Goal: Task Accomplishment & Management: Use online tool/utility

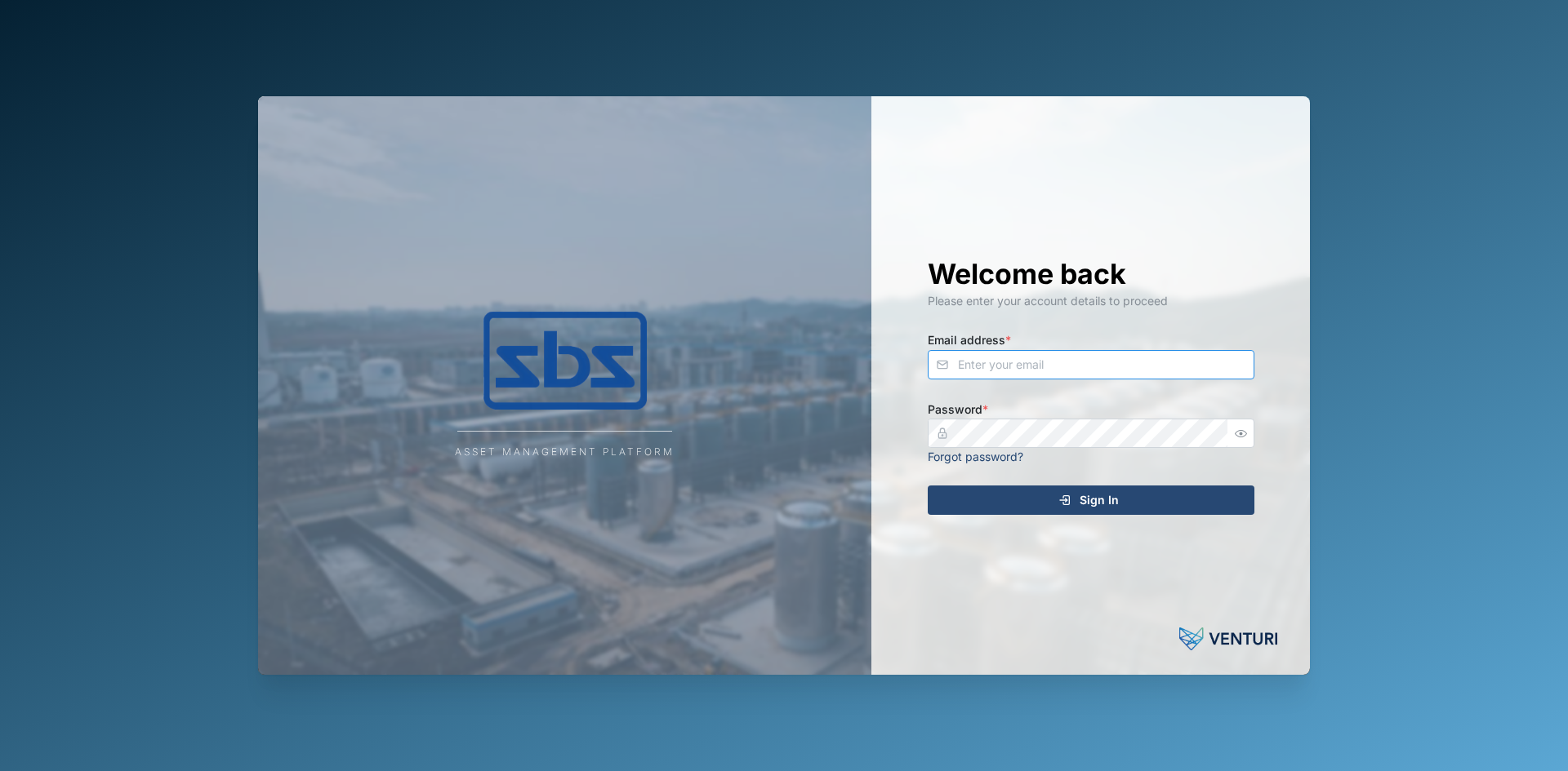
type input "[EMAIL_ADDRESS][DOMAIN_NAME]"
click at [1053, 496] on div "Sign In" at bounding box center [1089, 500] width 301 height 28
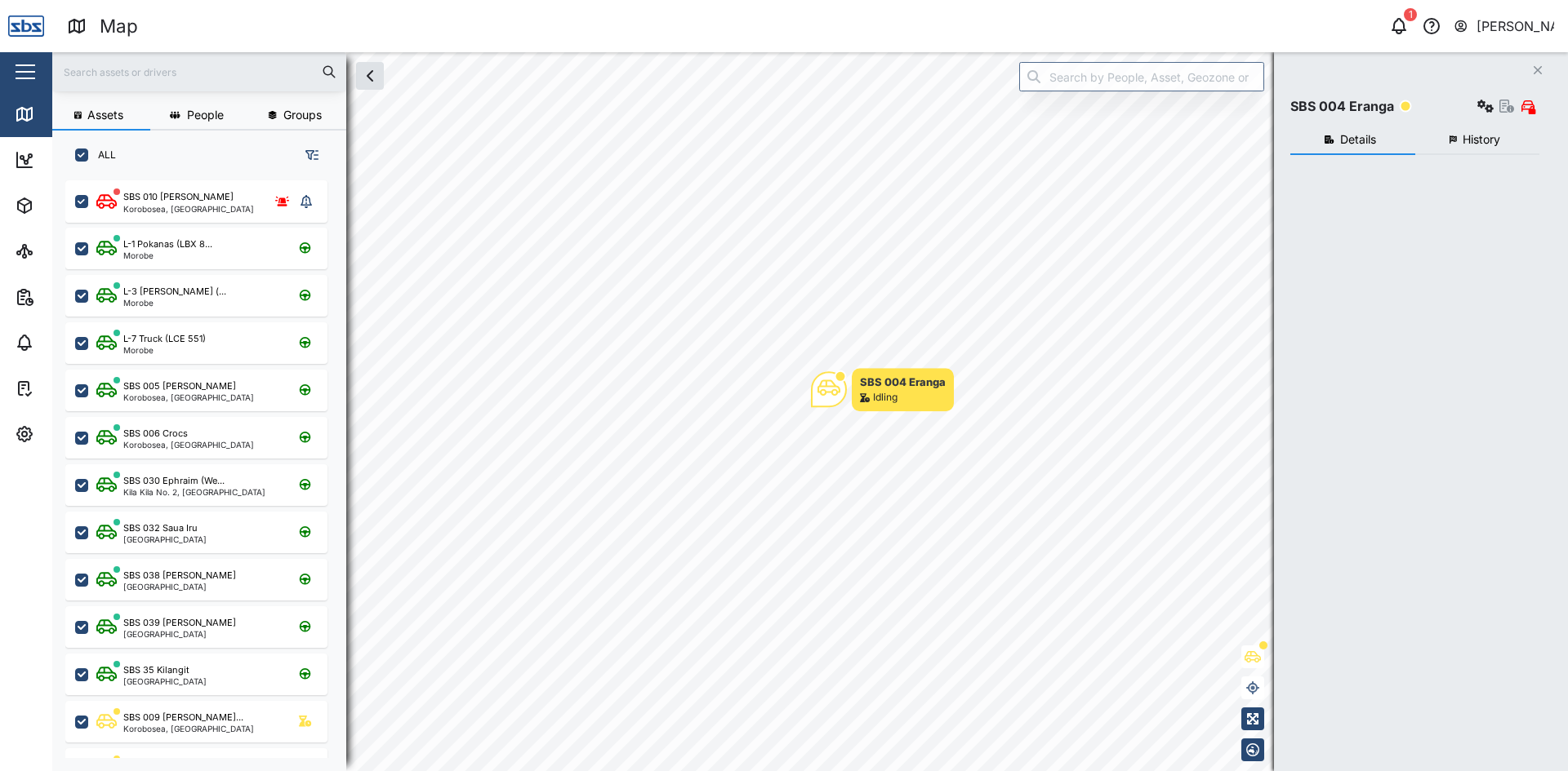
checkbox input "true"
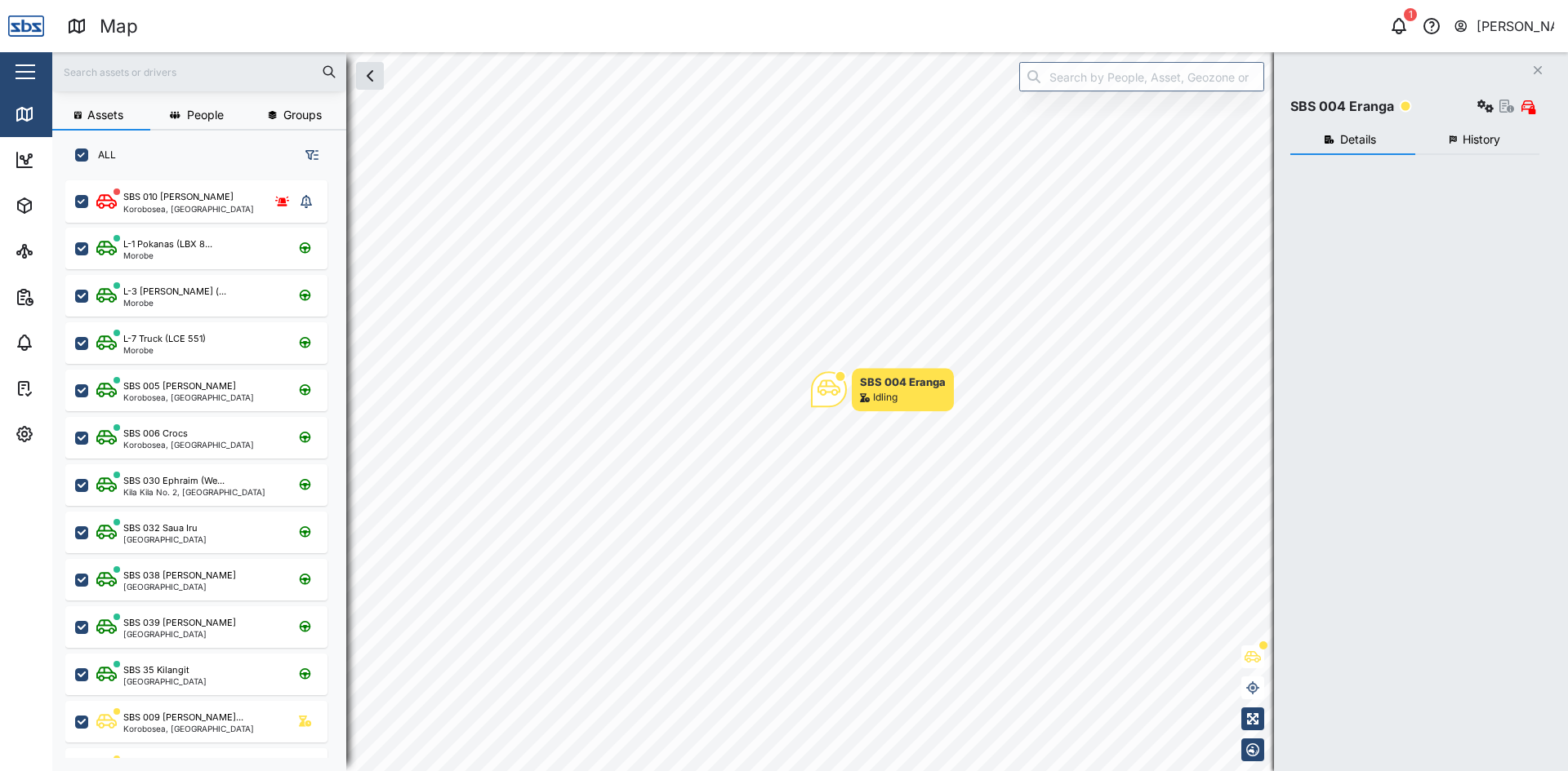
checkbox input "true"
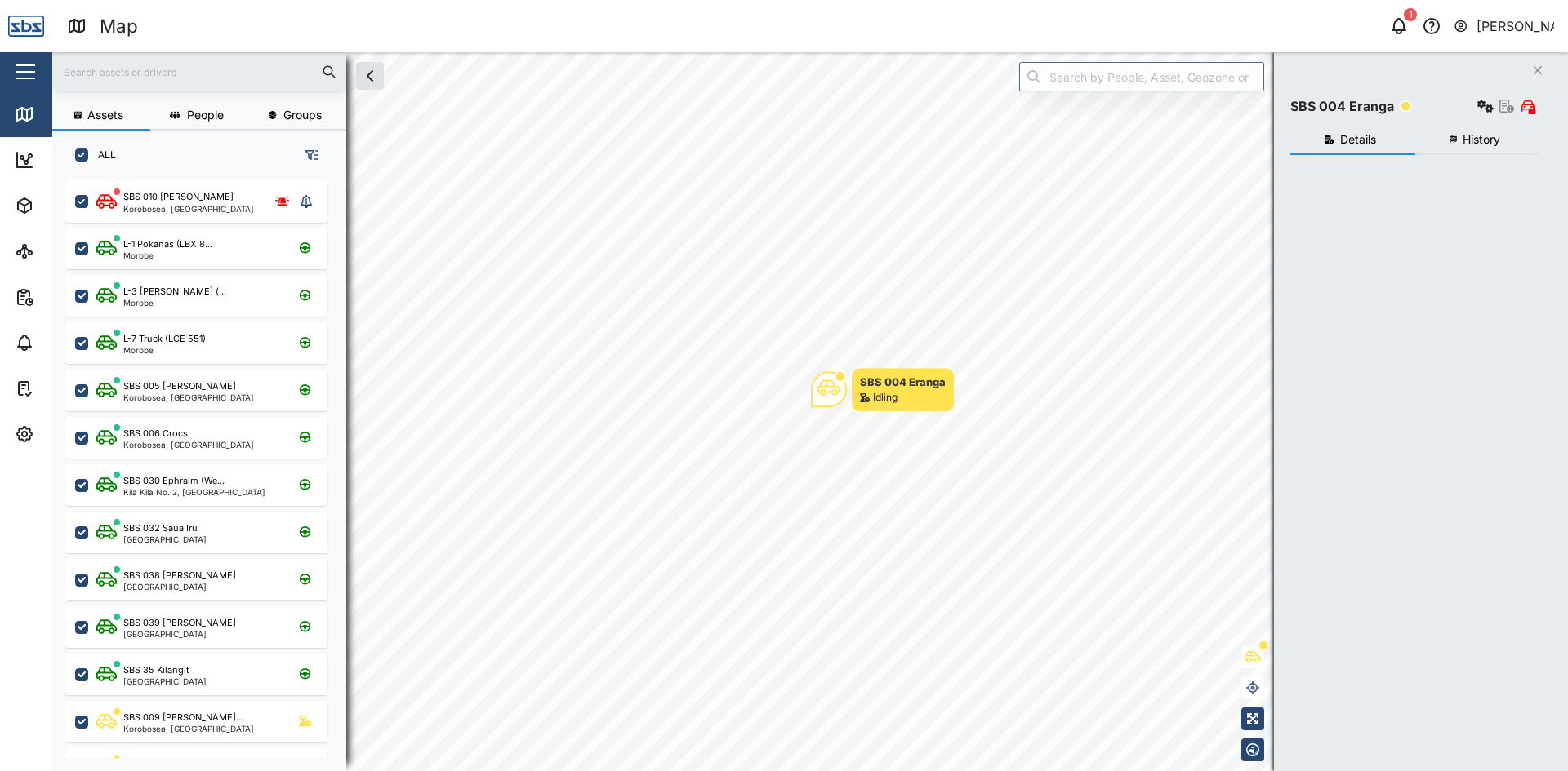
checkbox input "true"
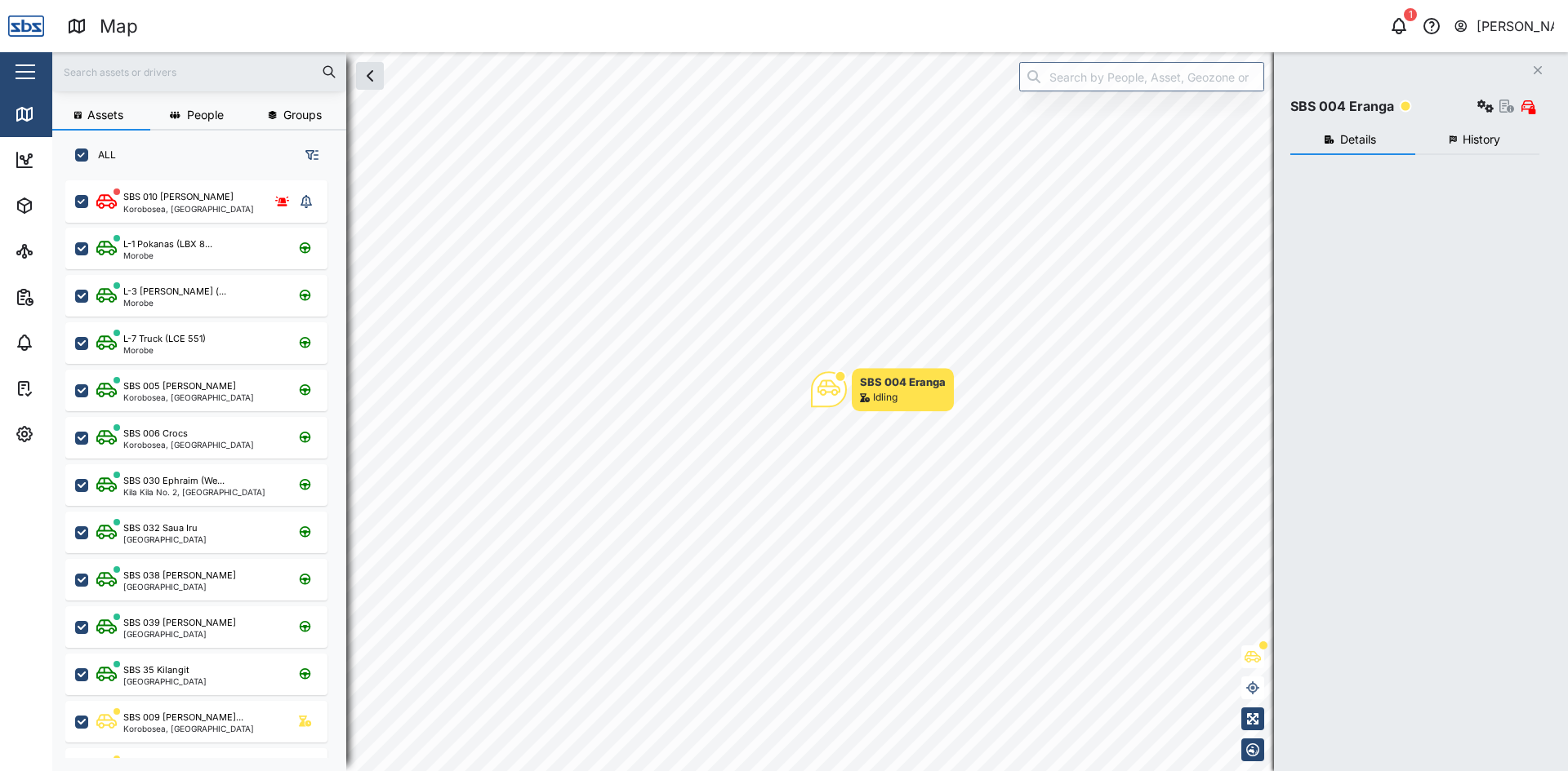
checkbox input "true"
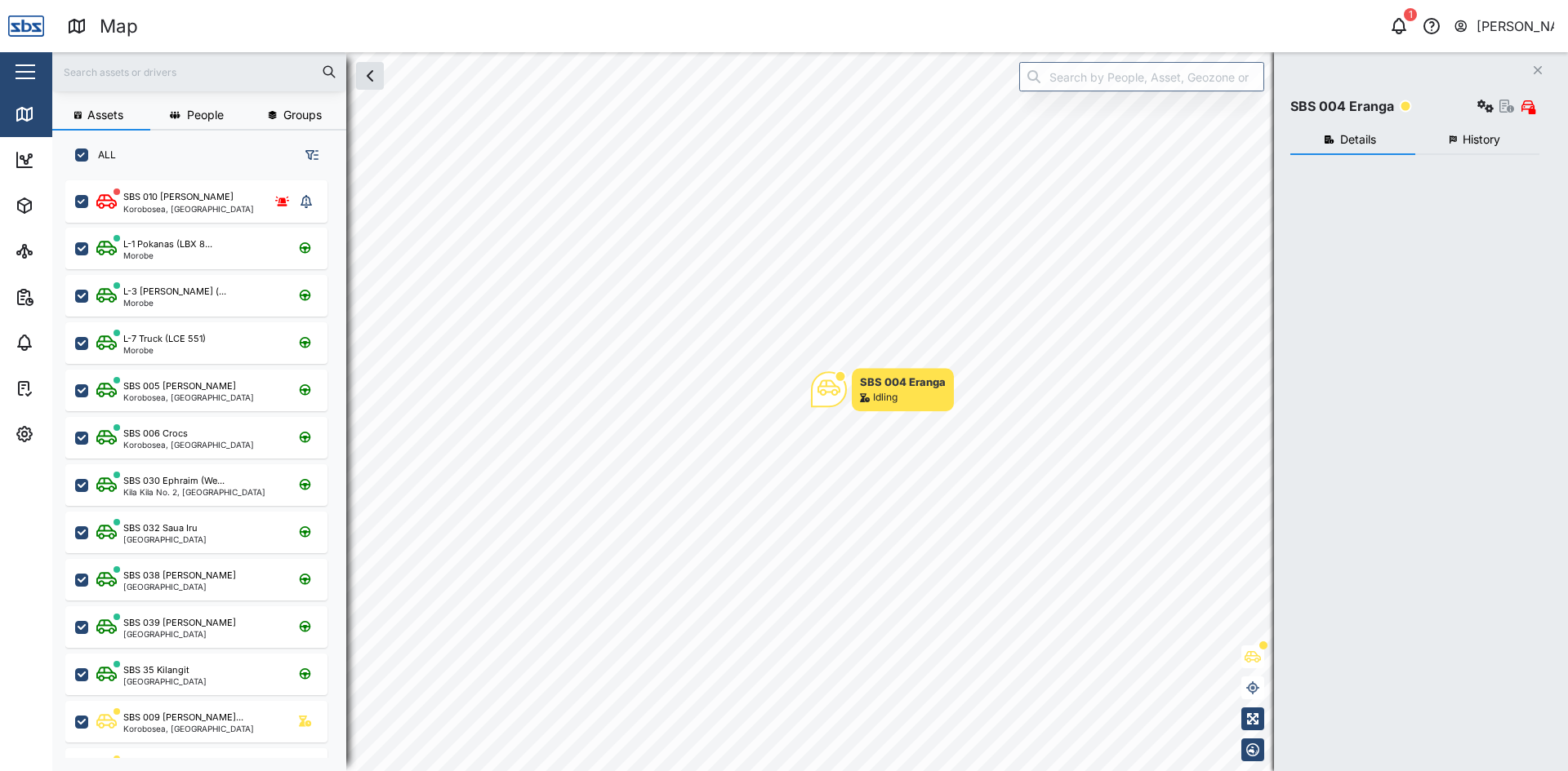
checkbox input "true"
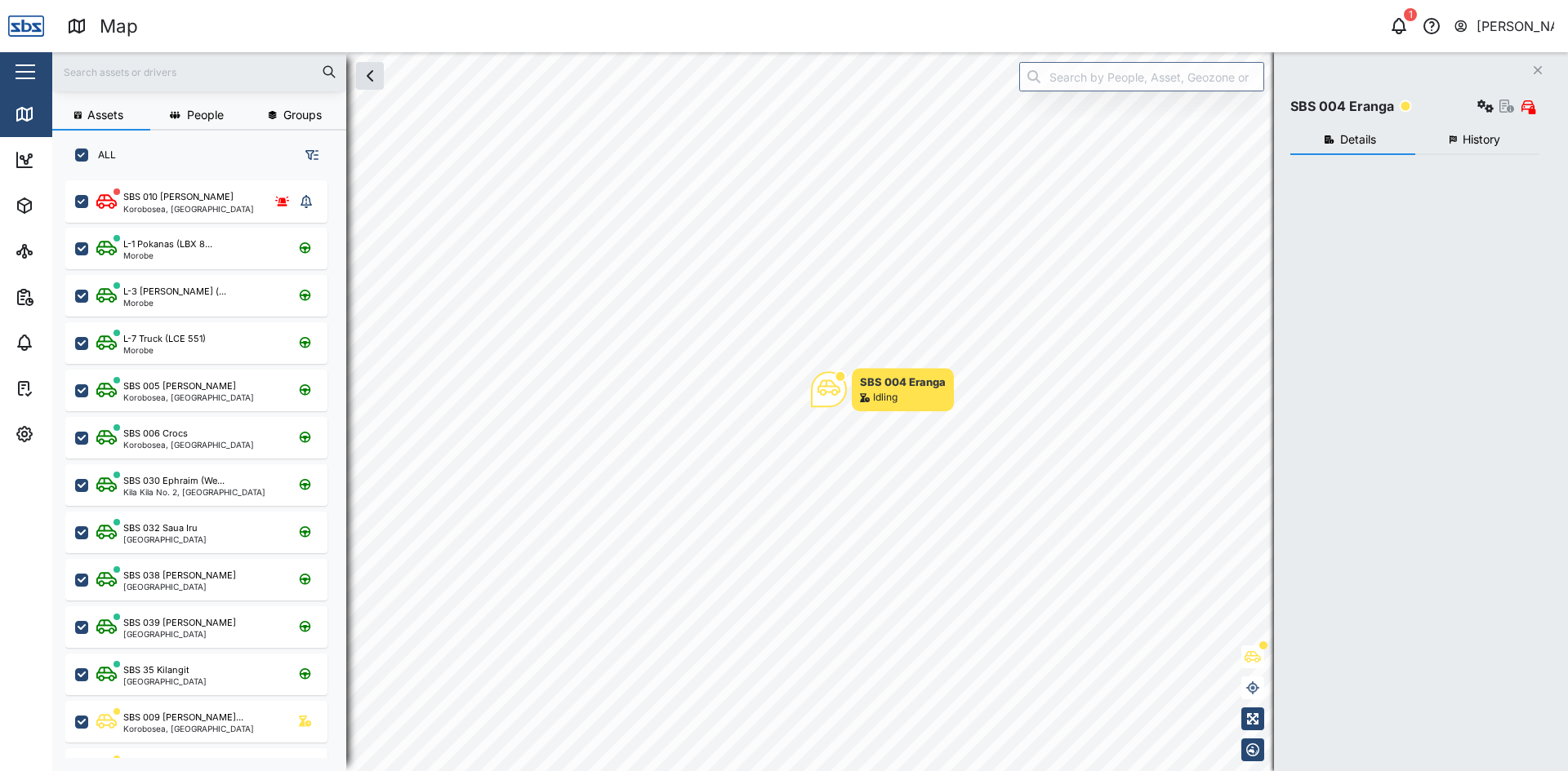
checkbox input "true"
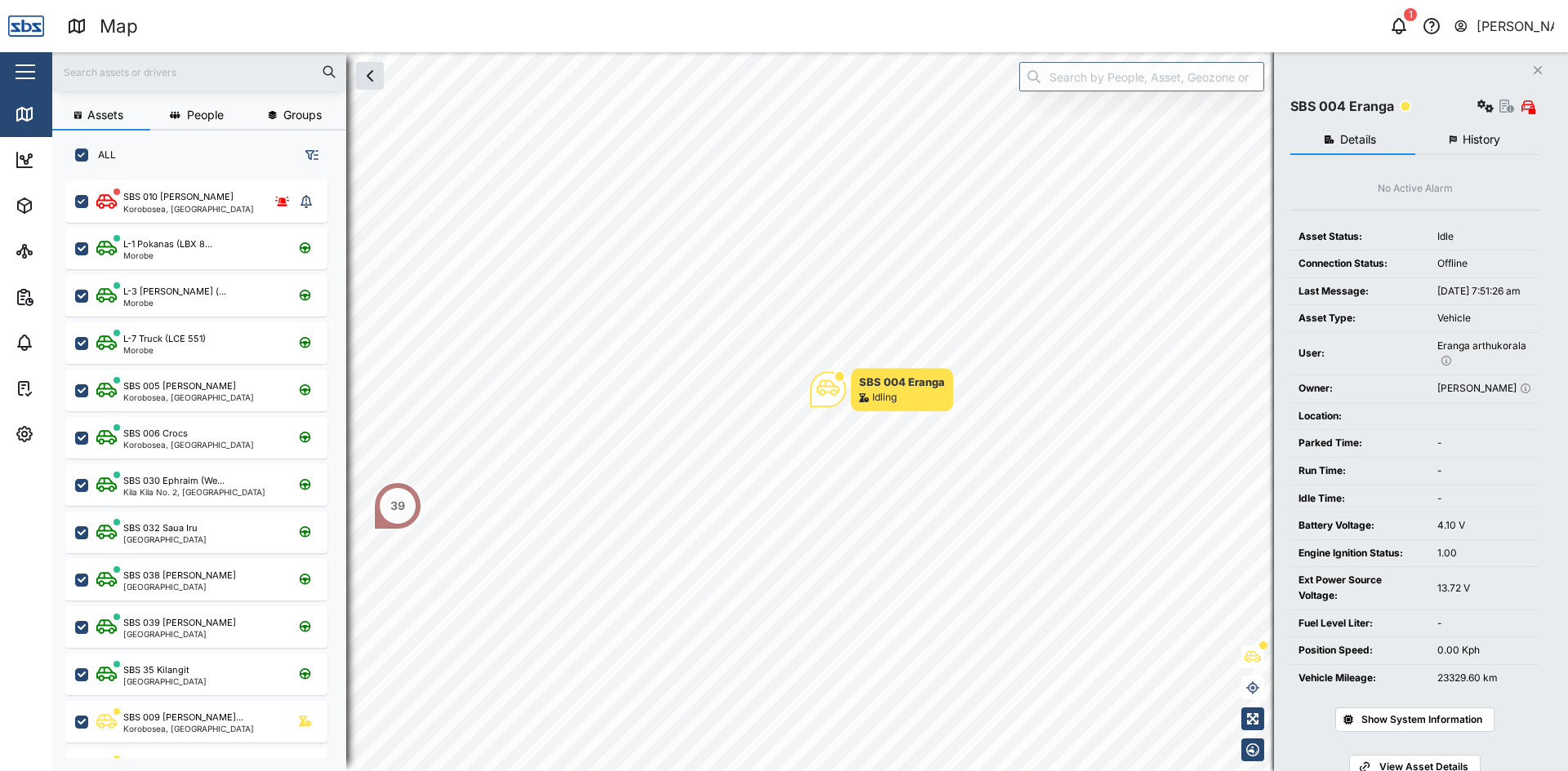
scroll to position [572, 255]
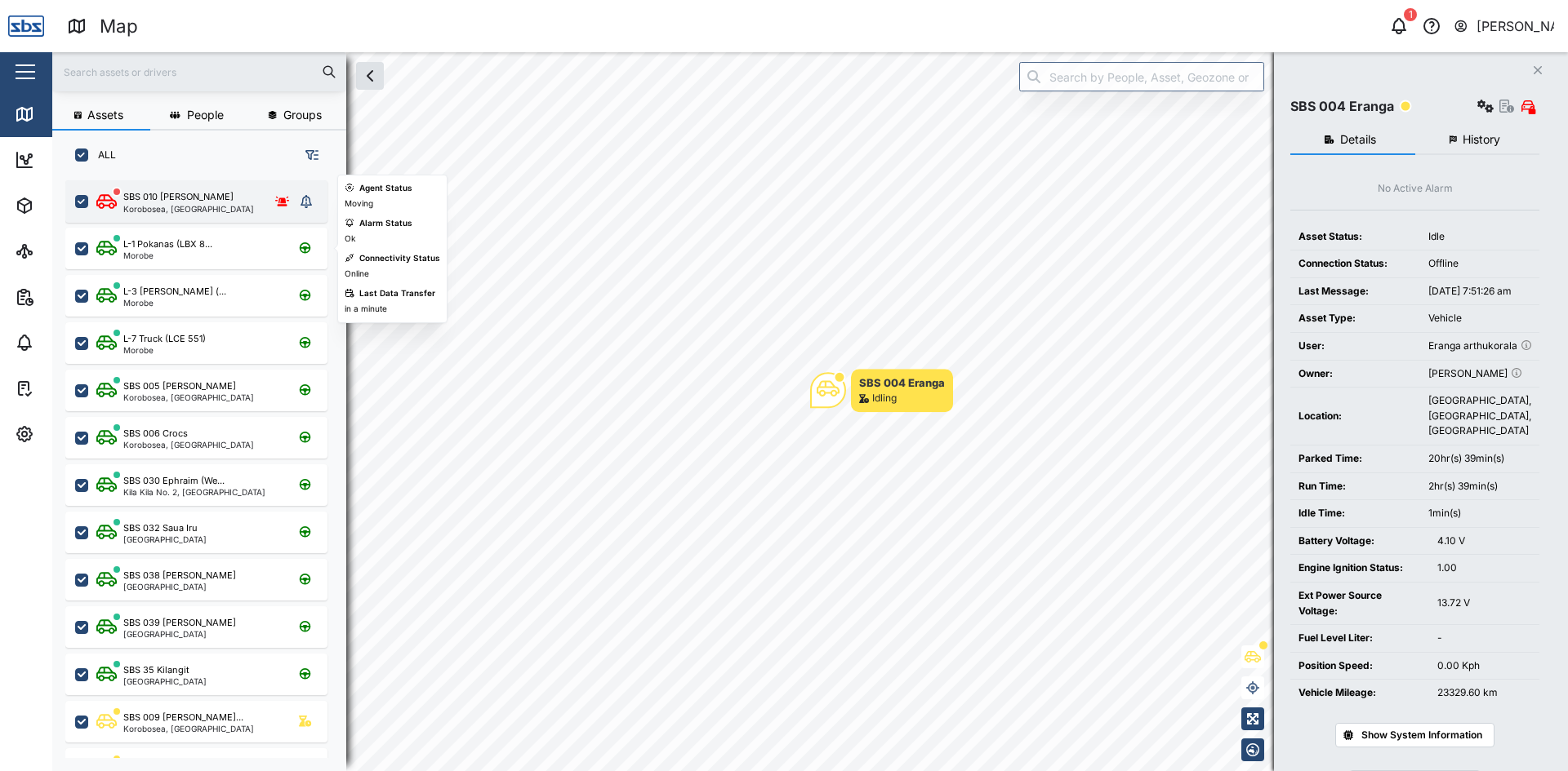
click at [303, 199] on icon "grid" at bounding box center [306, 202] width 12 height 13
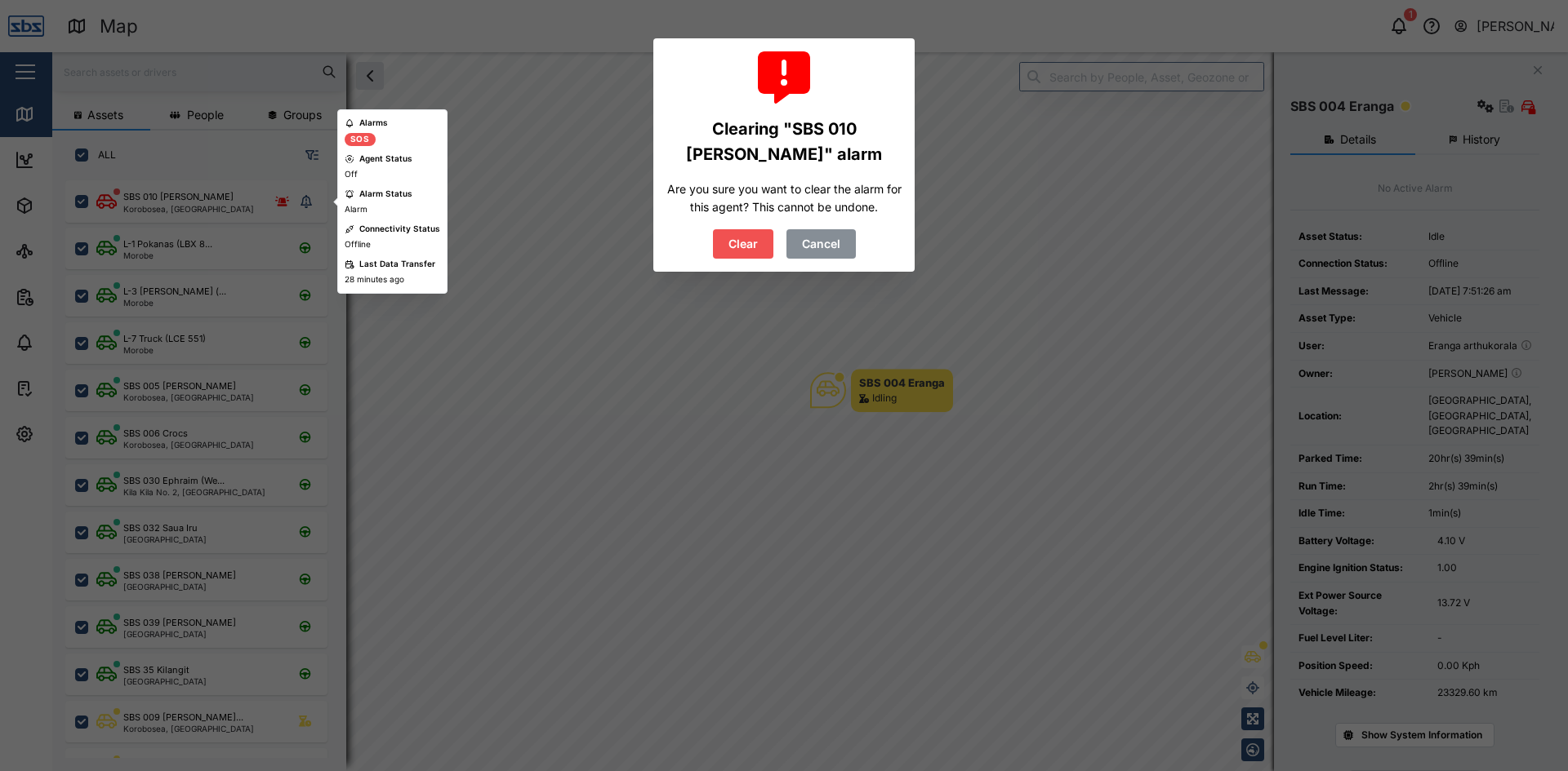
click at [736, 237] on span "Clear" at bounding box center [742, 244] width 29 height 28
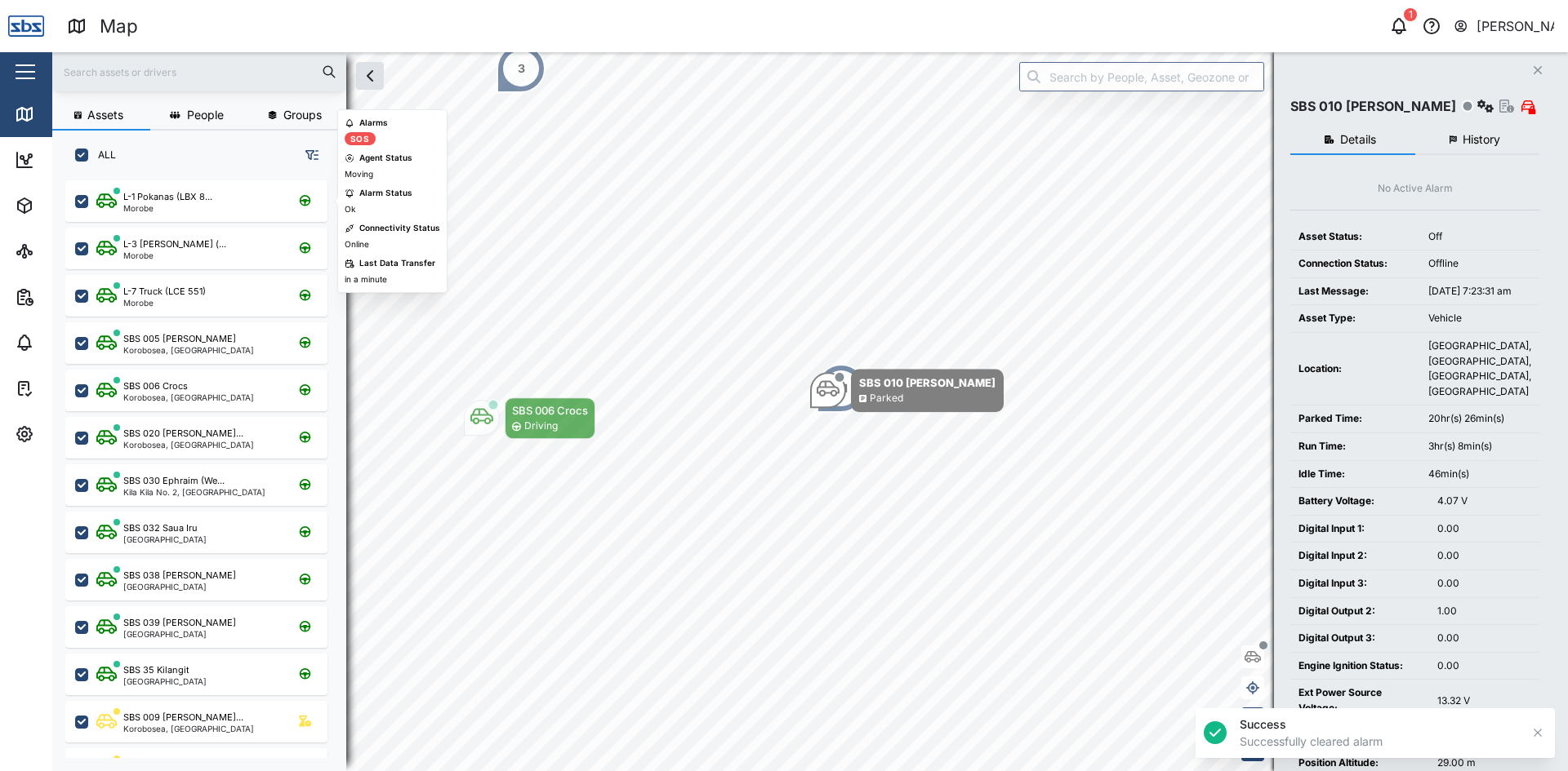
click at [1535, 65] on icon "Close" at bounding box center [1538, 70] width 10 height 13
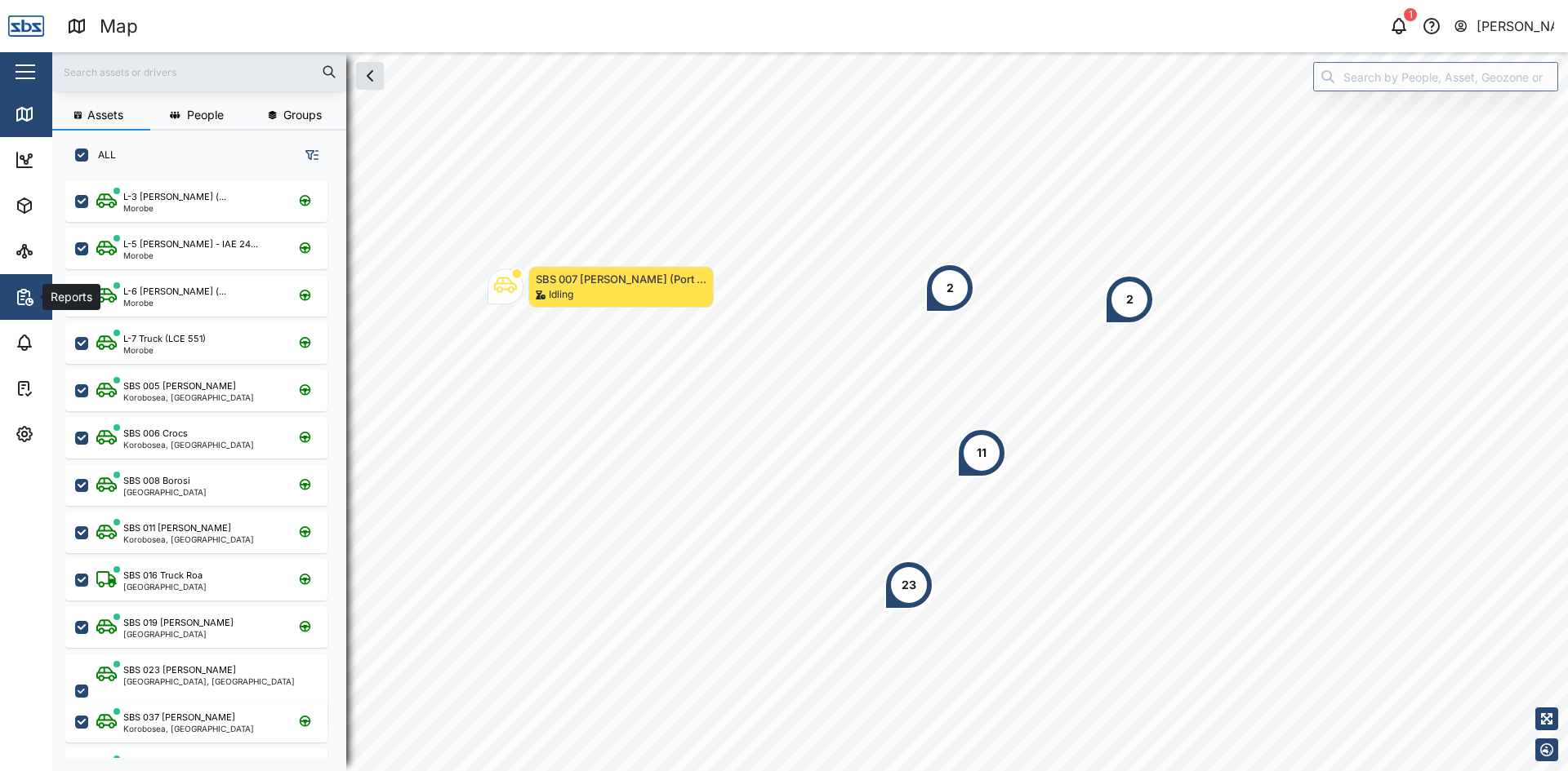
click at [22, 298] on icon "button" at bounding box center [24, 296] width 19 height 19
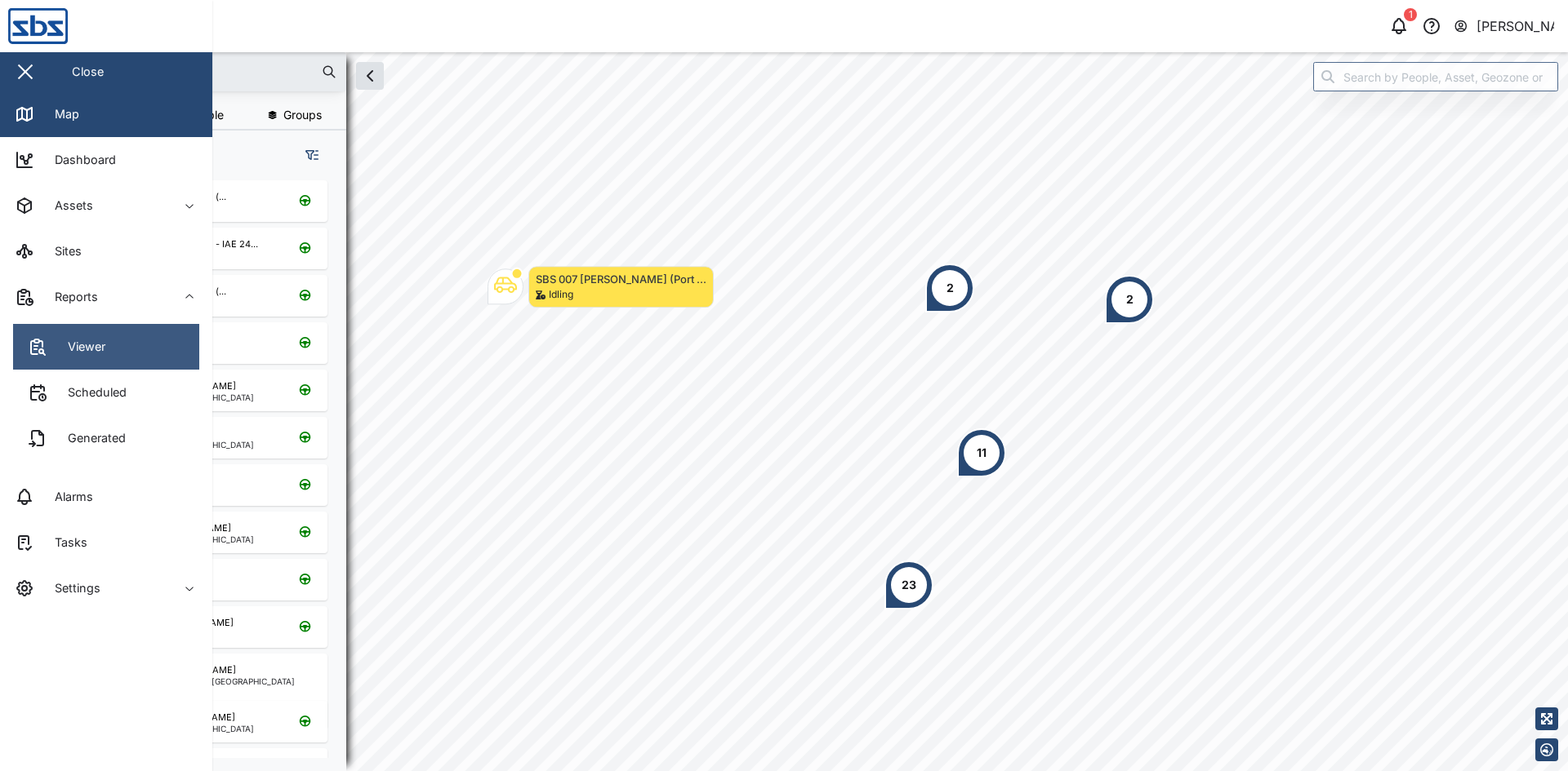
click at [137, 350] on link "Viewer" at bounding box center [106, 346] width 186 height 46
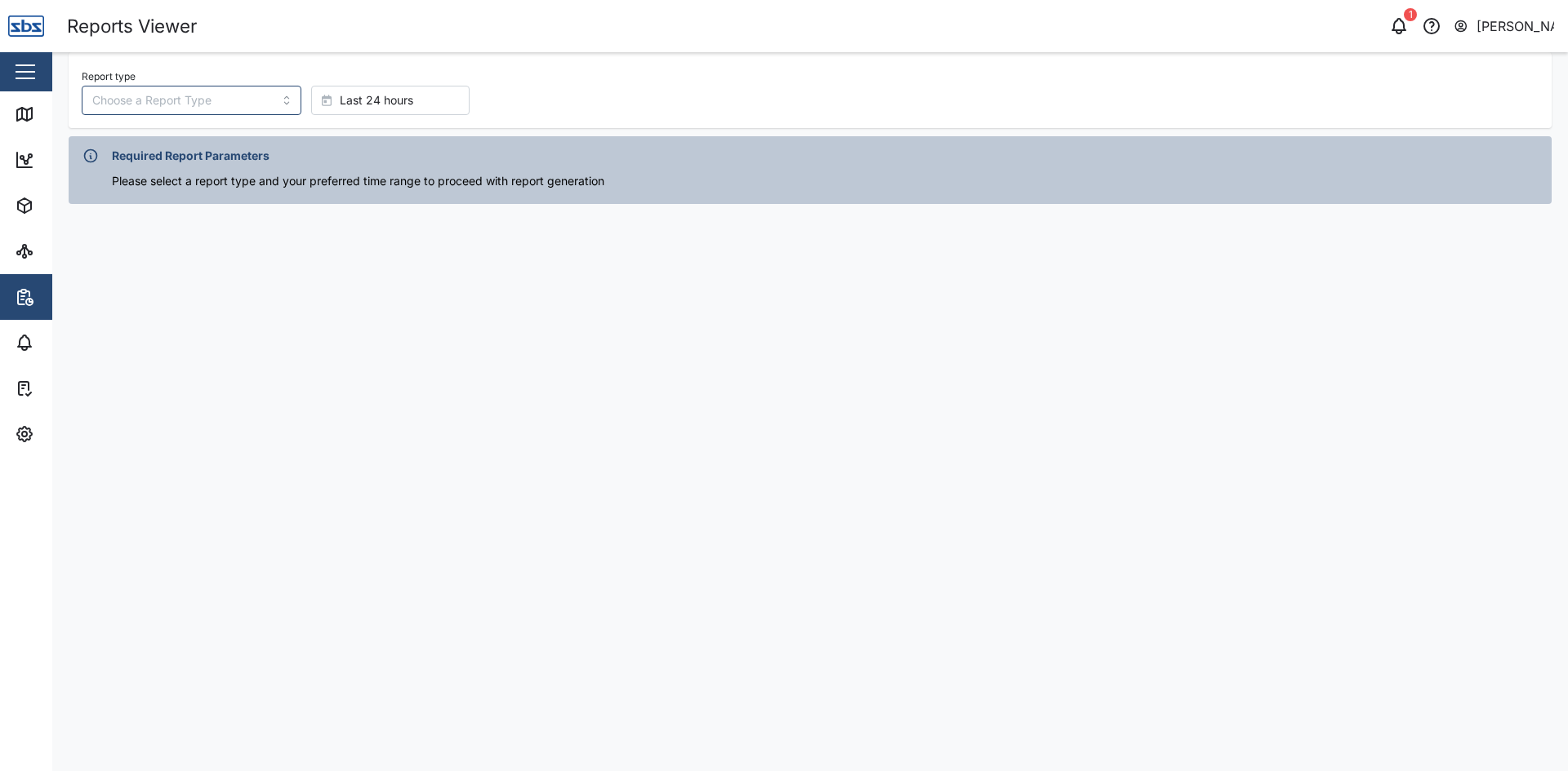
click at [675, 118] on div "Report type Last 24 hours" at bounding box center [810, 90] width 1483 height 76
click at [168, 102] on input "Report type" at bounding box center [191, 100] width 220 height 29
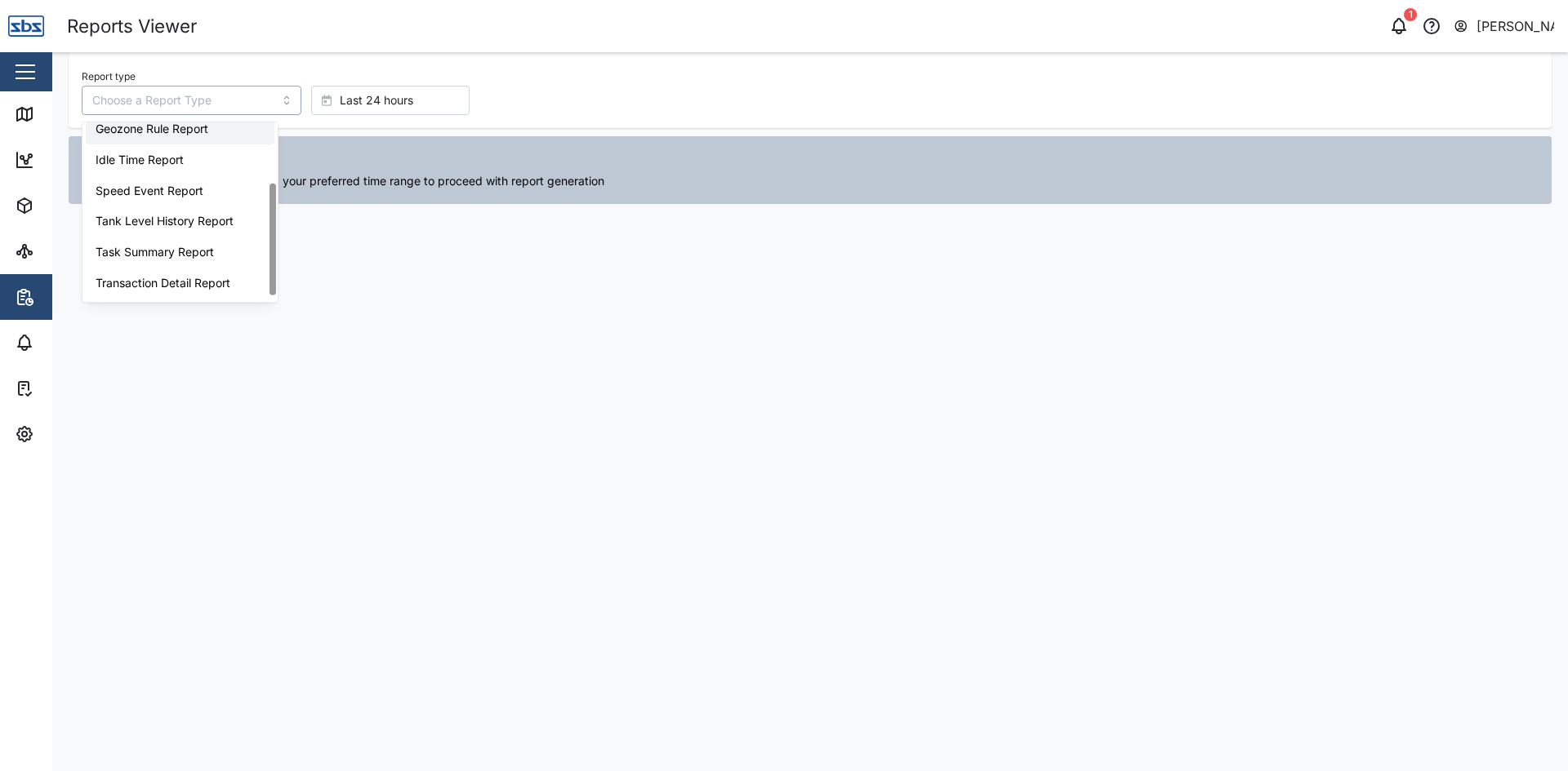
scroll to position [103, 0]
type input "Trip History"
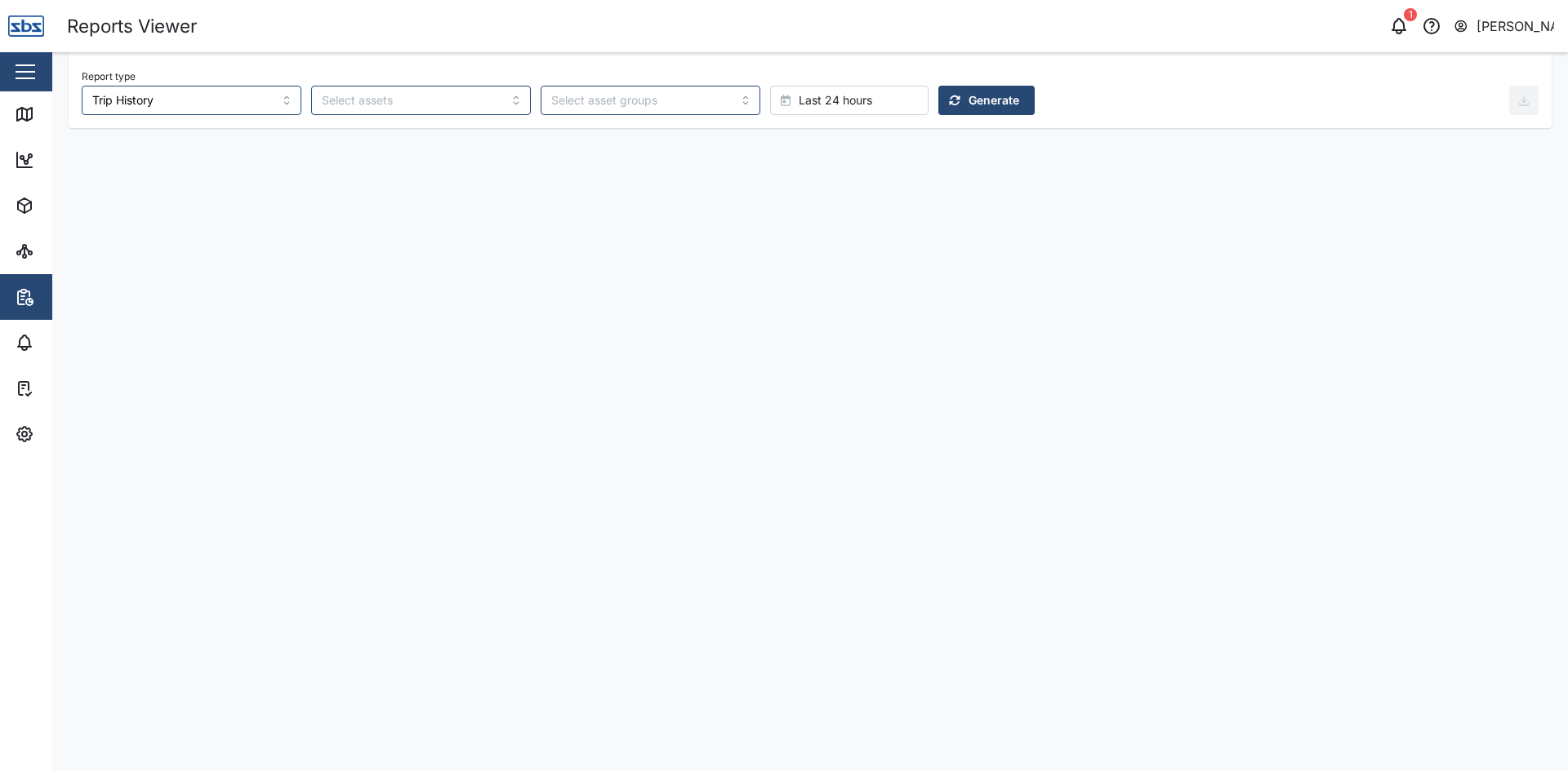
click at [969, 96] on span "Generate" at bounding box center [994, 100] width 51 height 28
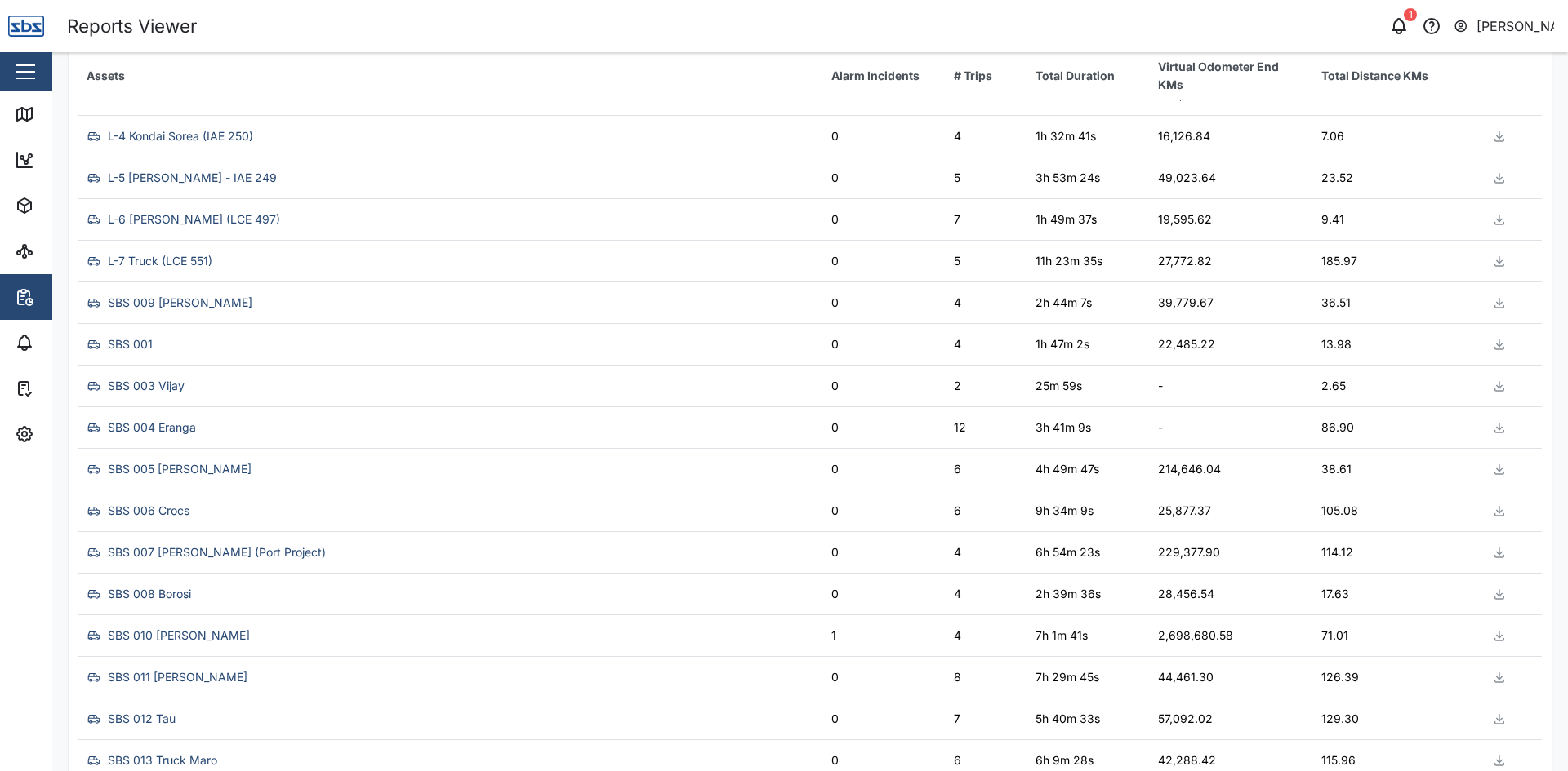
scroll to position [0, 0]
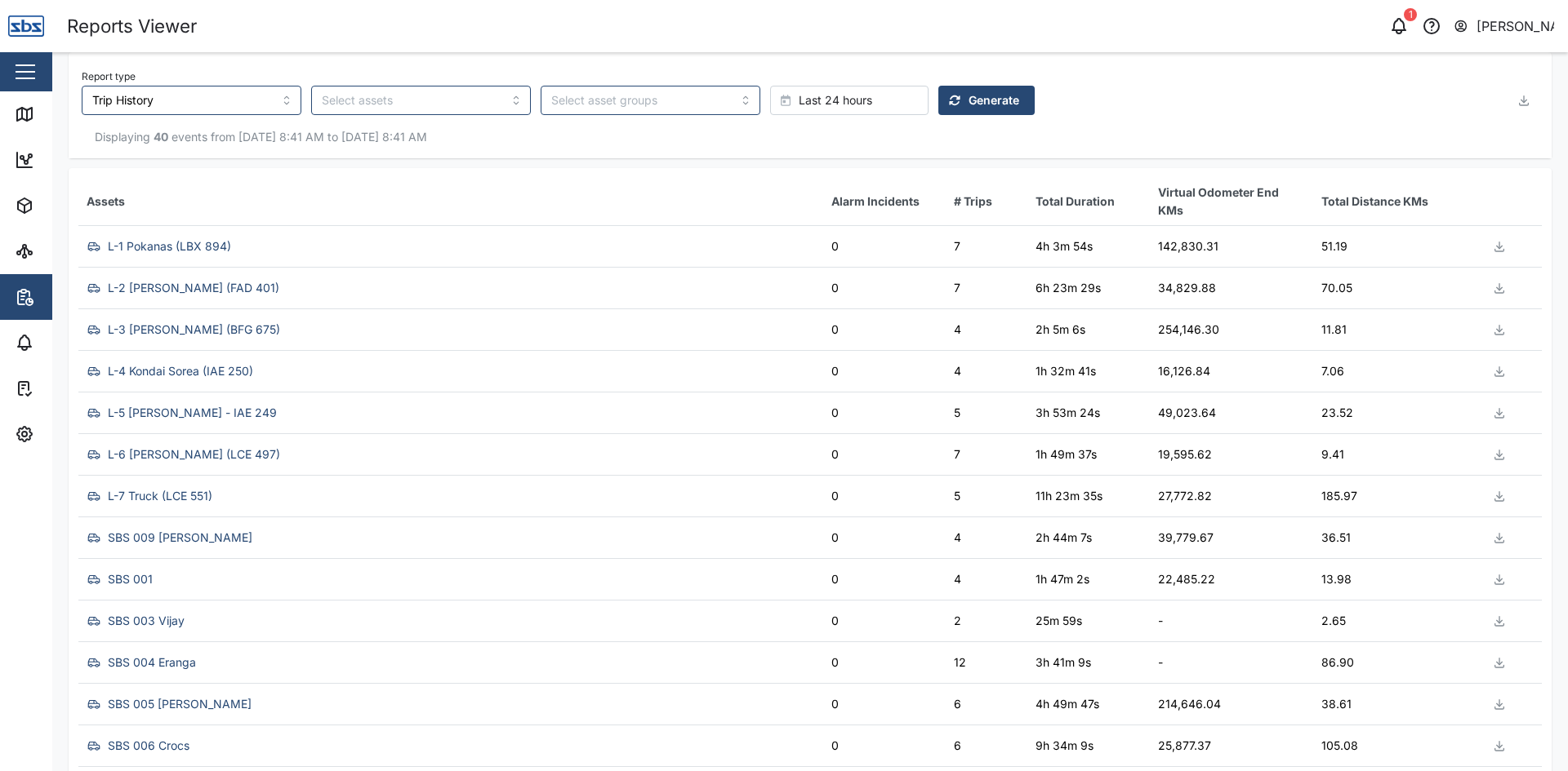
click at [1524, 96] on icon "button" at bounding box center [1524, 98] width 0 height 7
click at [1434, 208] on span "Download as XLS" at bounding box center [1449, 210] width 99 height 28
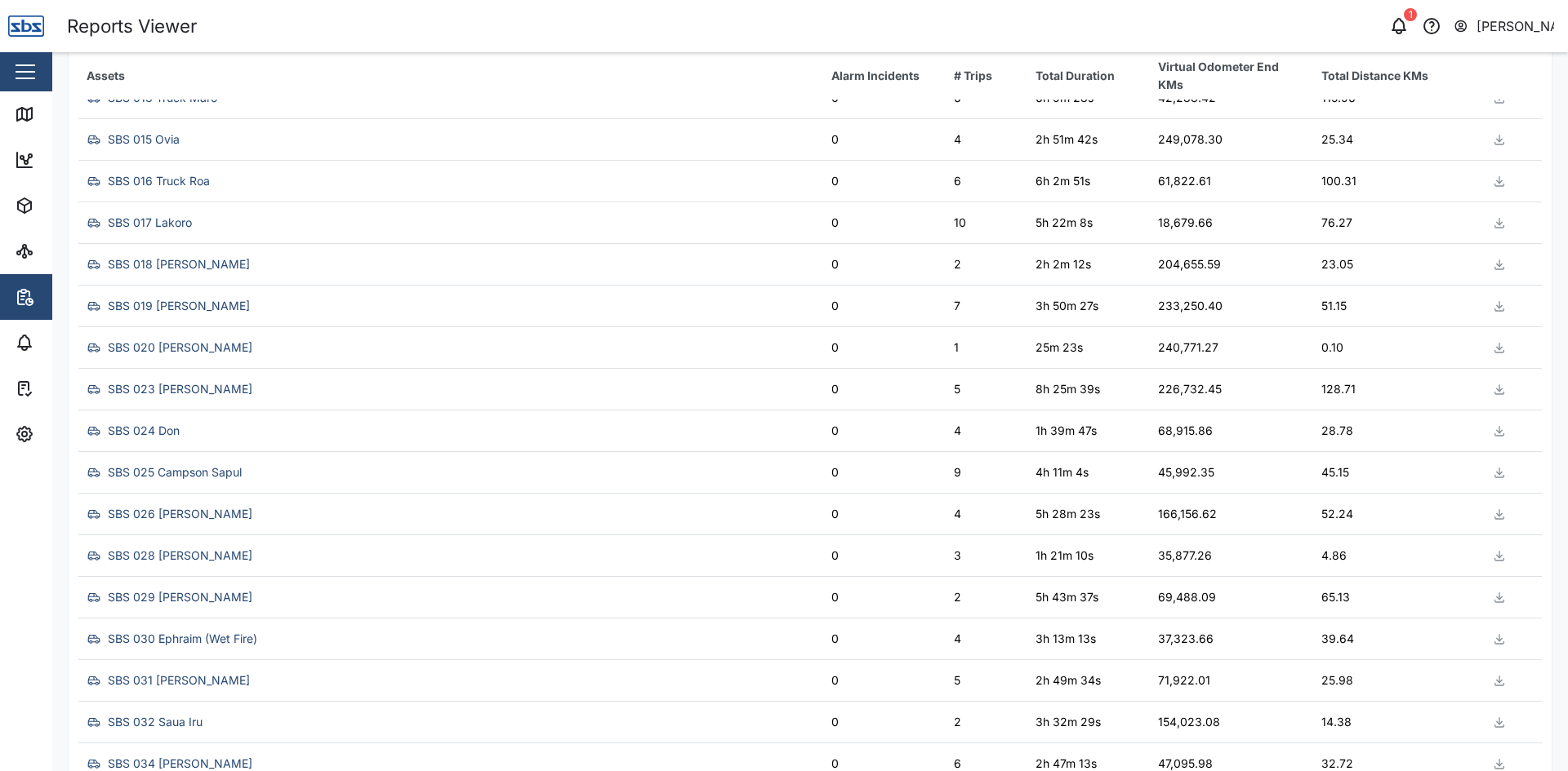
scroll to position [1133, 0]
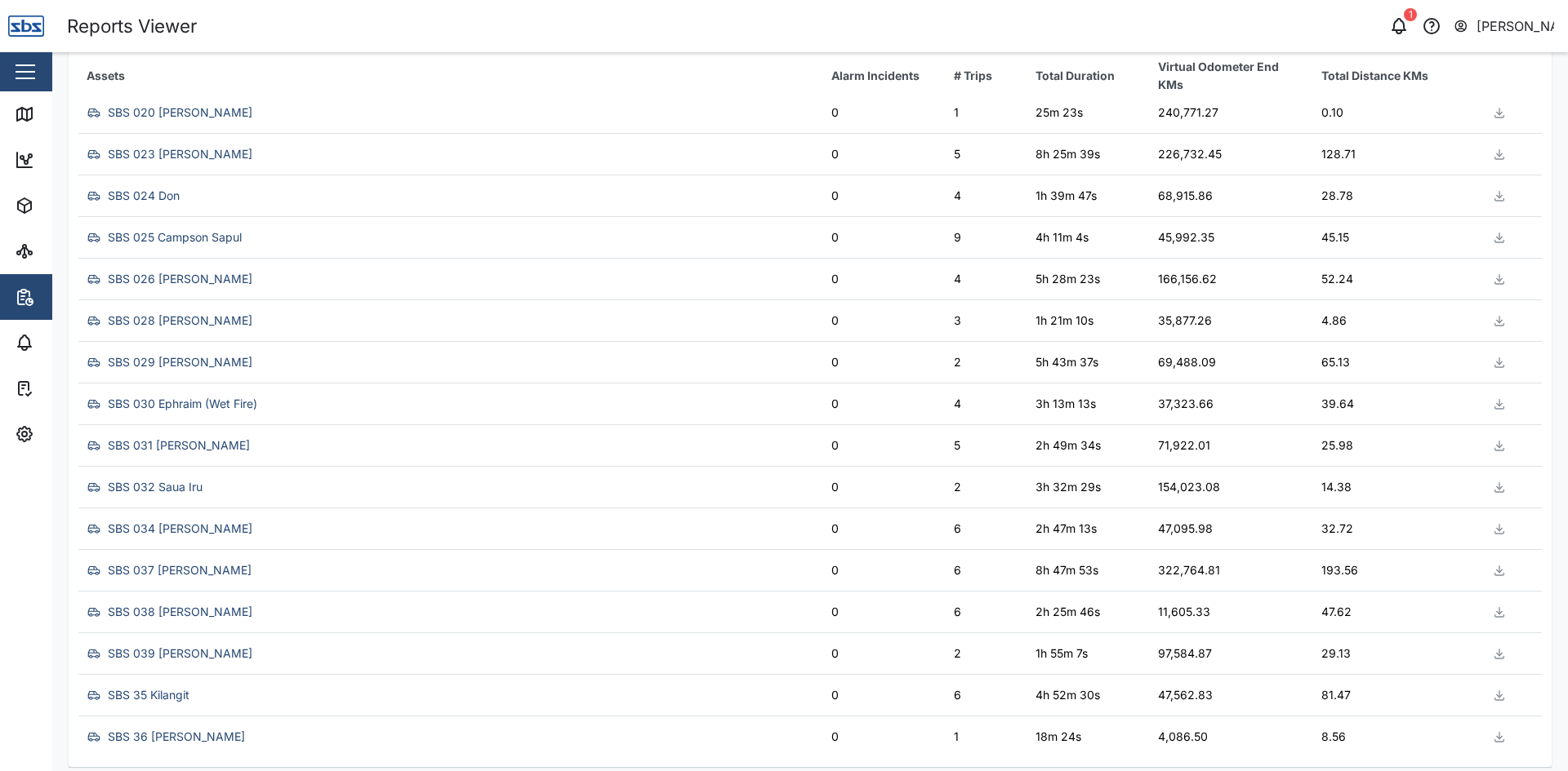
click at [178, 237] on div "SBS 025 Campson Sapul" at bounding box center [175, 238] width 134 height 18
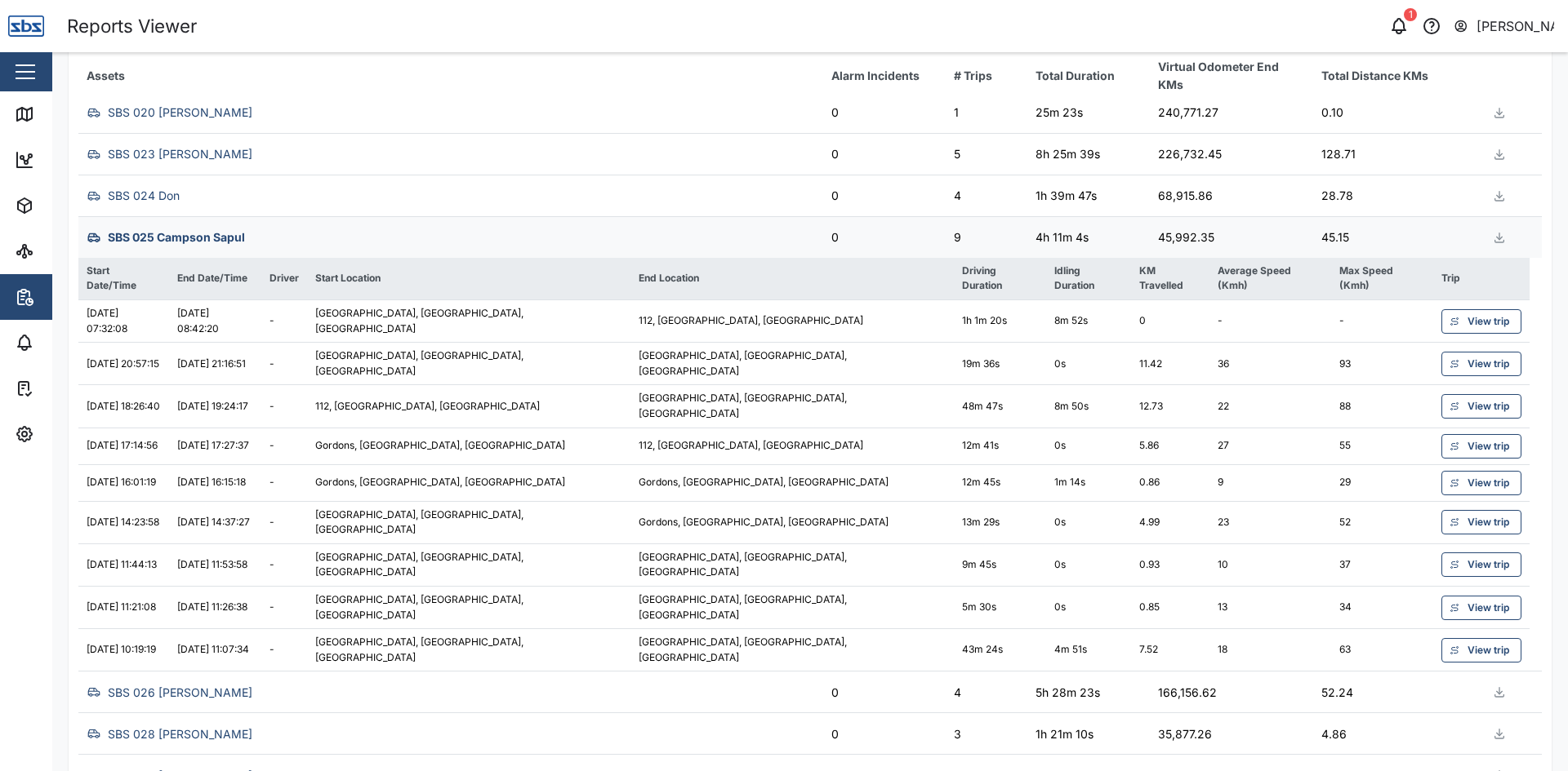
click at [1468, 639] on span "View trip" at bounding box center [1489, 650] width 42 height 23
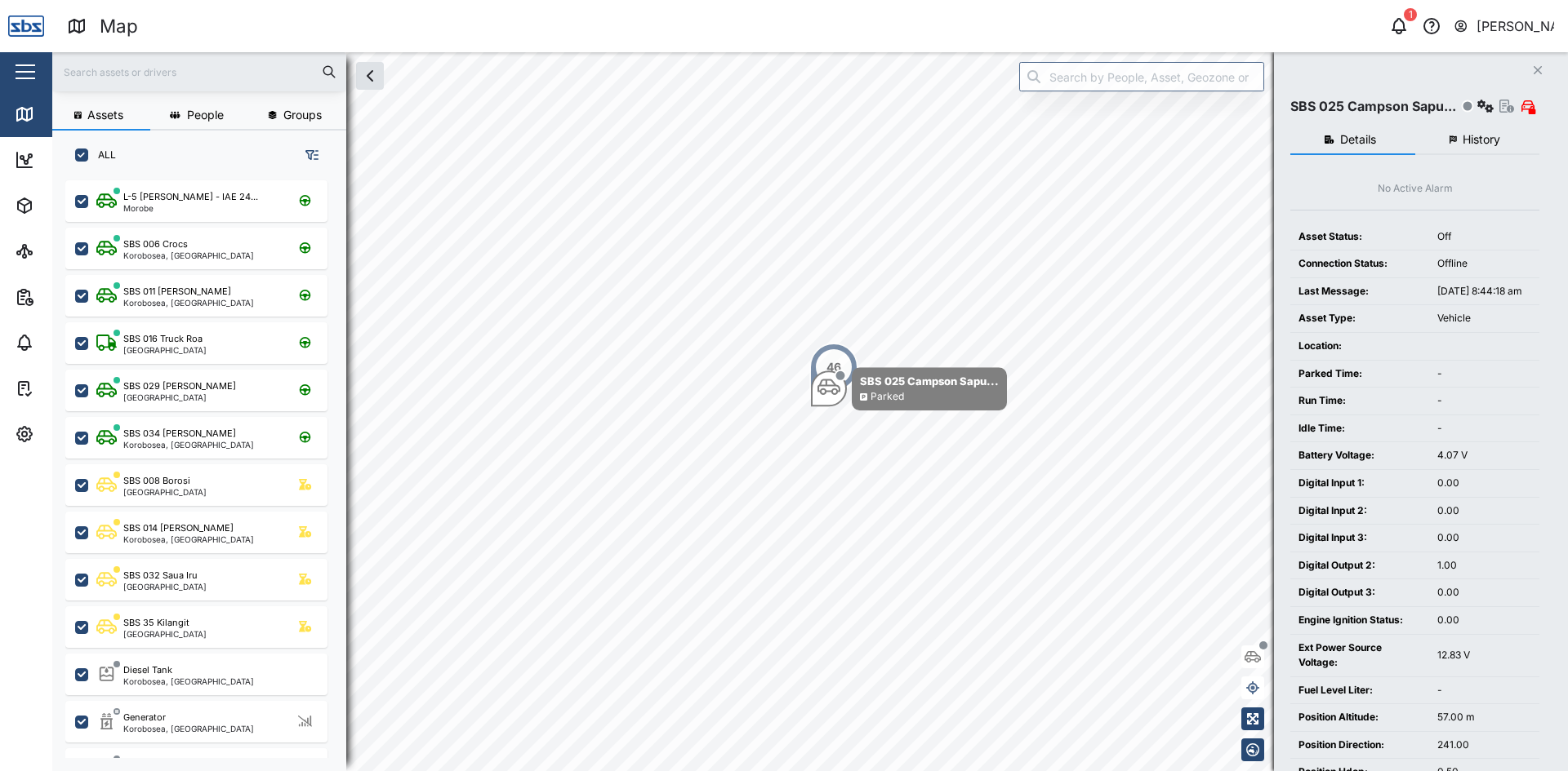
scroll to position [572, 255]
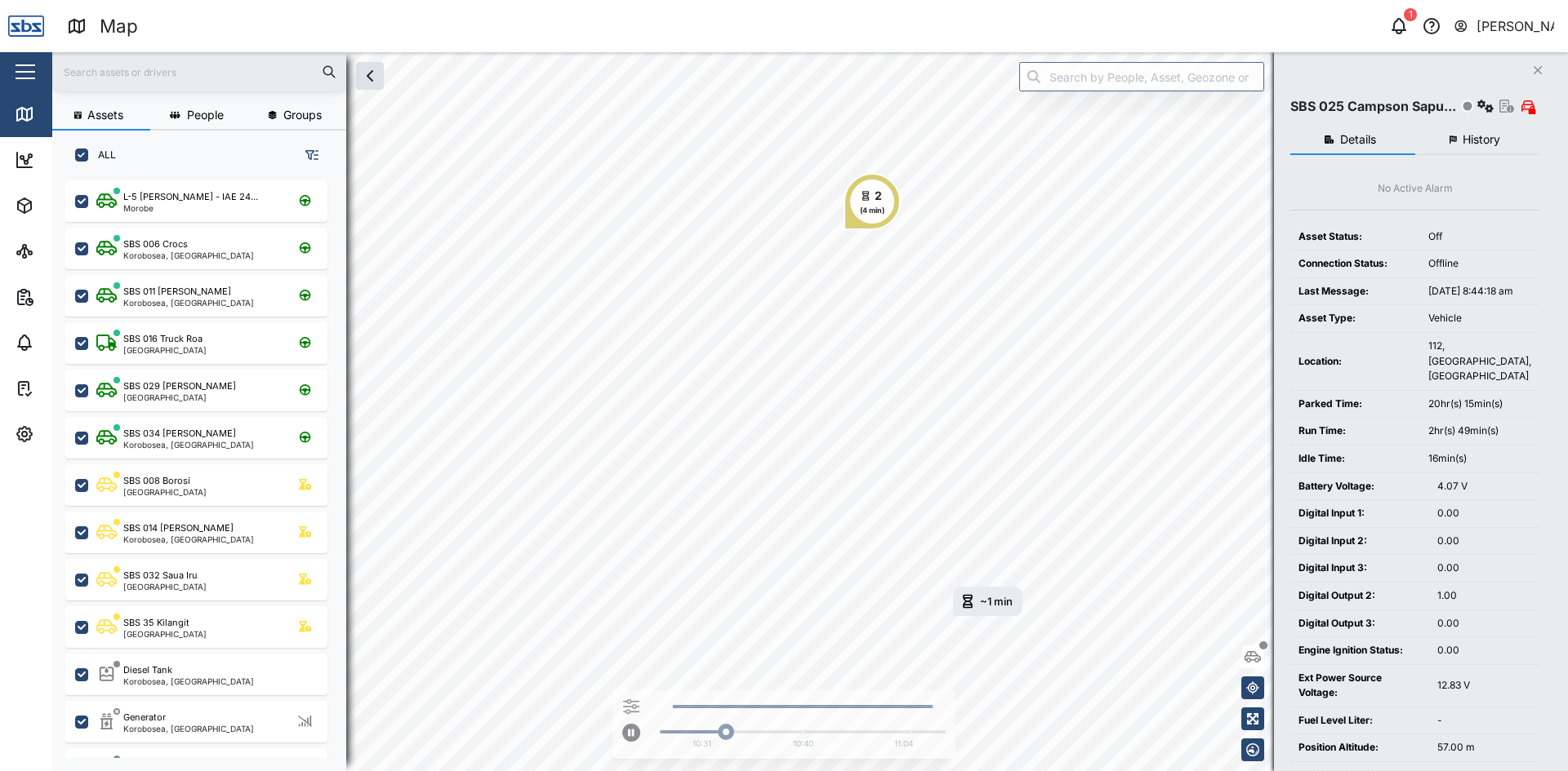
click at [1495, 138] on span "History" at bounding box center [1481, 139] width 38 height 12
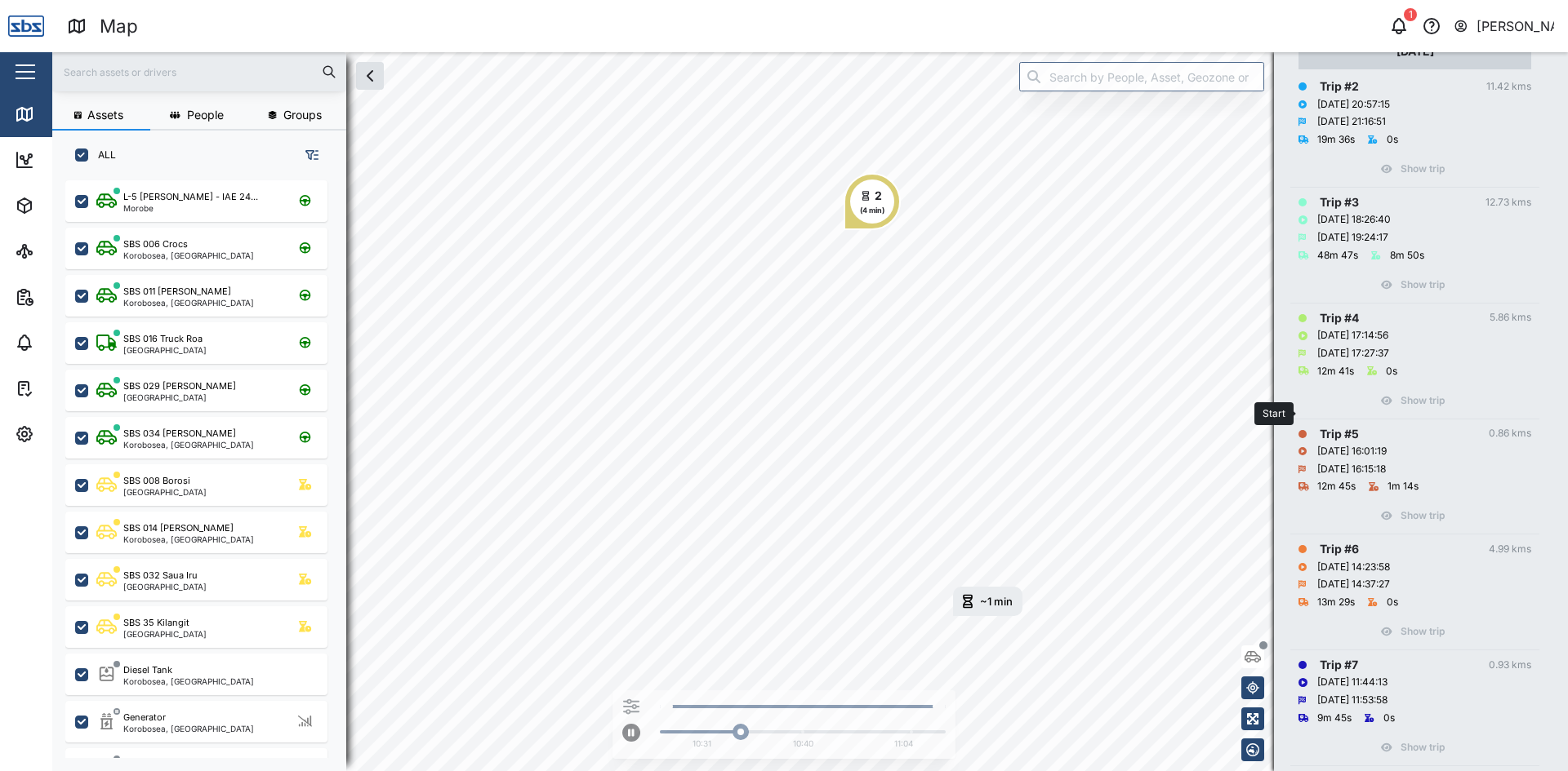
scroll to position [666, 0]
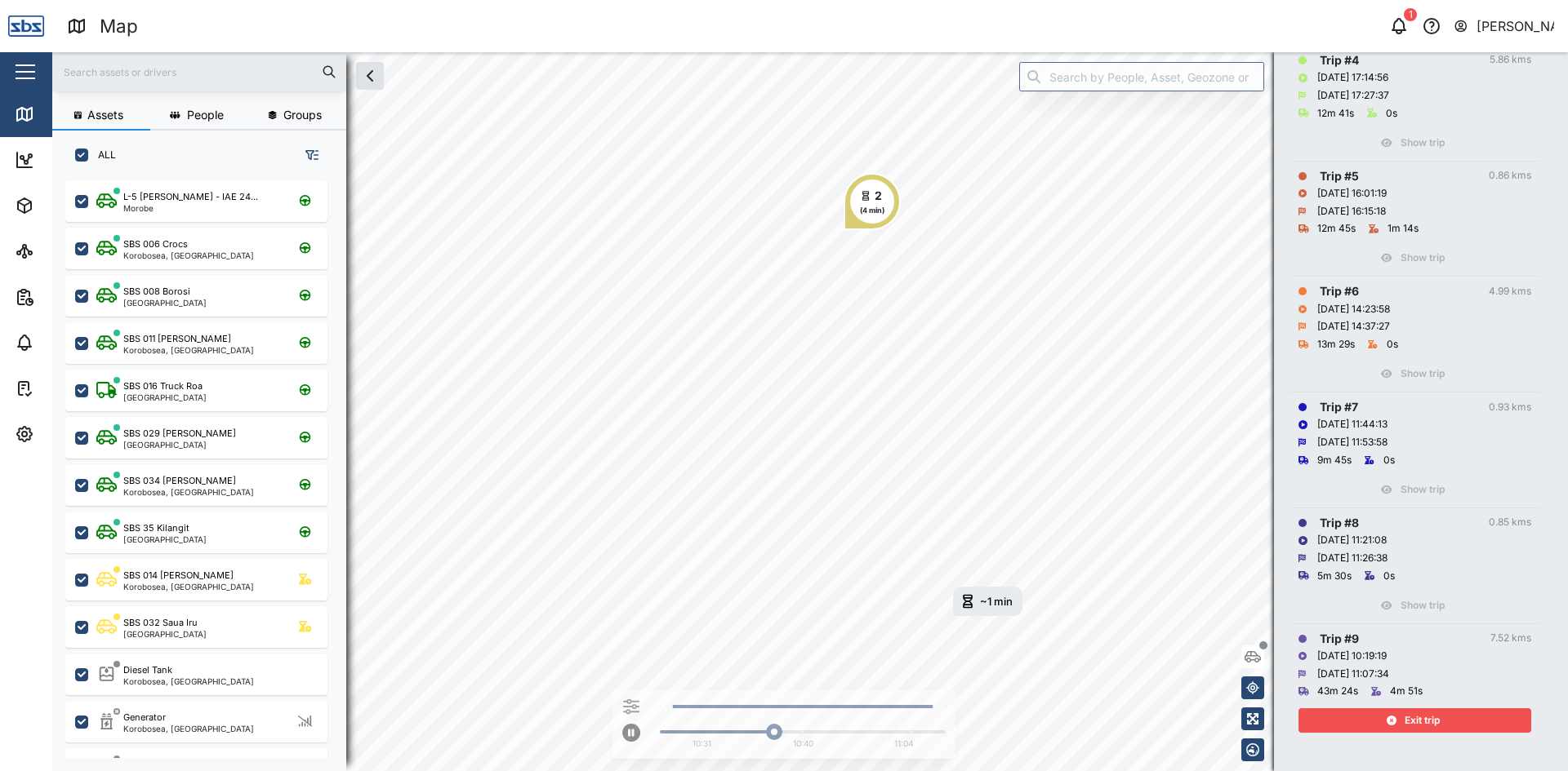
click at [1403, 716] on div "Exit trip" at bounding box center [1413, 720] width 212 height 23
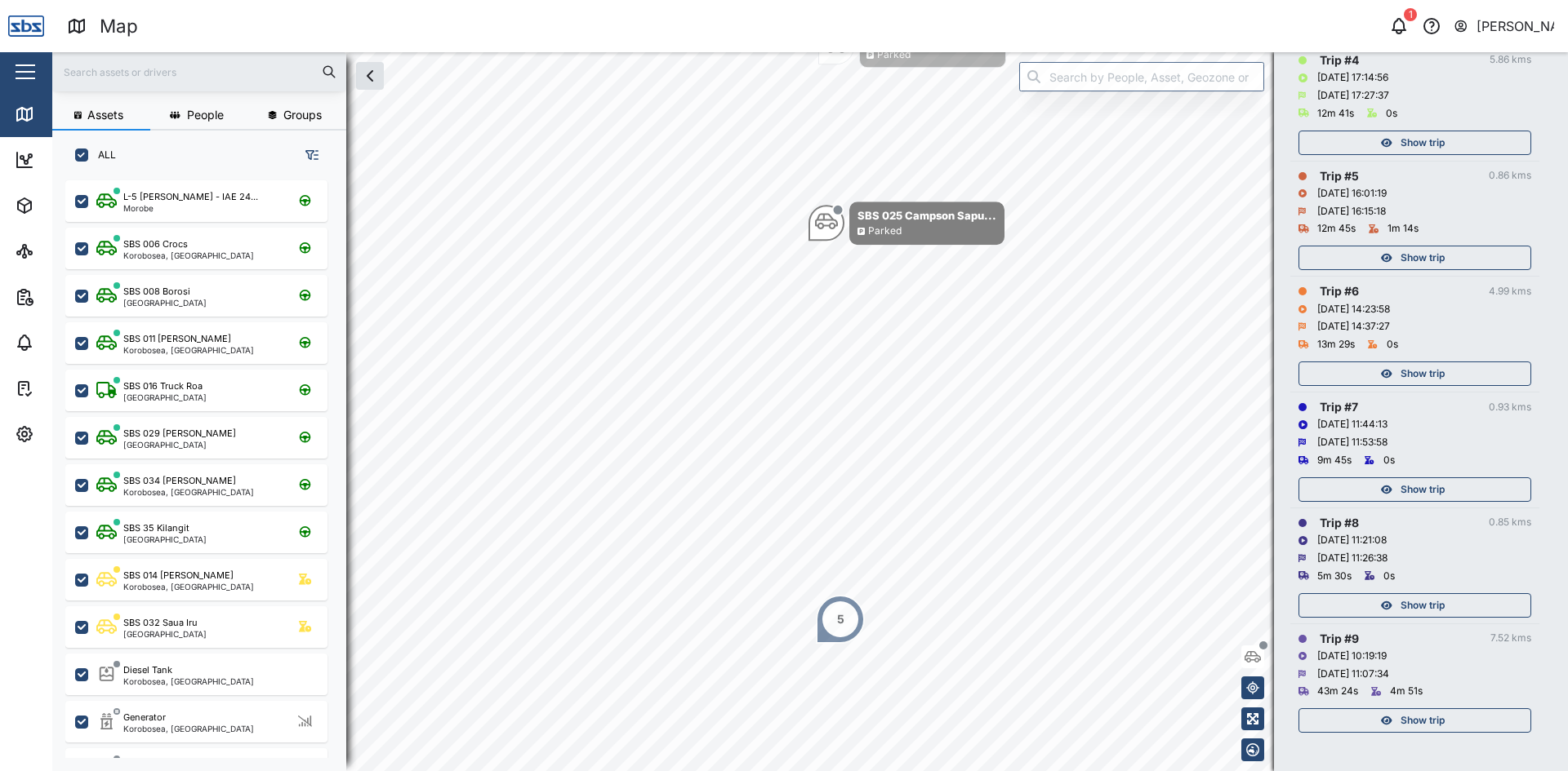
click at [1425, 597] on span "Show trip" at bounding box center [1422, 605] width 44 height 23
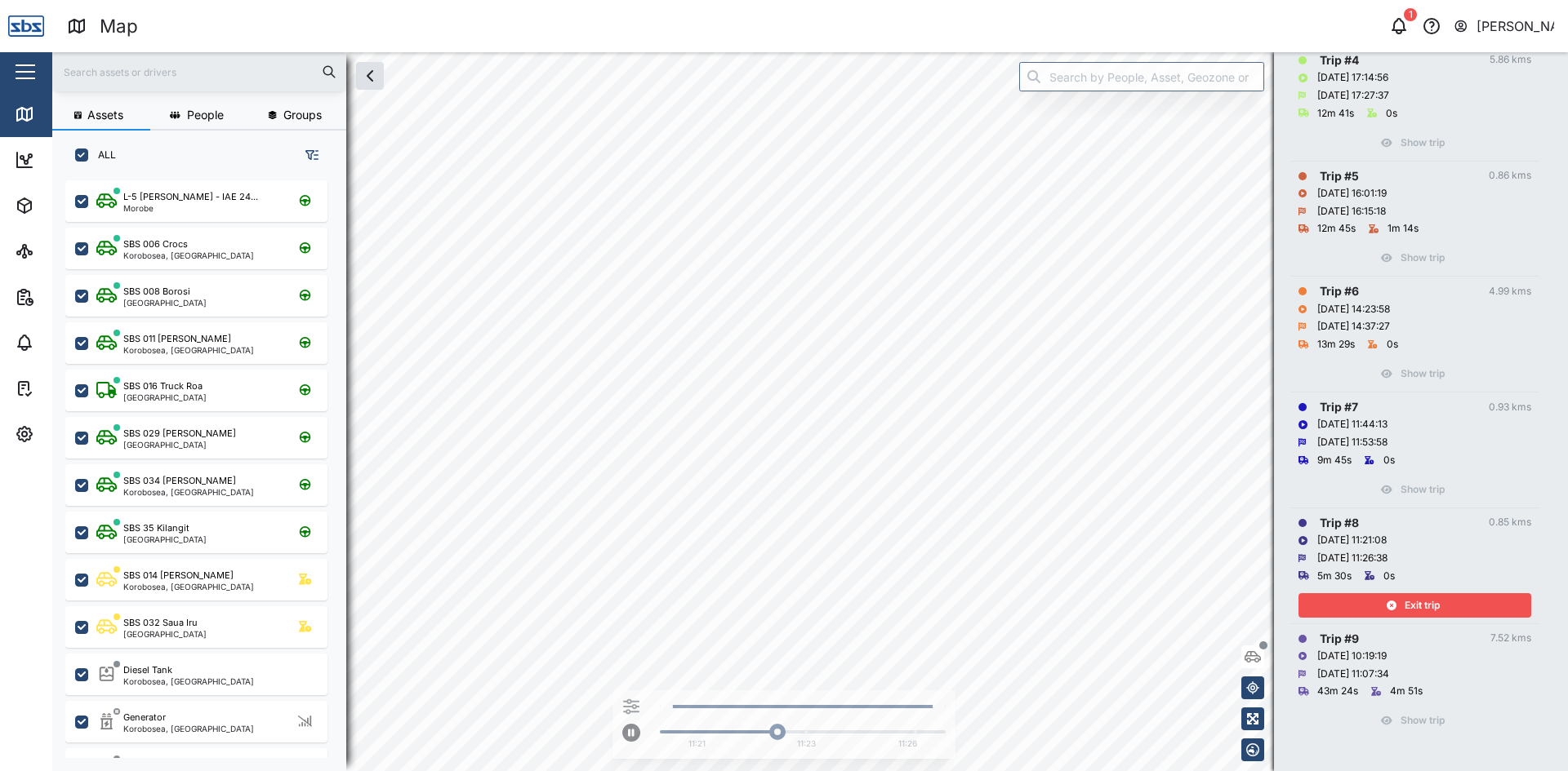
click at [1425, 597] on span "Exit trip" at bounding box center [1422, 605] width 35 height 23
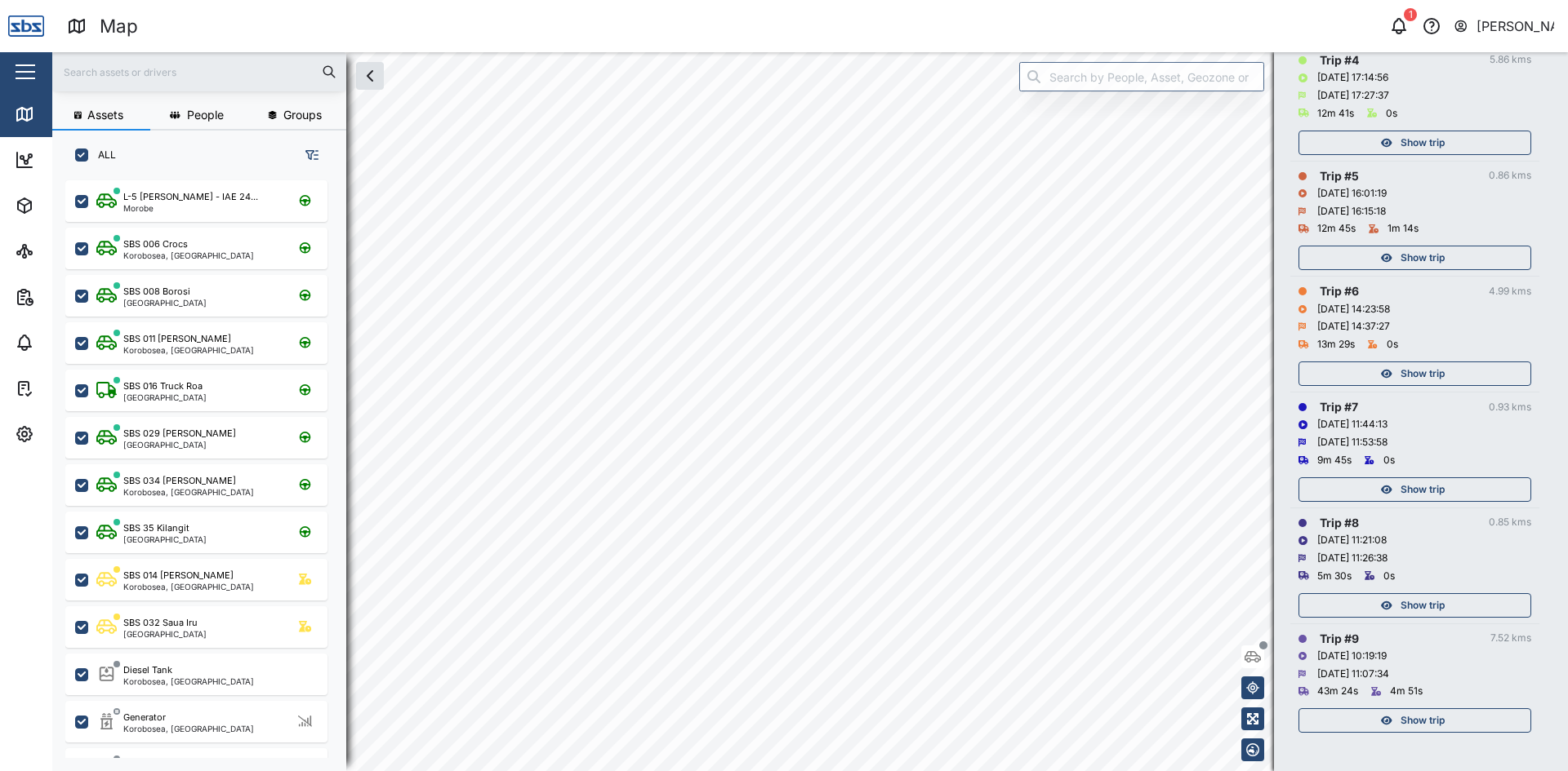
click at [1451, 488] on div "Show trip" at bounding box center [1413, 489] width 212 height 23
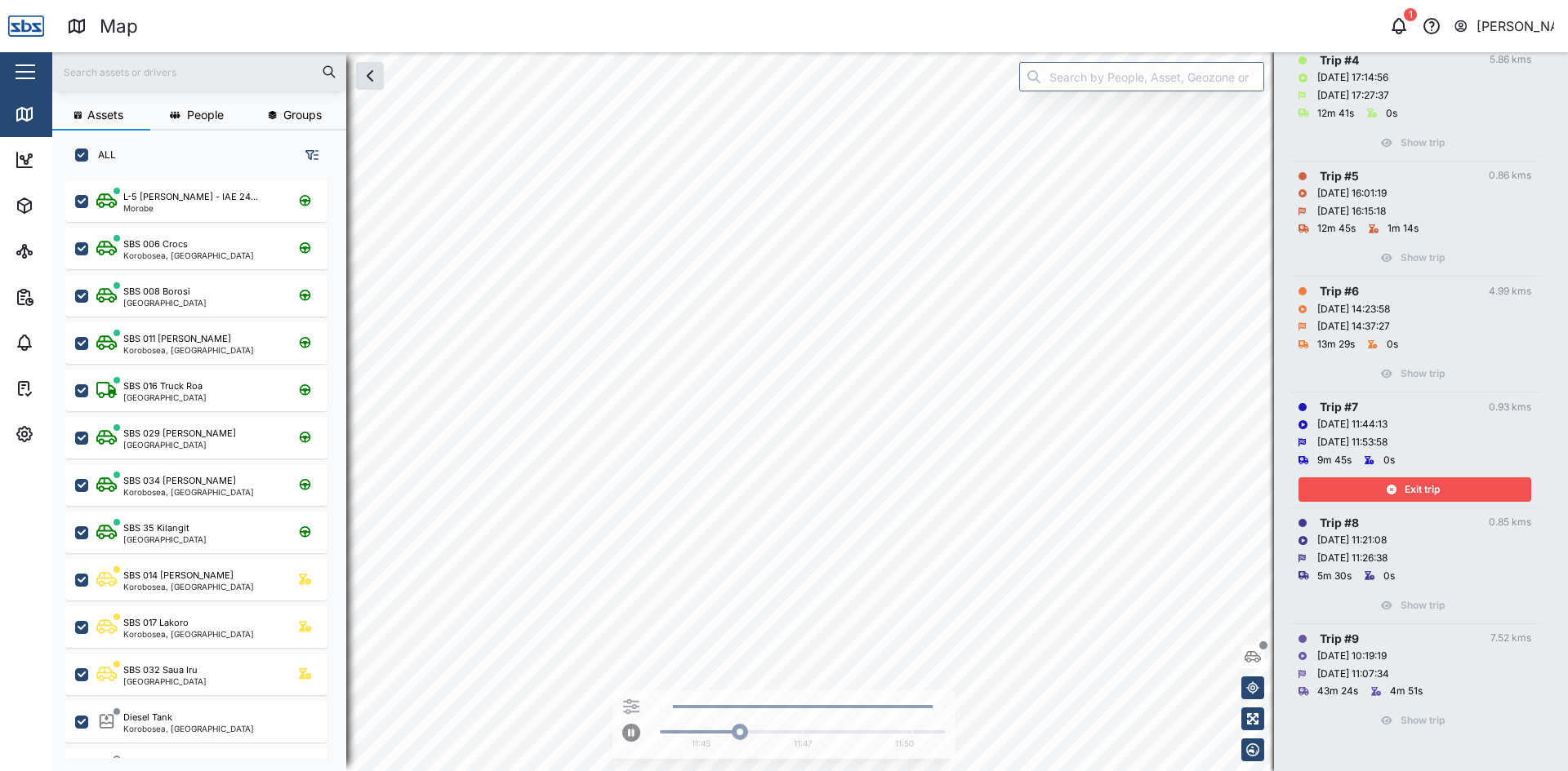
click at [1451, 488] on div "Exit trip" at bounding box center [1413, 489] width 212 height 23
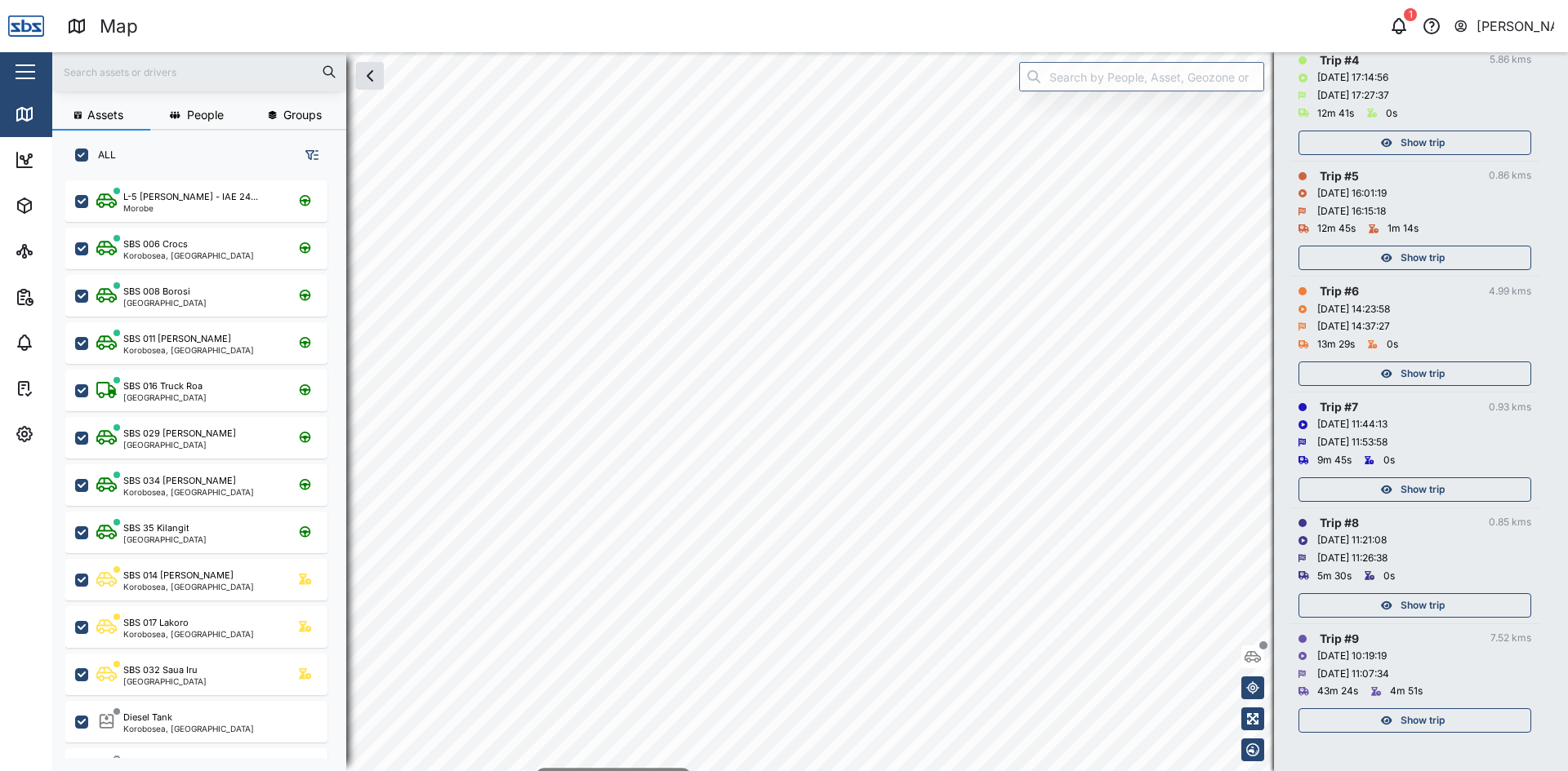
click at [1453, 368] on div "Show trip" at bounding box center [1413, 373] width 212 height 23
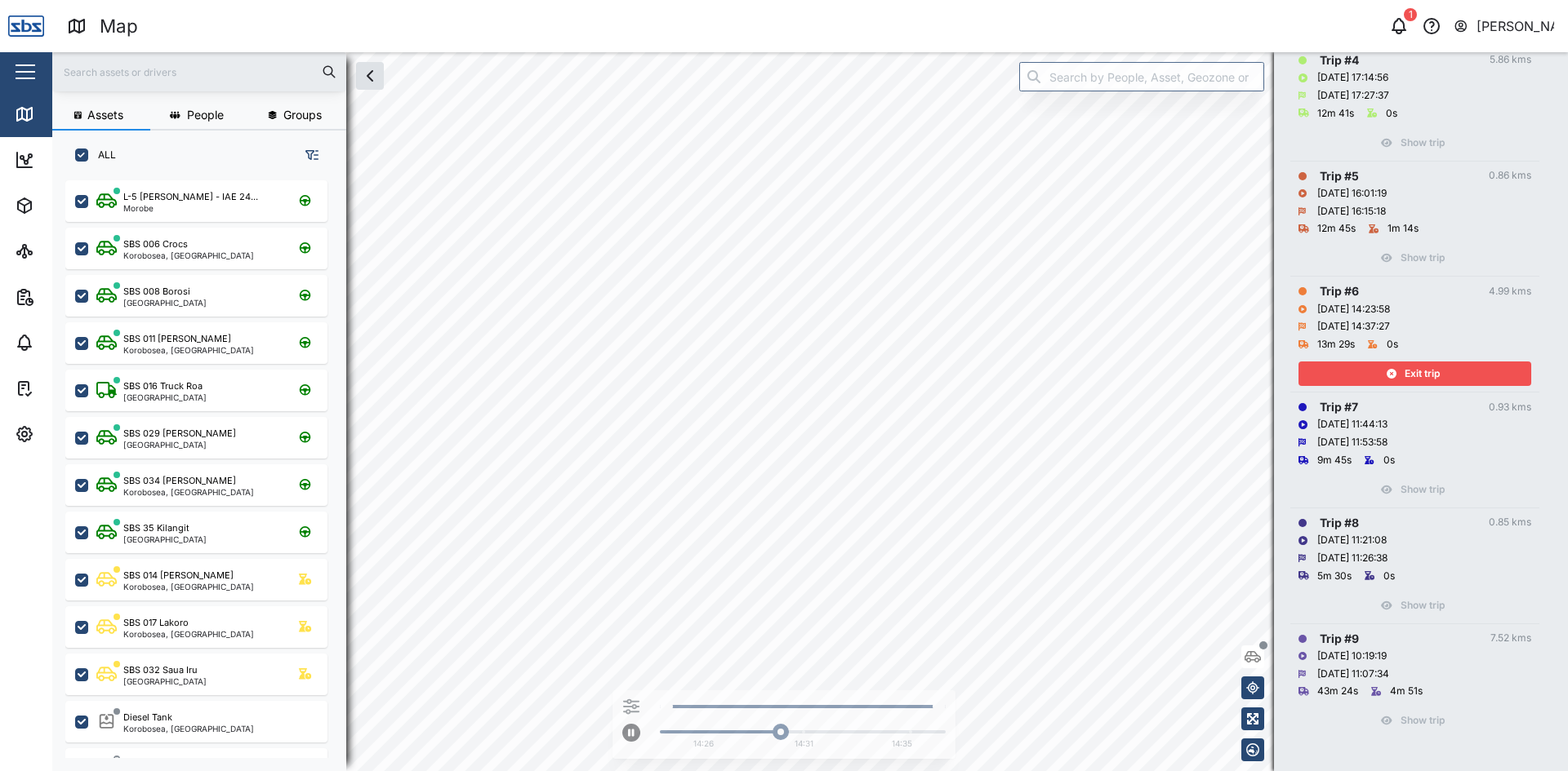
click at [1353, 370] on div "Exit trip" at bounding box center [1413, 373] width 212 height 23
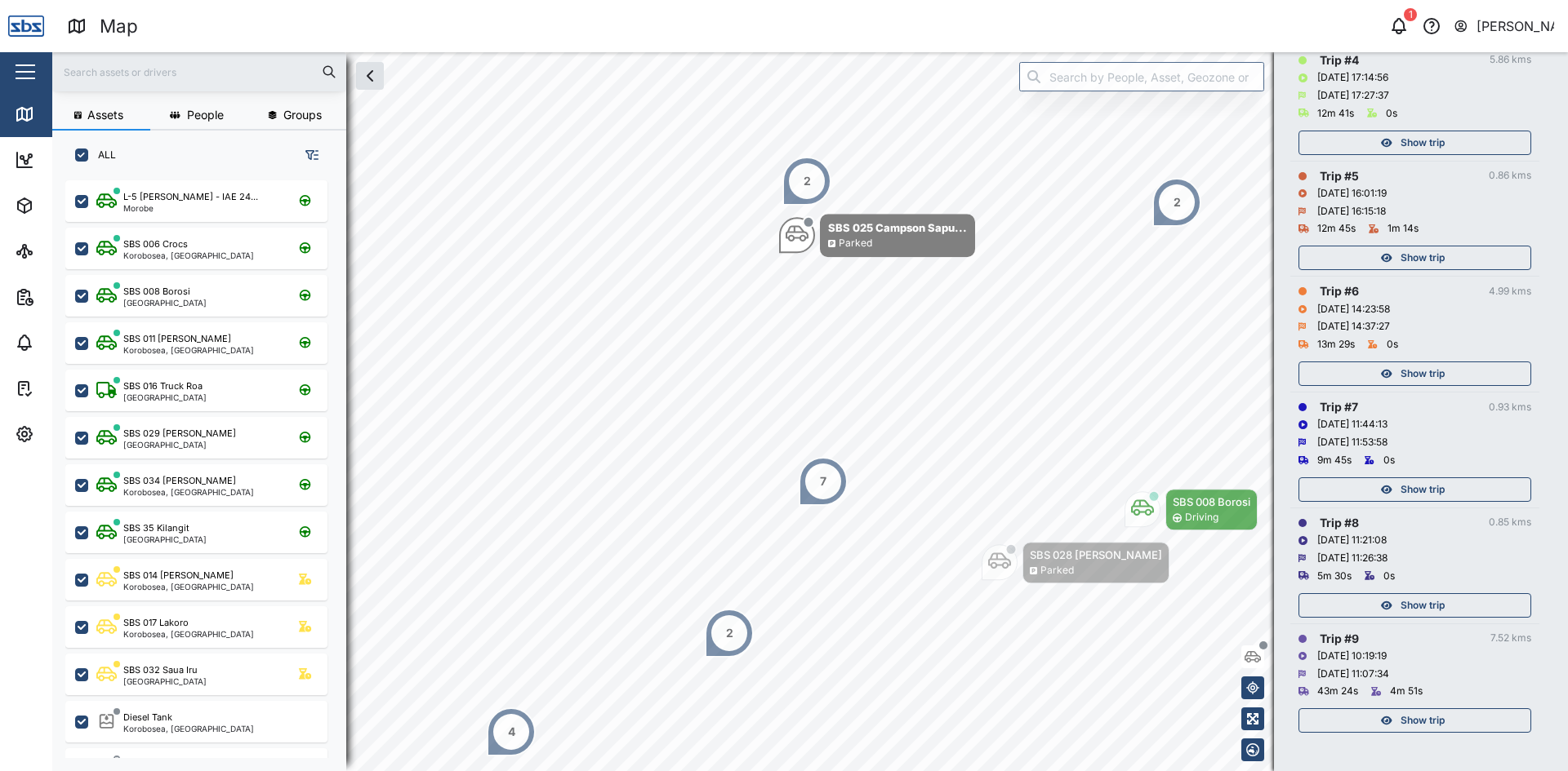
click at [1397, 262] on div "Show trip" at bounding box center [1413, 257] width 212 height 23
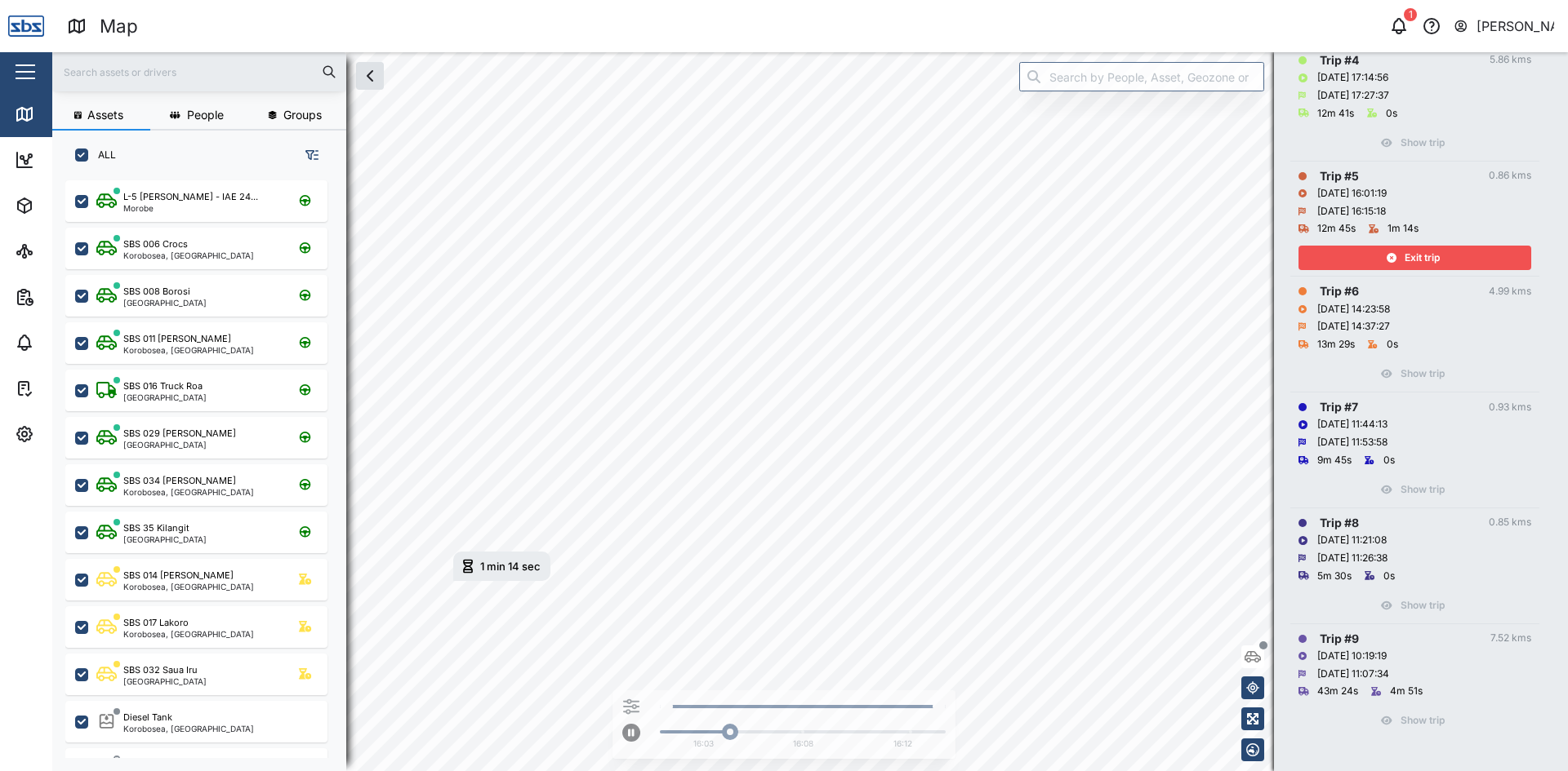
click at [1397, 262] on div "Exit trip" at bounding box center [1413, 257] width 212 height 23
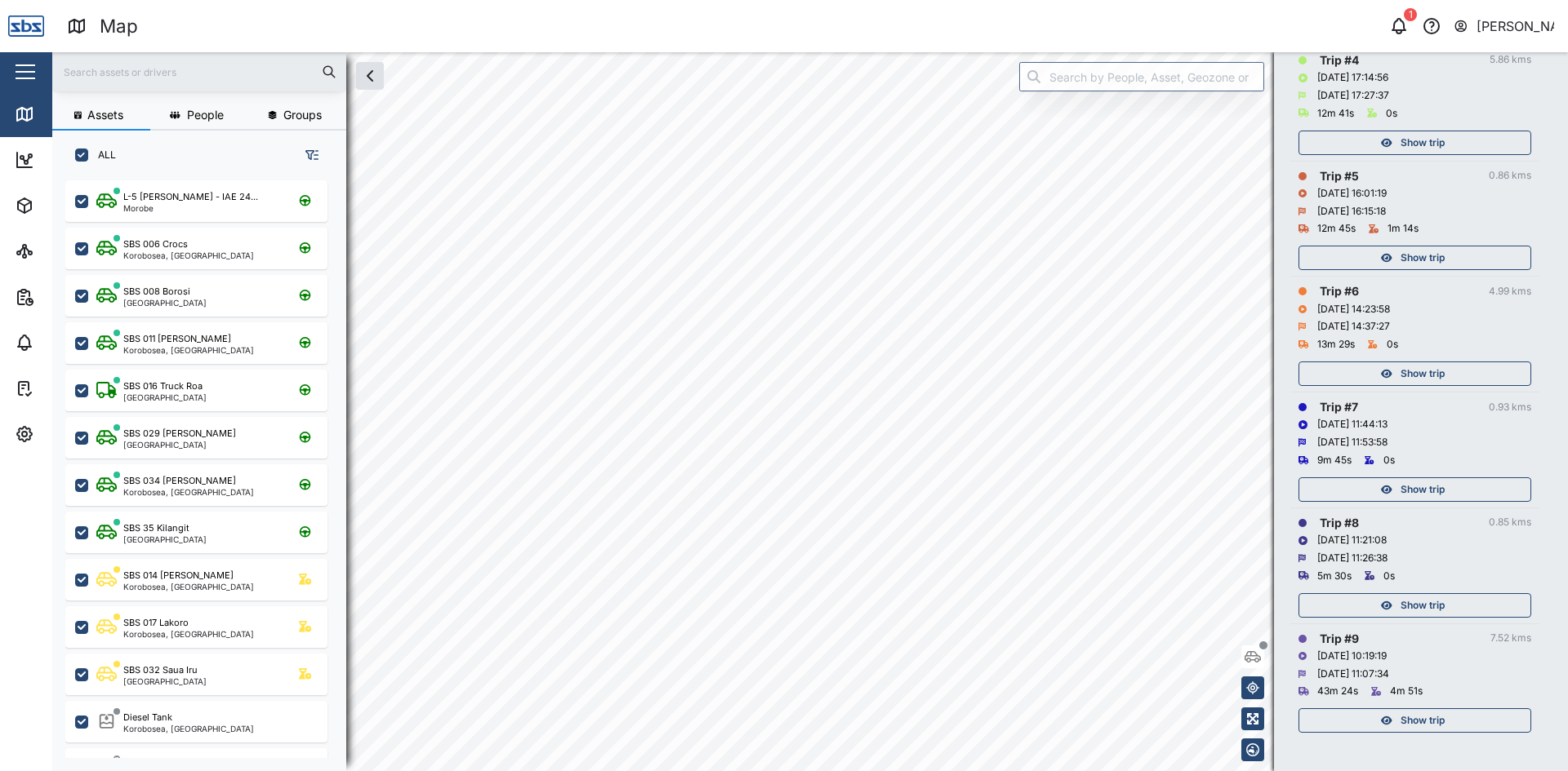
click at [1408, 140] on span "Show trip" at bounding box center [1422, 142] width 44 height 23
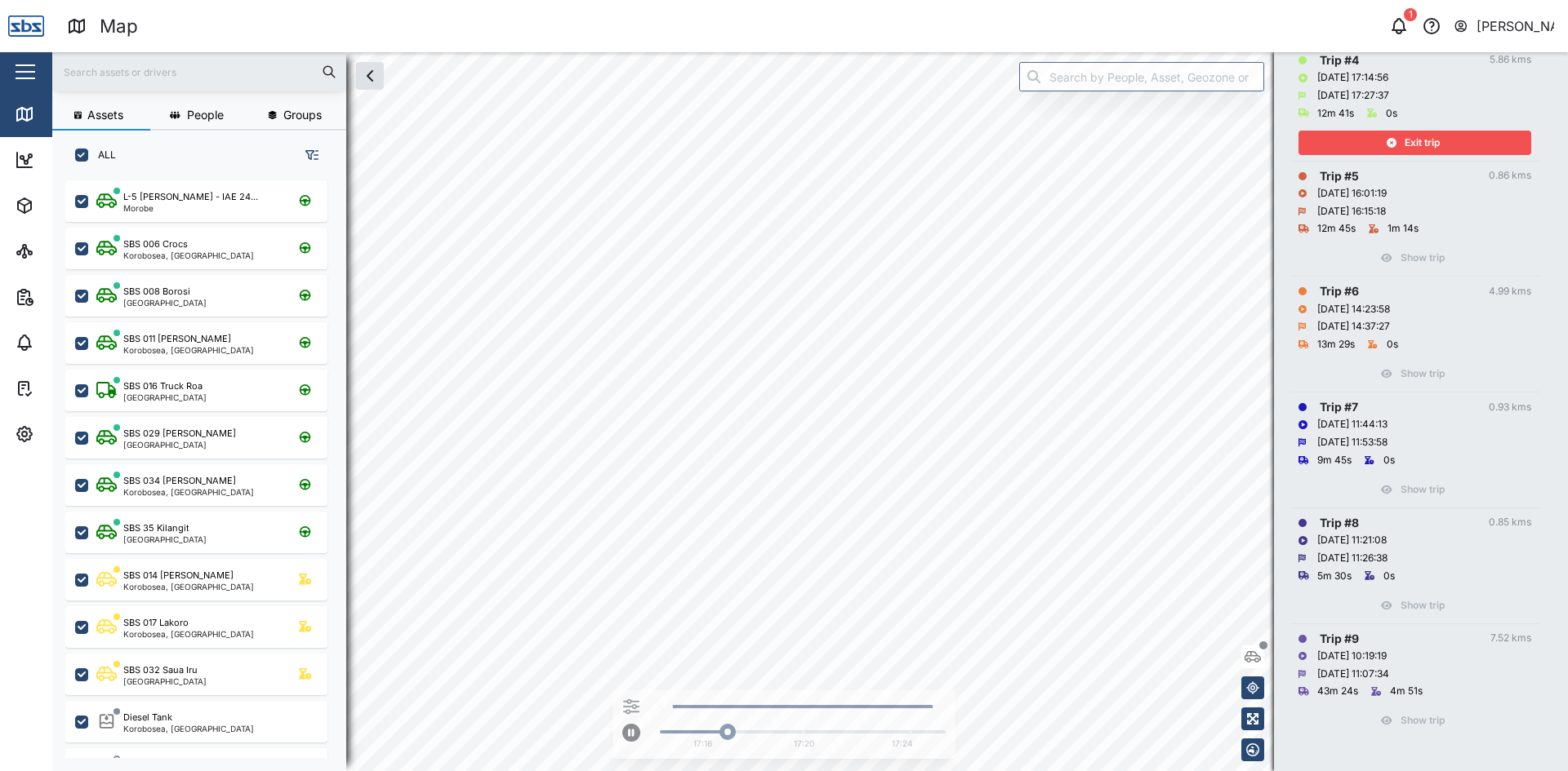
click at [1407, 141] on span "Exit trip" at bounding box center [1422, 142] width 35 height 23
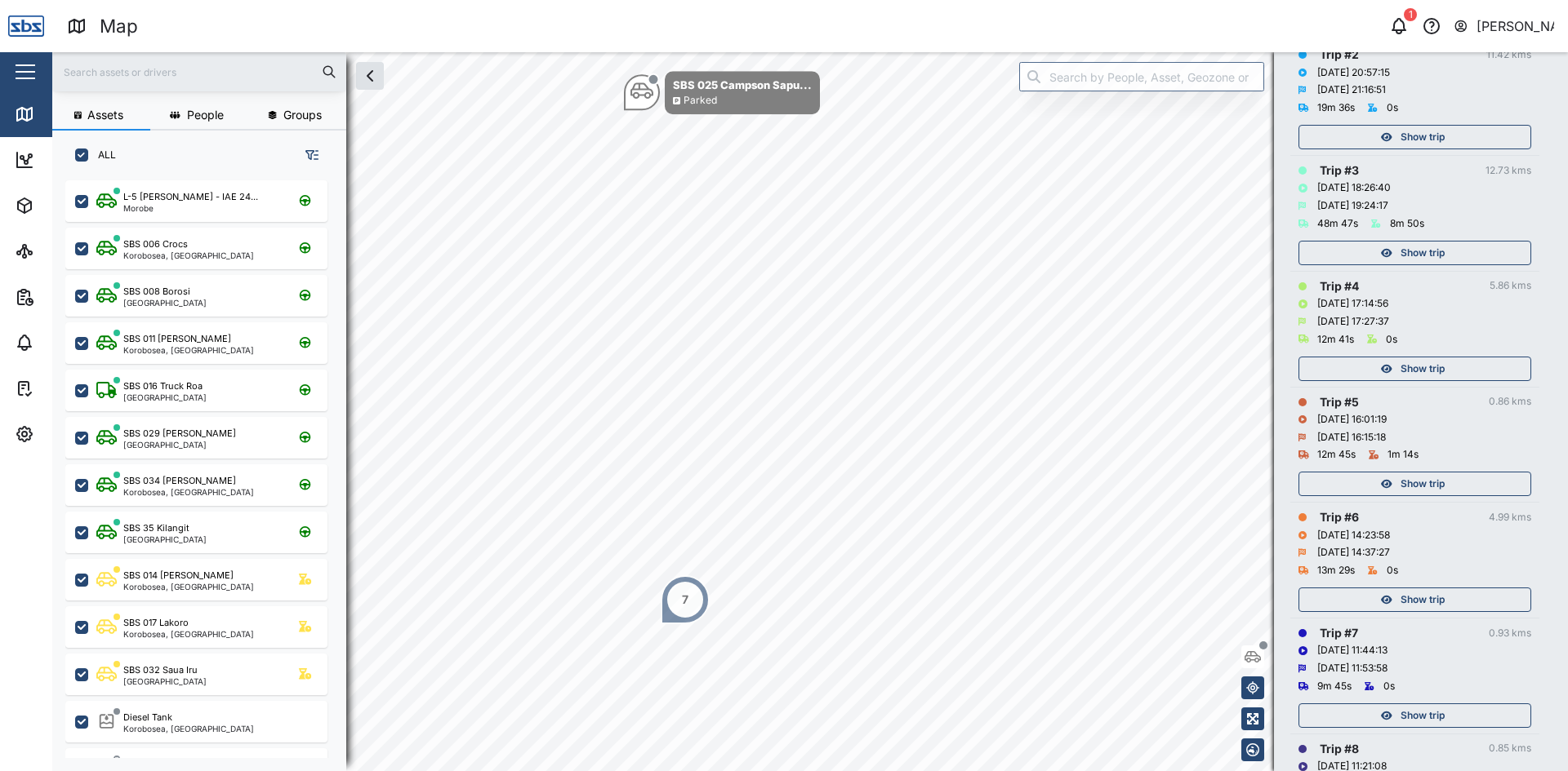
scroll to position [421, 0]
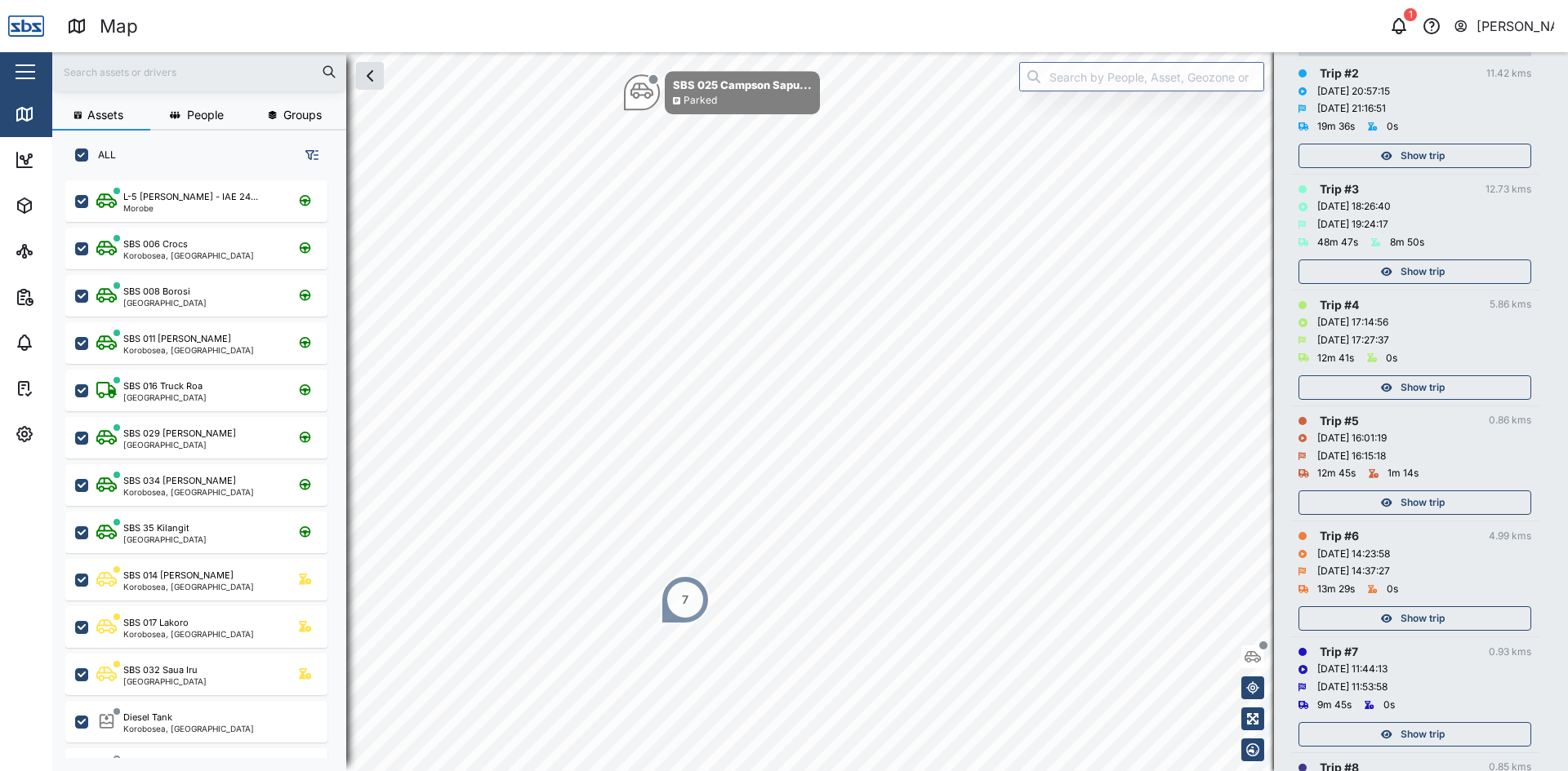
click at [1427, 269] on span "Show trip" at bounding box center [1422, 271] width 44 height 23
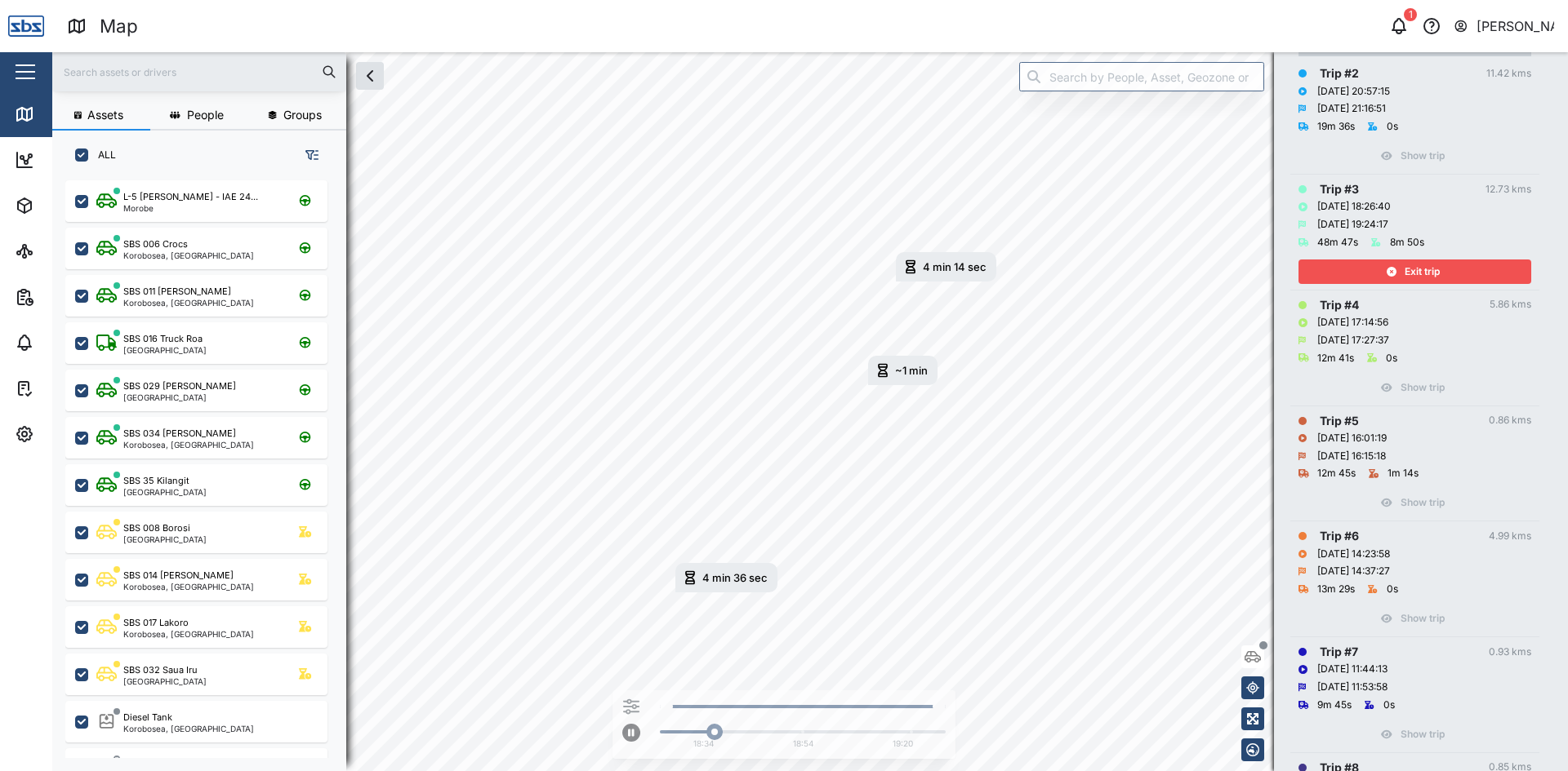
click at [1383, 273] on div "Exit trip" at bounding box center [1413, 271] width 212 height 23
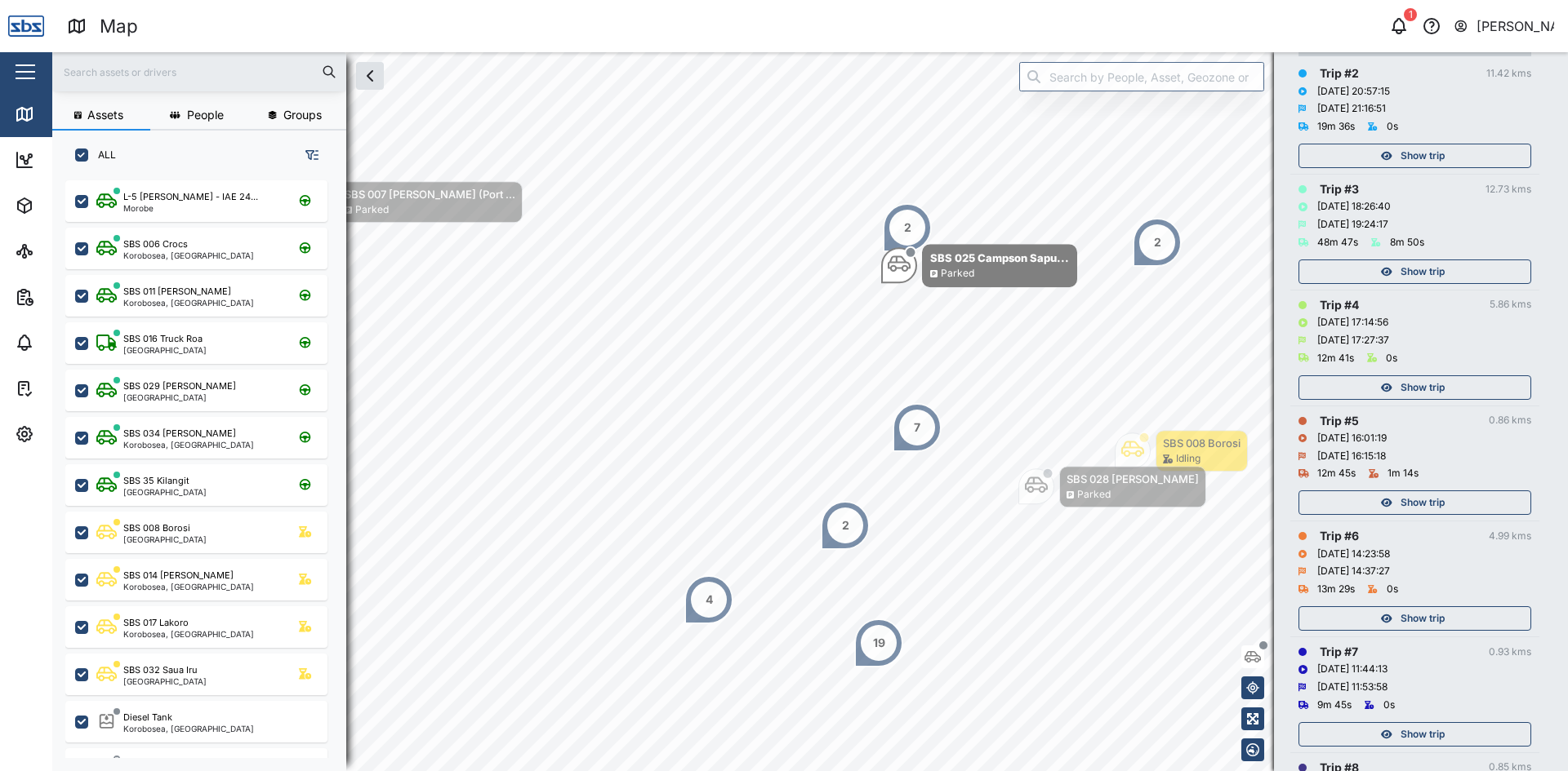
click at [1429, 161] on span "Show trip" at bounding box center [1422, 155] width 44 height 23
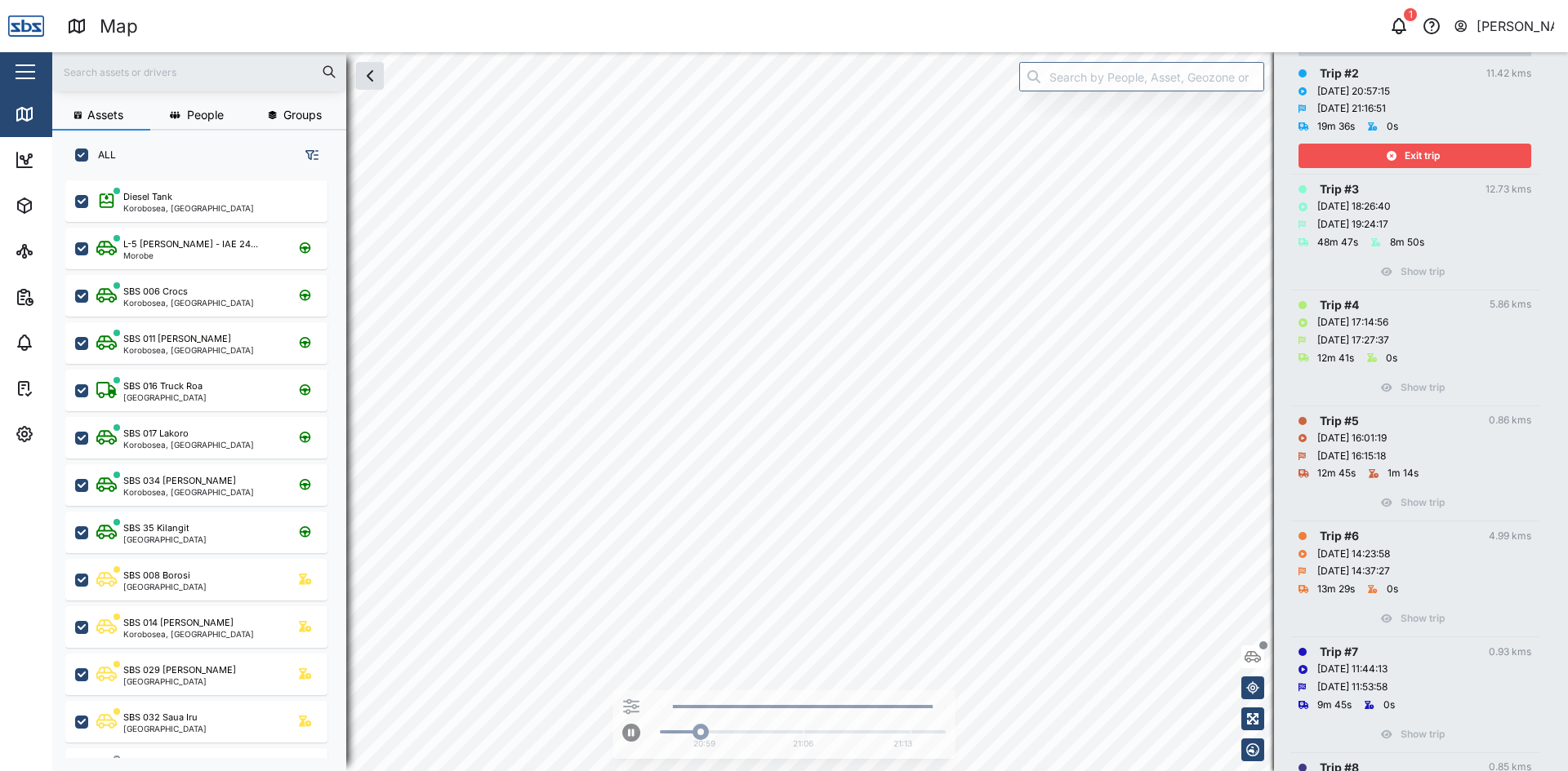
click at [1429, 161] on span "Exit trip" at bounding box center [1422, 155] width 35 height 23
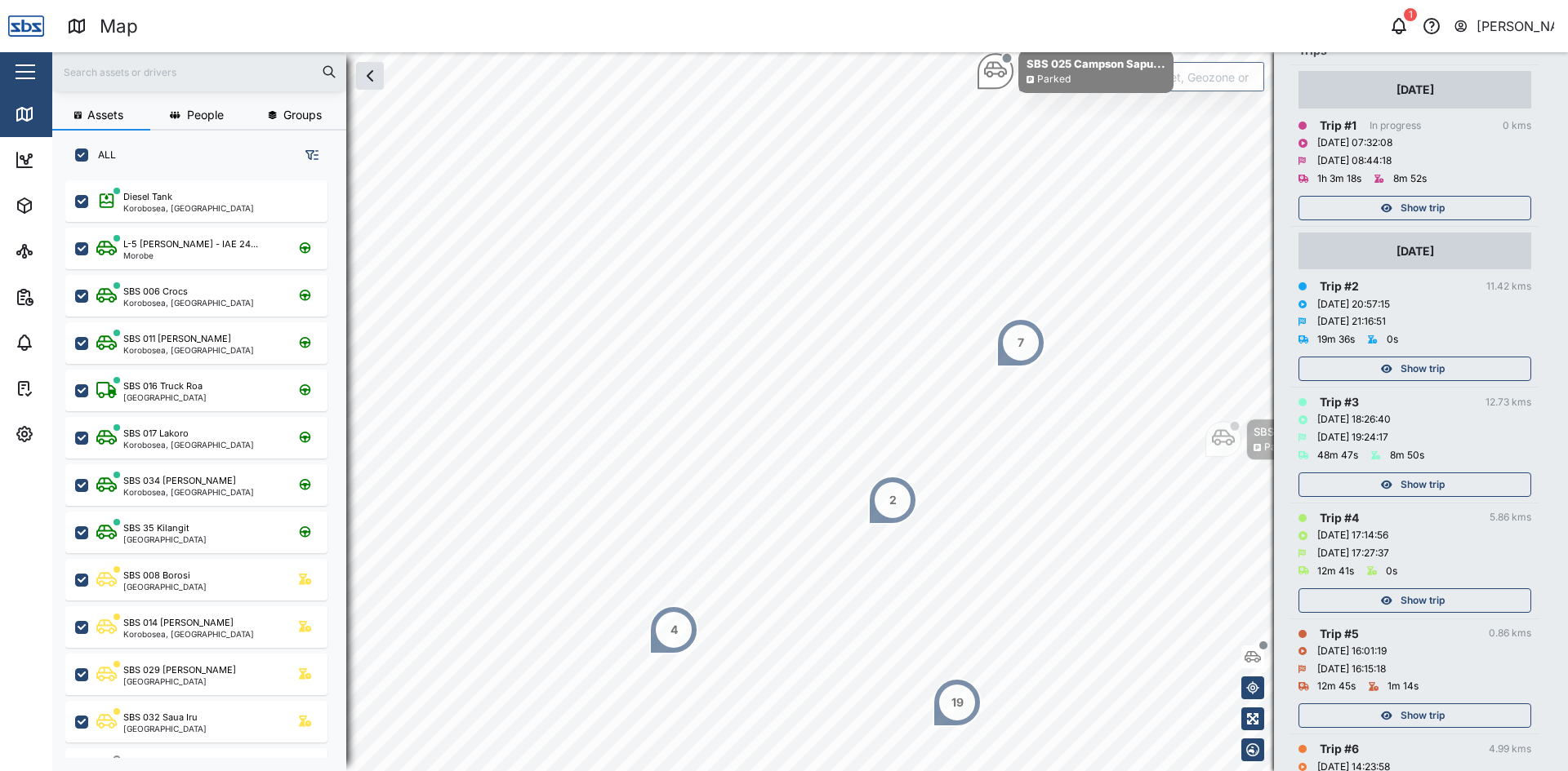
scroll to position [176, 0]
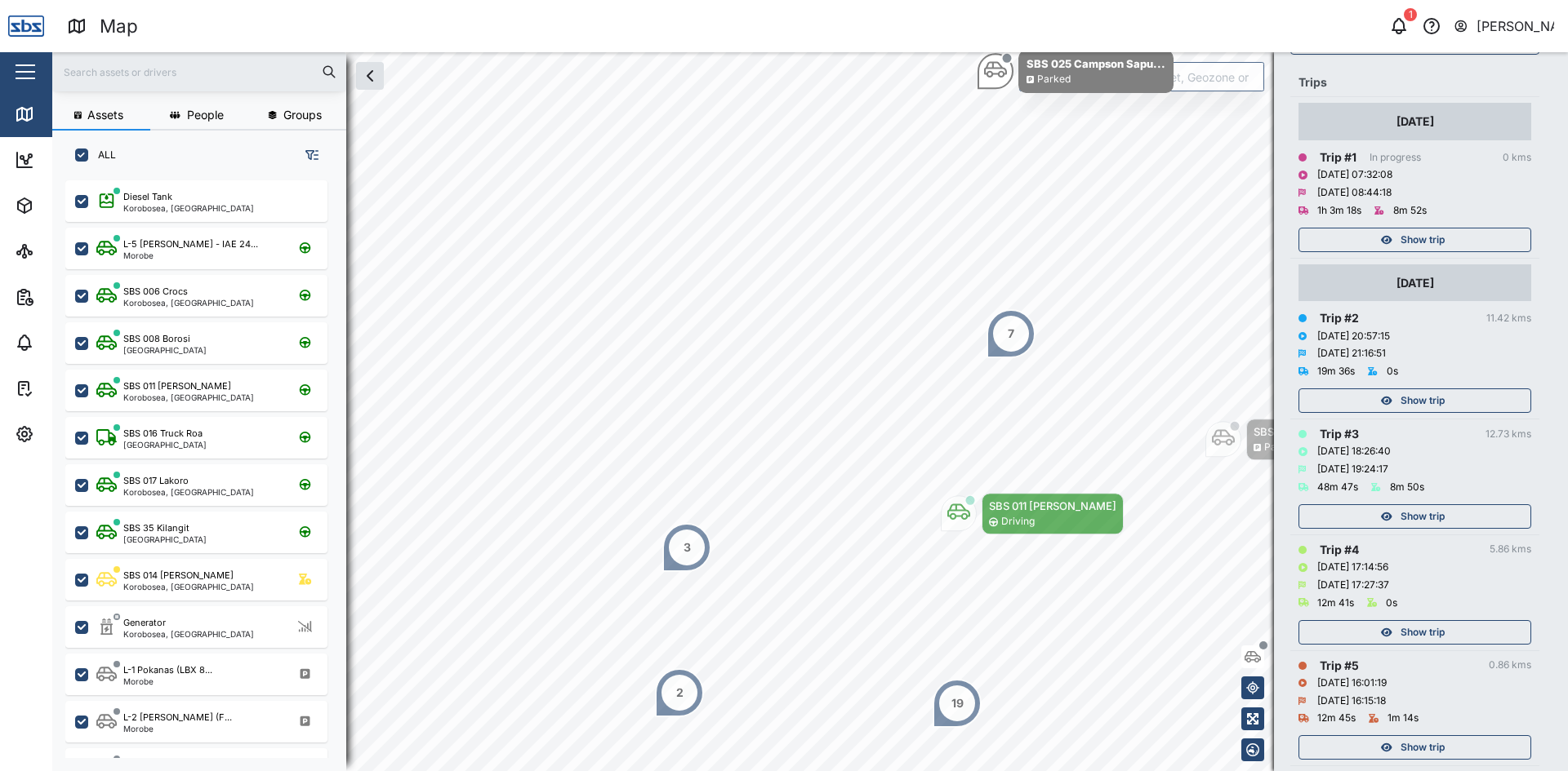
click at [143, 77] on input "text" at bounding box center [199, 71] width 275 height 24
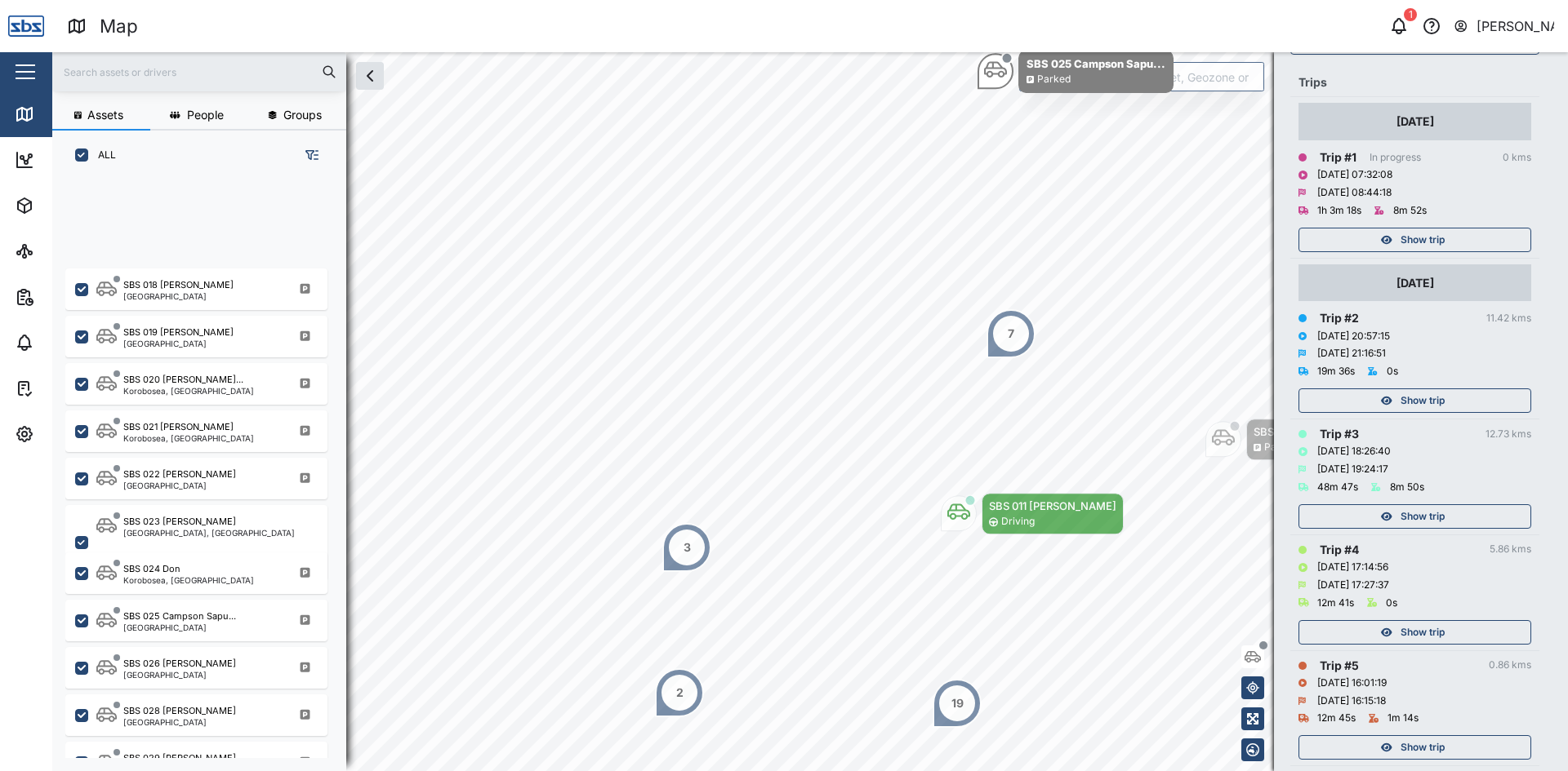
scroll to position [1550, 0]
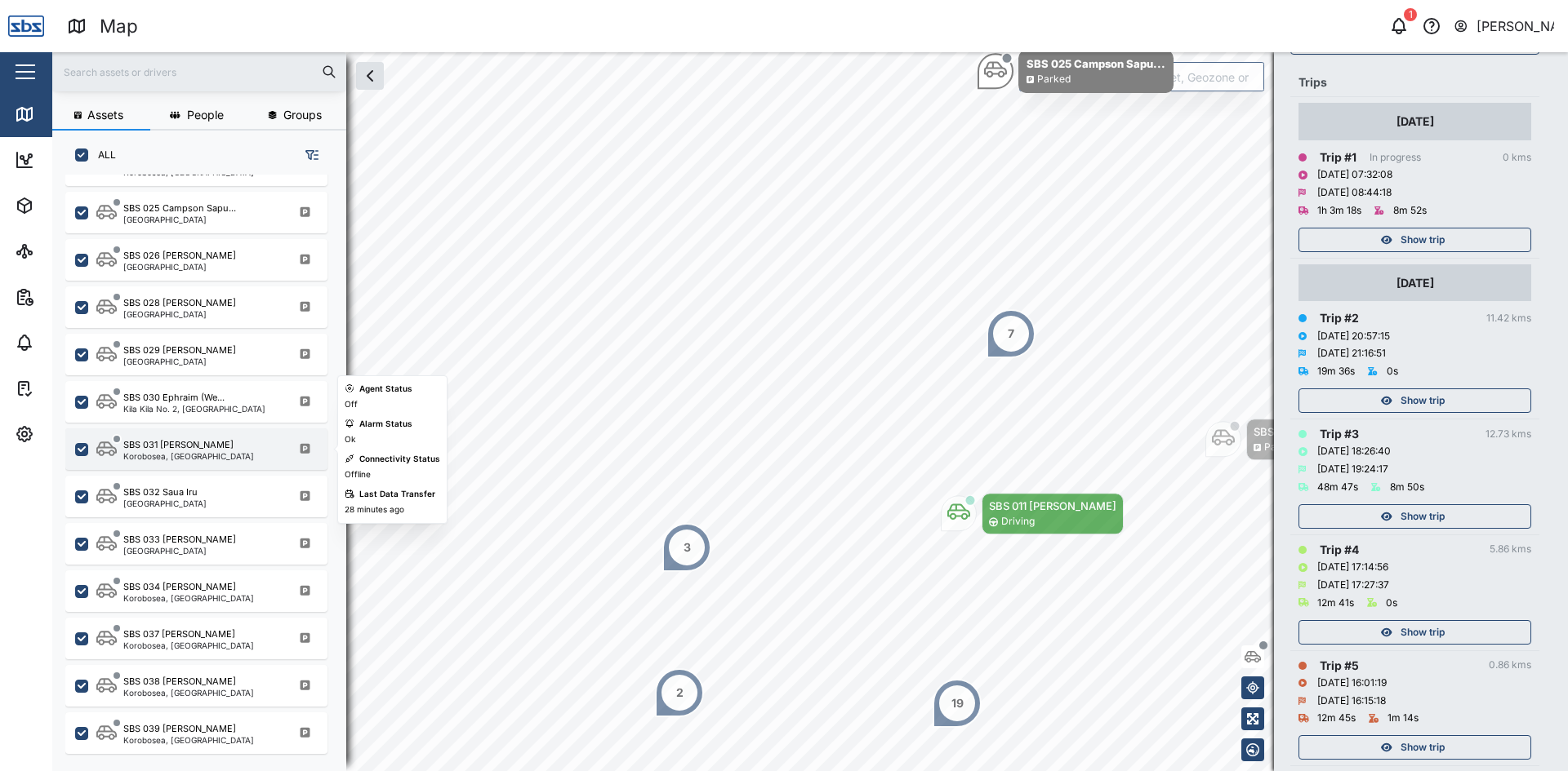
click at [169, 456] on div "Korobosea, [GEOGRAPHIC_DATA]" at bounding box center [189, 456] width 131 height 8
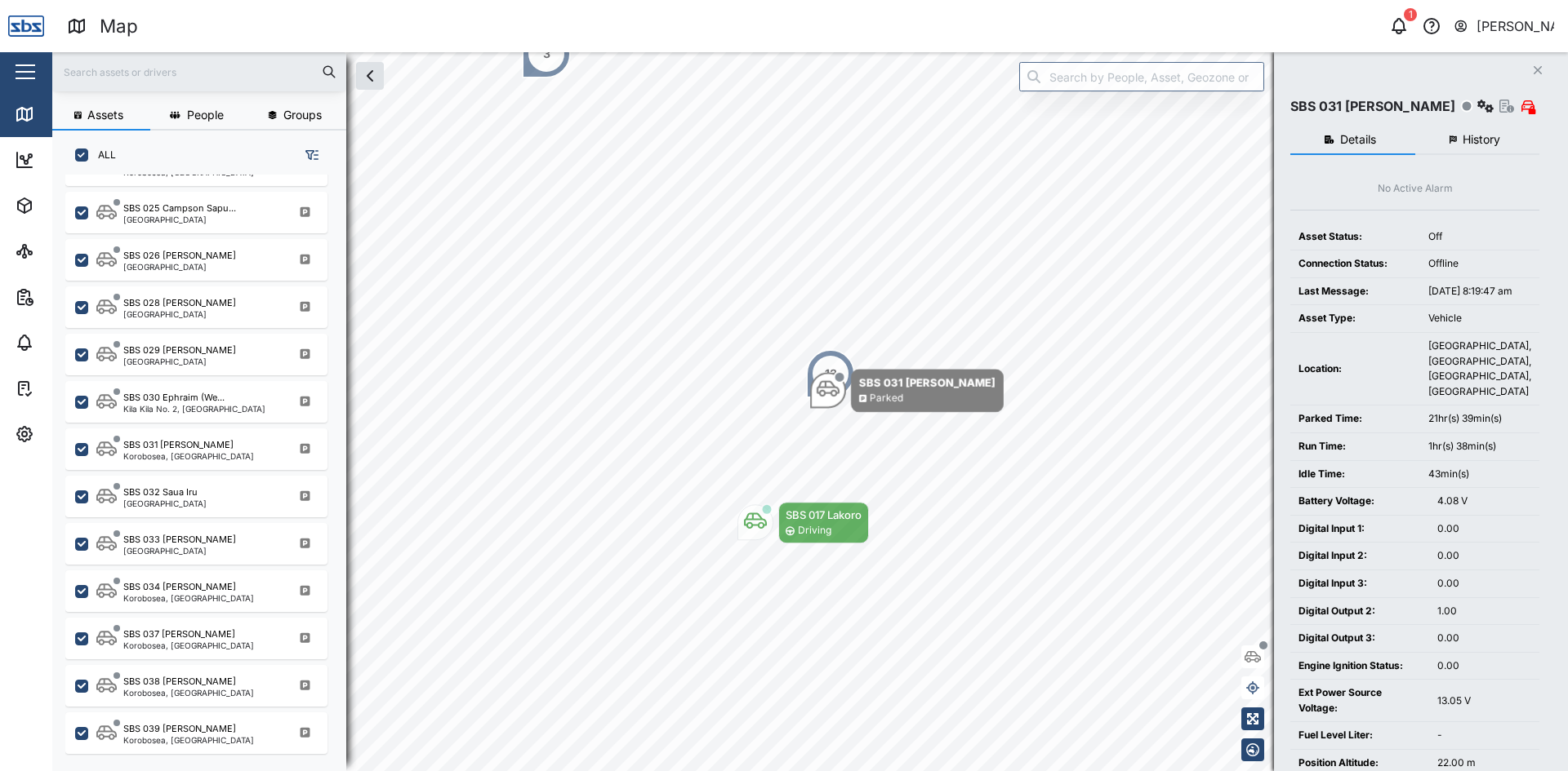
click at [1468, 131] on button "History" at bounding box center [1478, 140] width 125 height 29
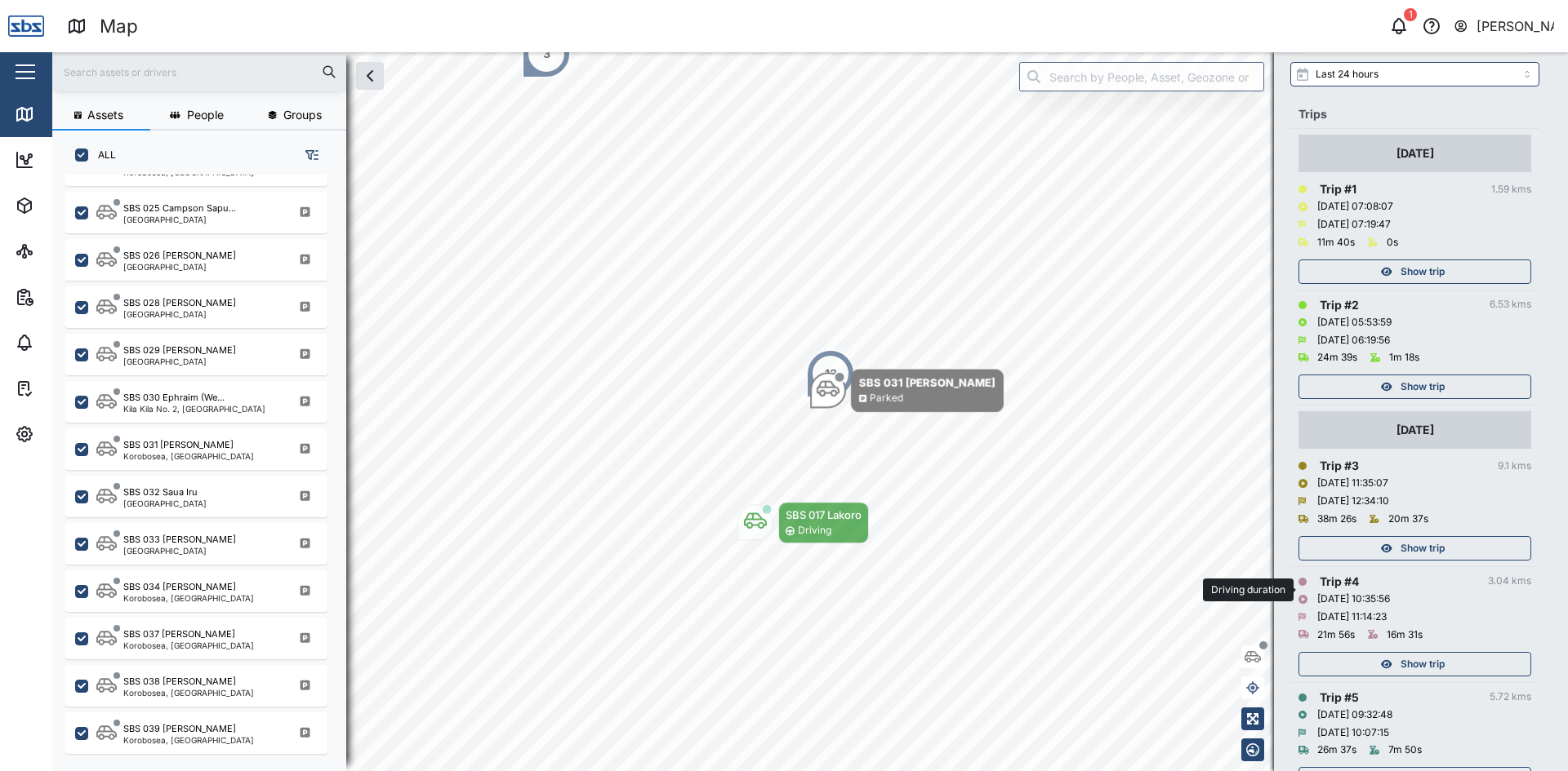
scroll to position [204, 0]
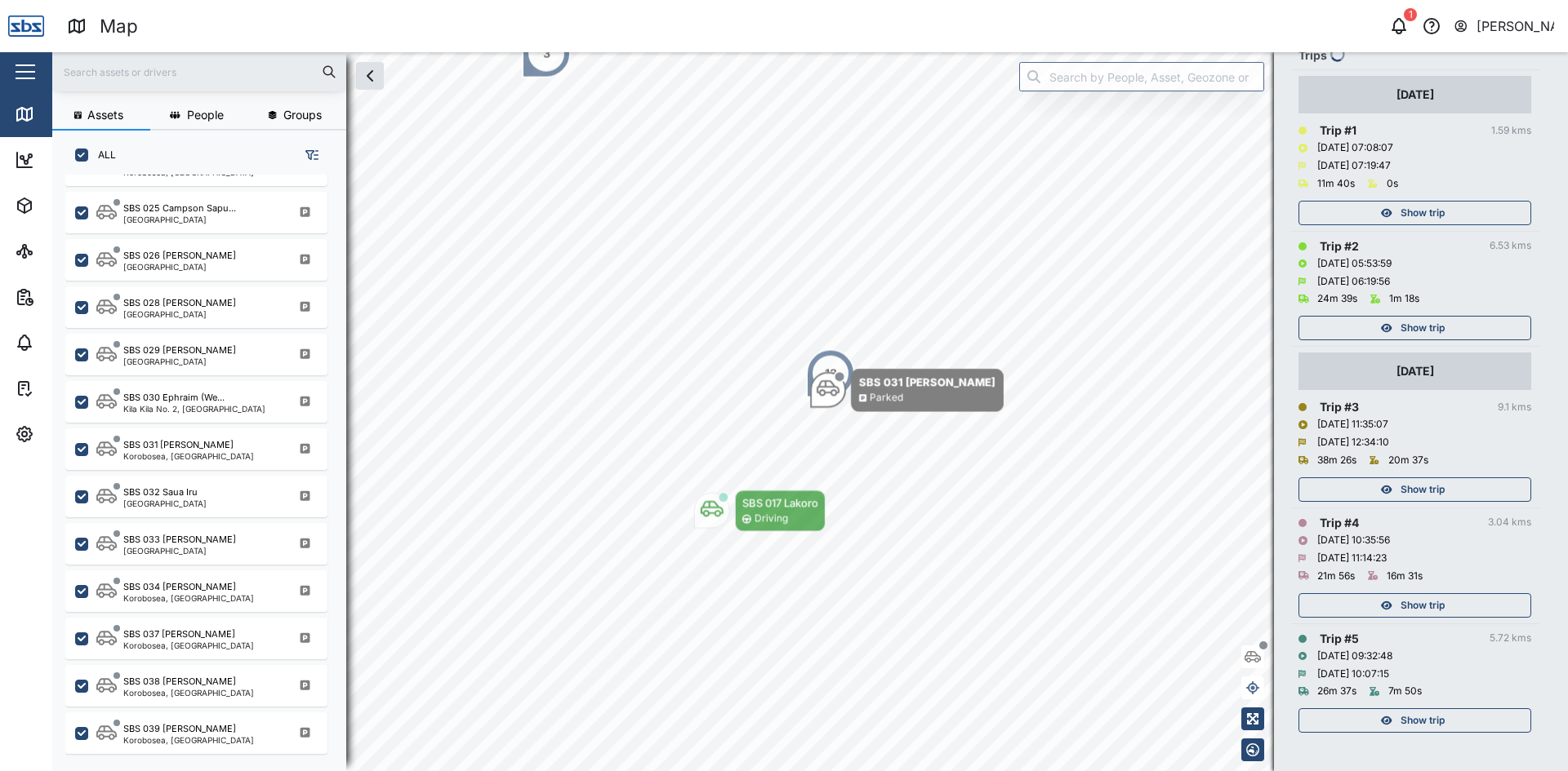
click at [1379, 721] on div "Show trip" at bounding box center [1413, 720] width 212 height 23
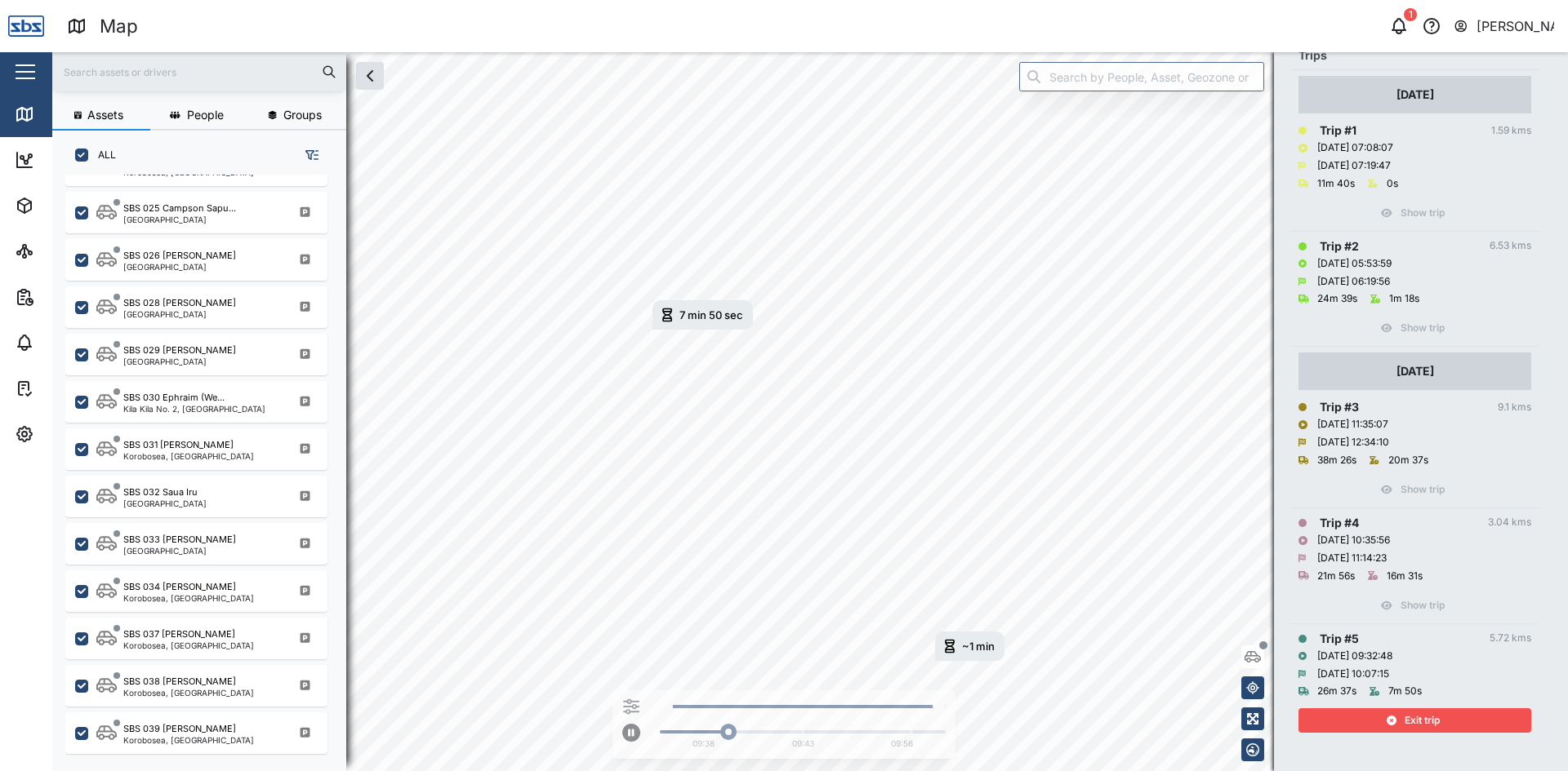
click at [1378, 716] on div "Exit trip" at bounding box center [1413, 720] width 212 height 23
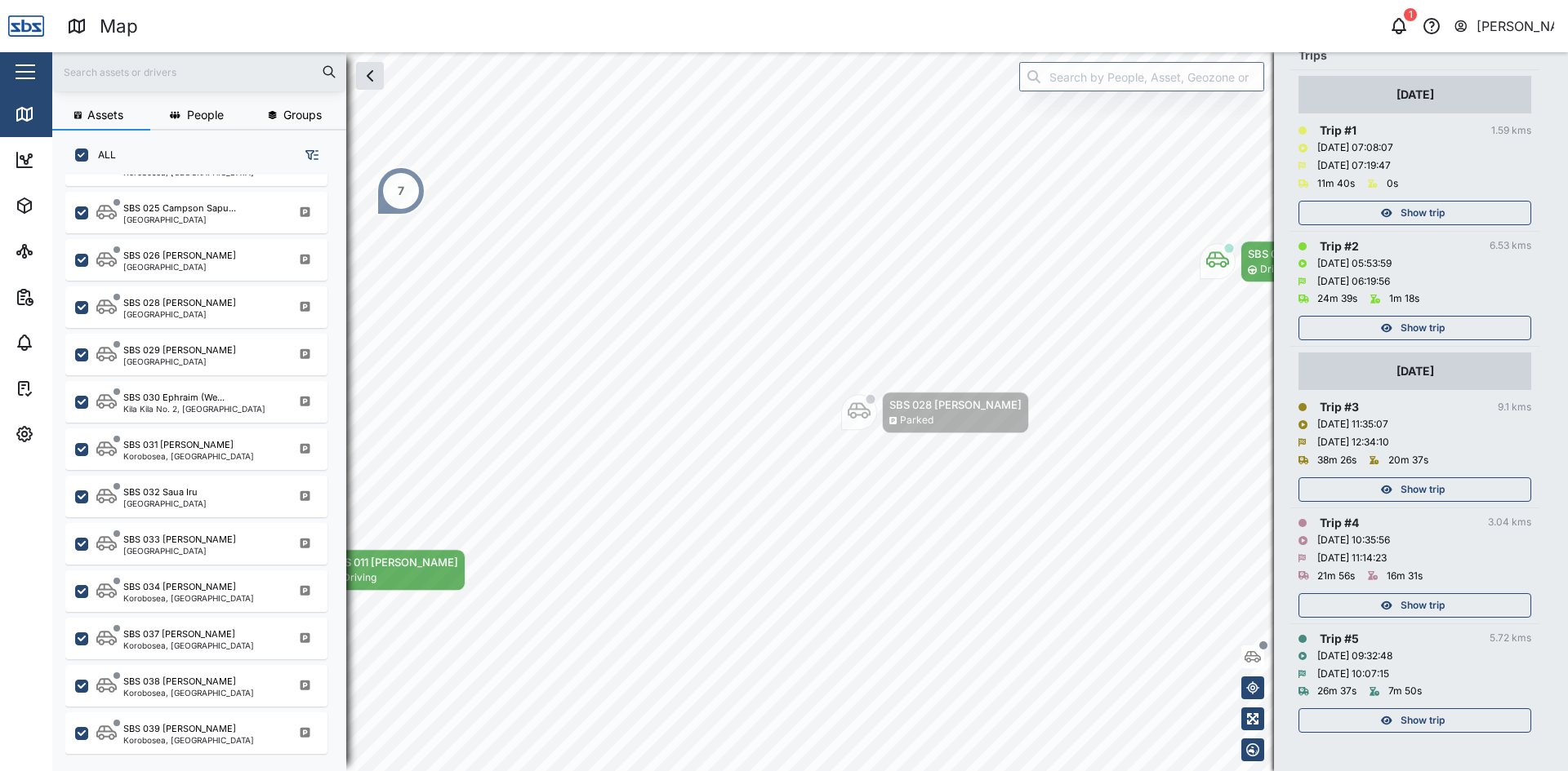
click at [1408, 607] on span "Show trip" at bounding box center [1422, 605] width 44 height 23
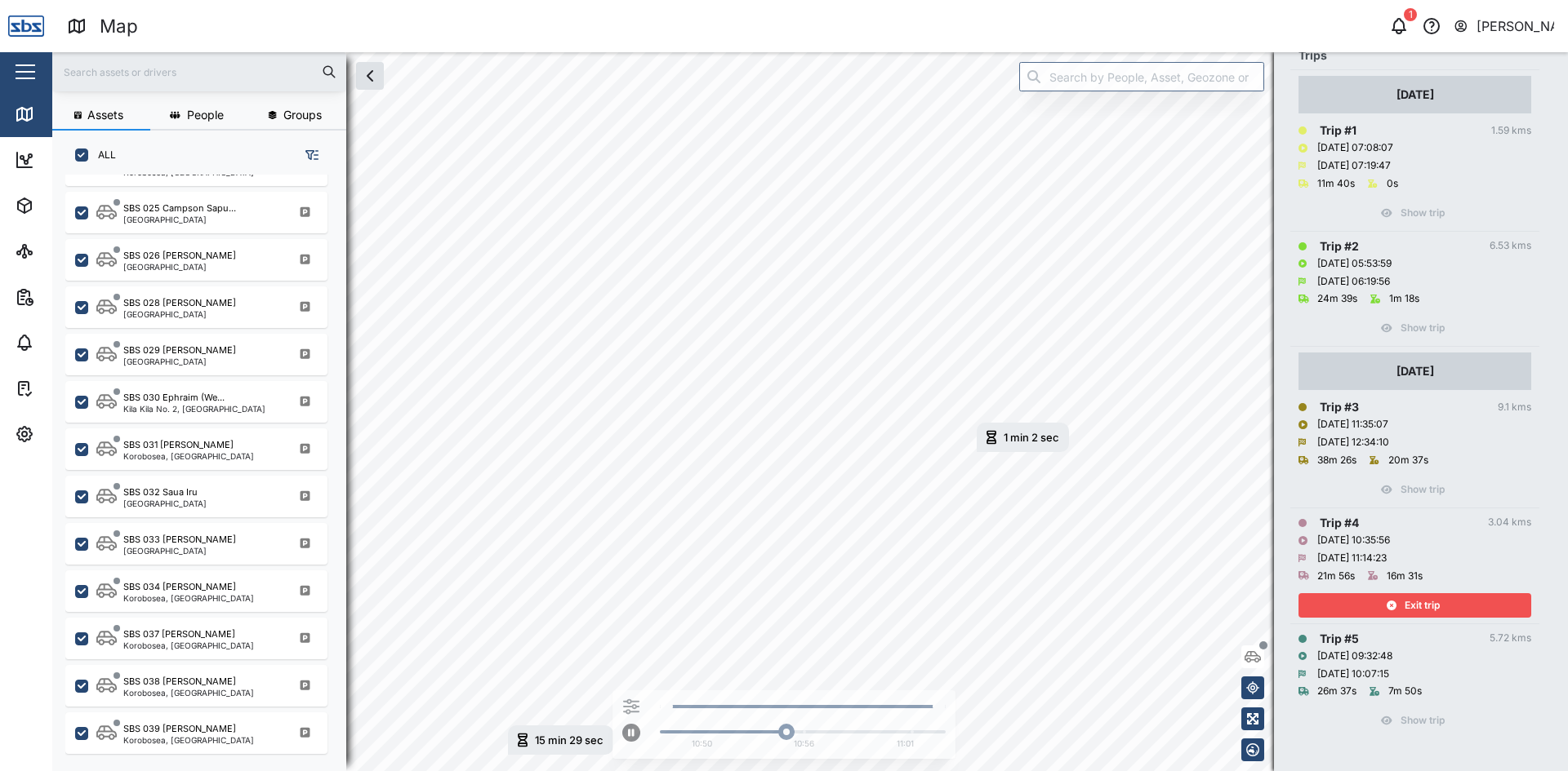
click at [1408, 607] on span "Exit trip" at bounding box center [1422, 605] width 35 height 23
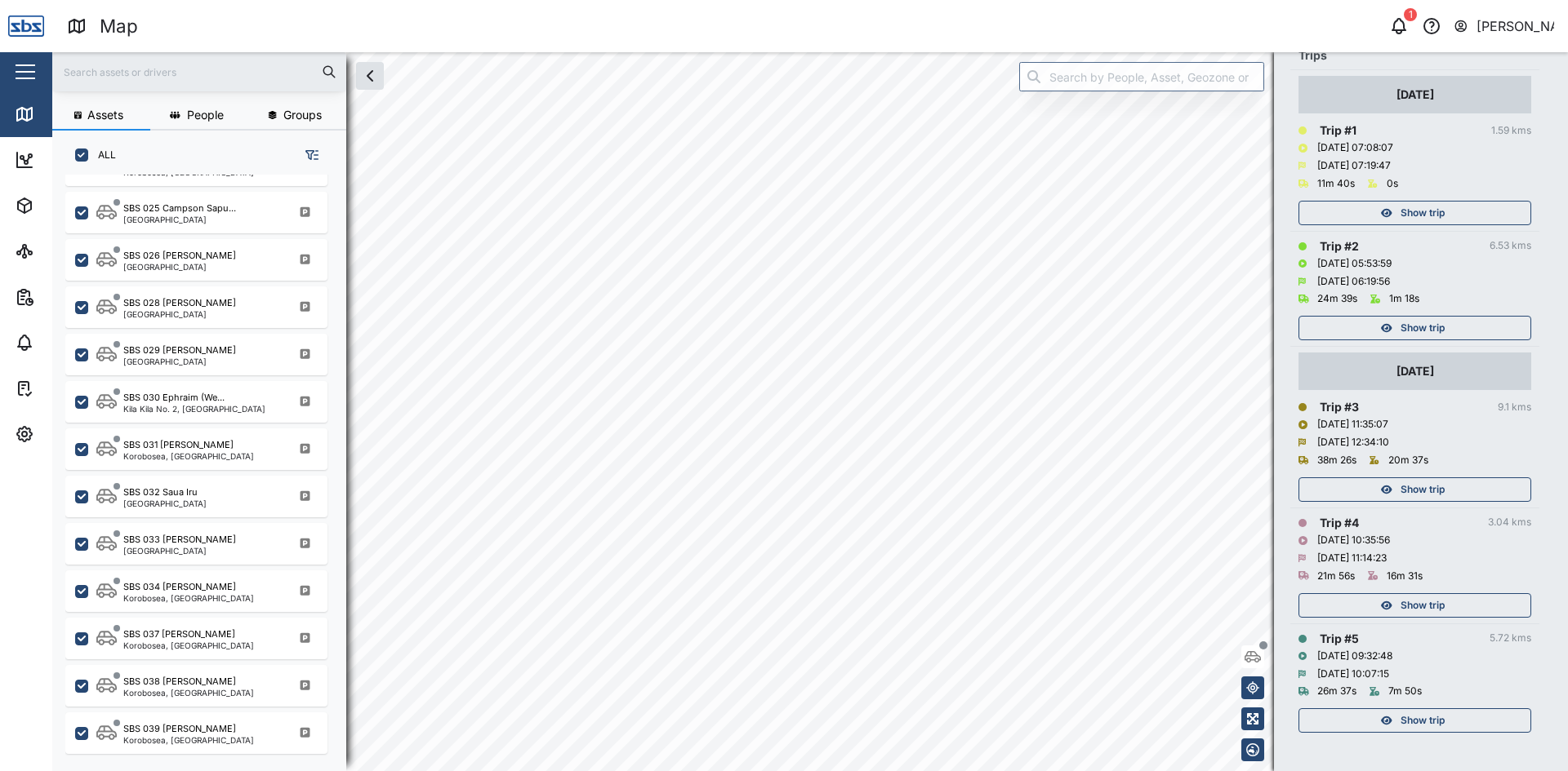
click at [1423, 486] on span "Show trip" at bounding box center [1422, 489] width 44 height 23
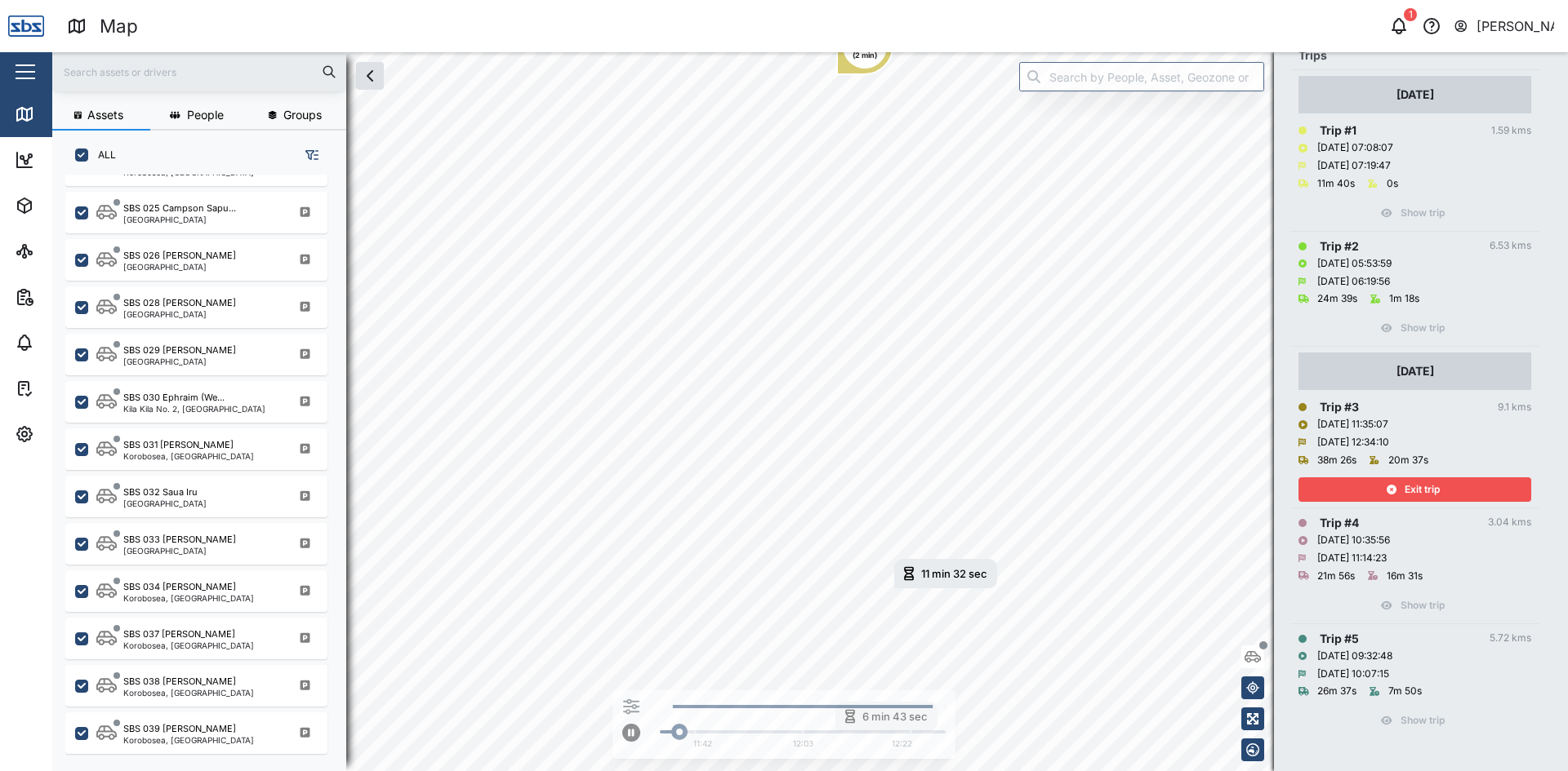
click at [1423, 486] on span "Exit trip" at bounding box center [1422, 489] width 35 height 23
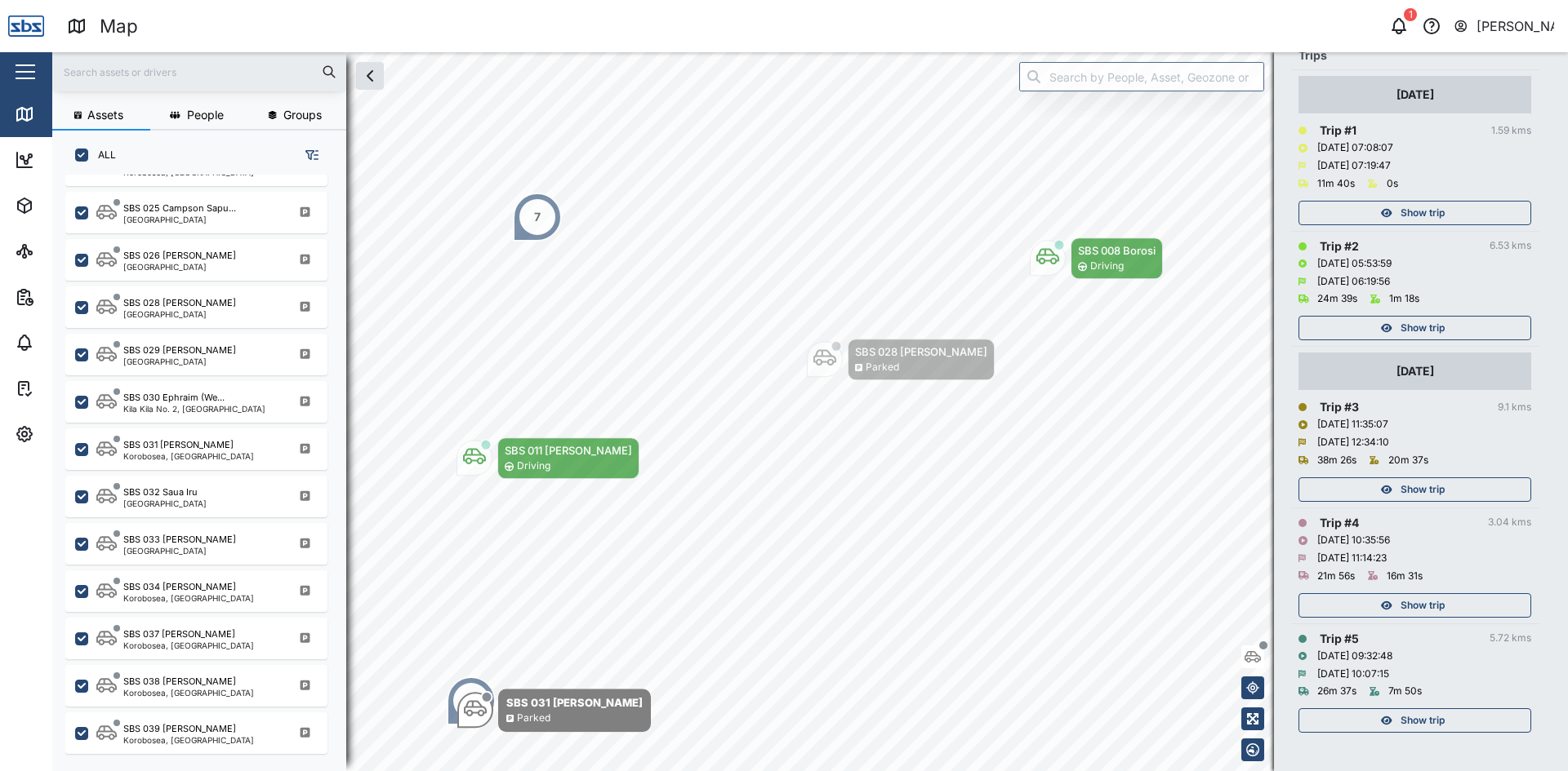
click at [1441, 329] on span "Show trip" at bounding box center [1422, 328] width 44 height 23
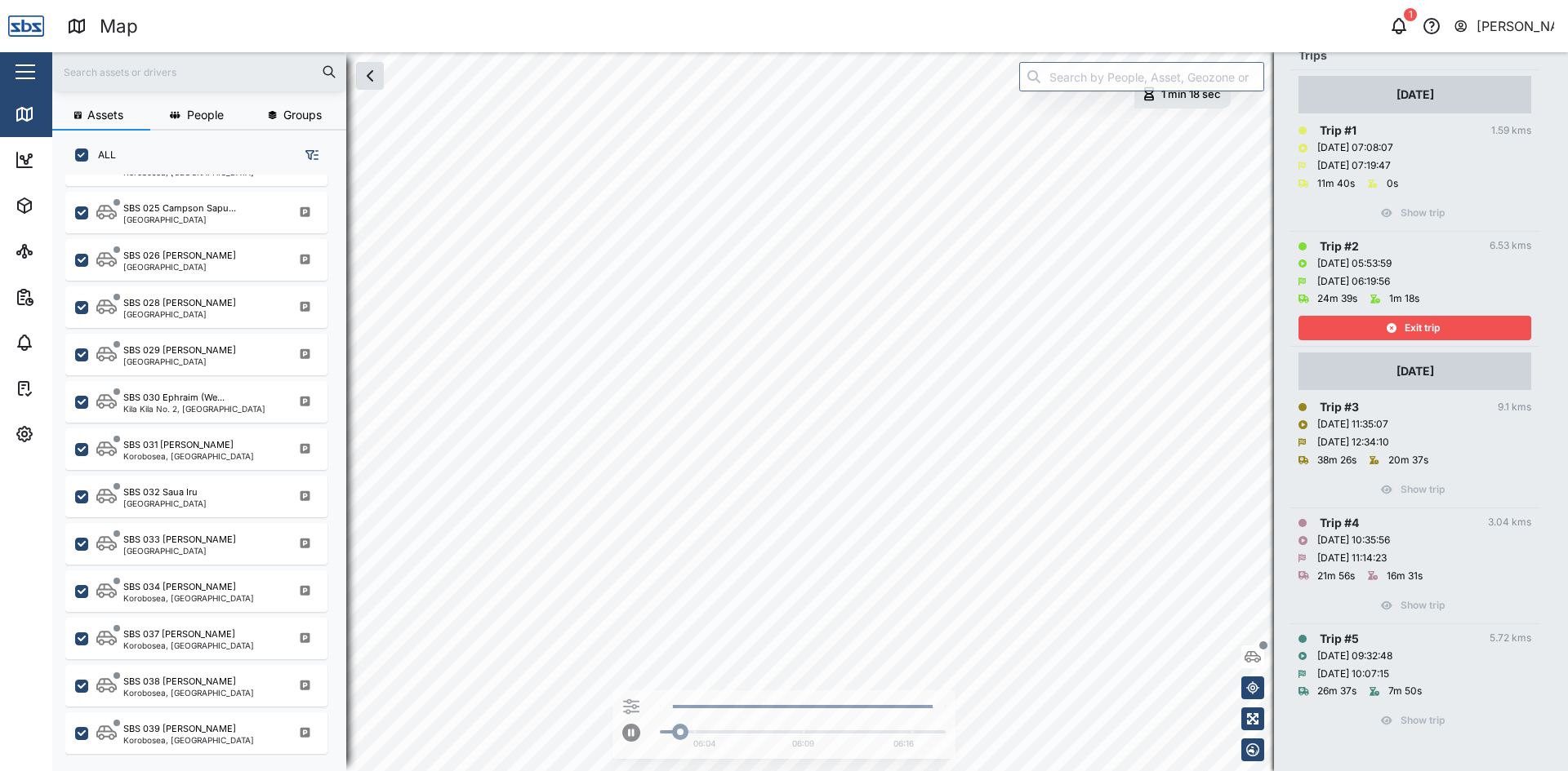
click at [1441, 329] on div "Exit trip" at bounding box center [1413, 328] width 212 height 23
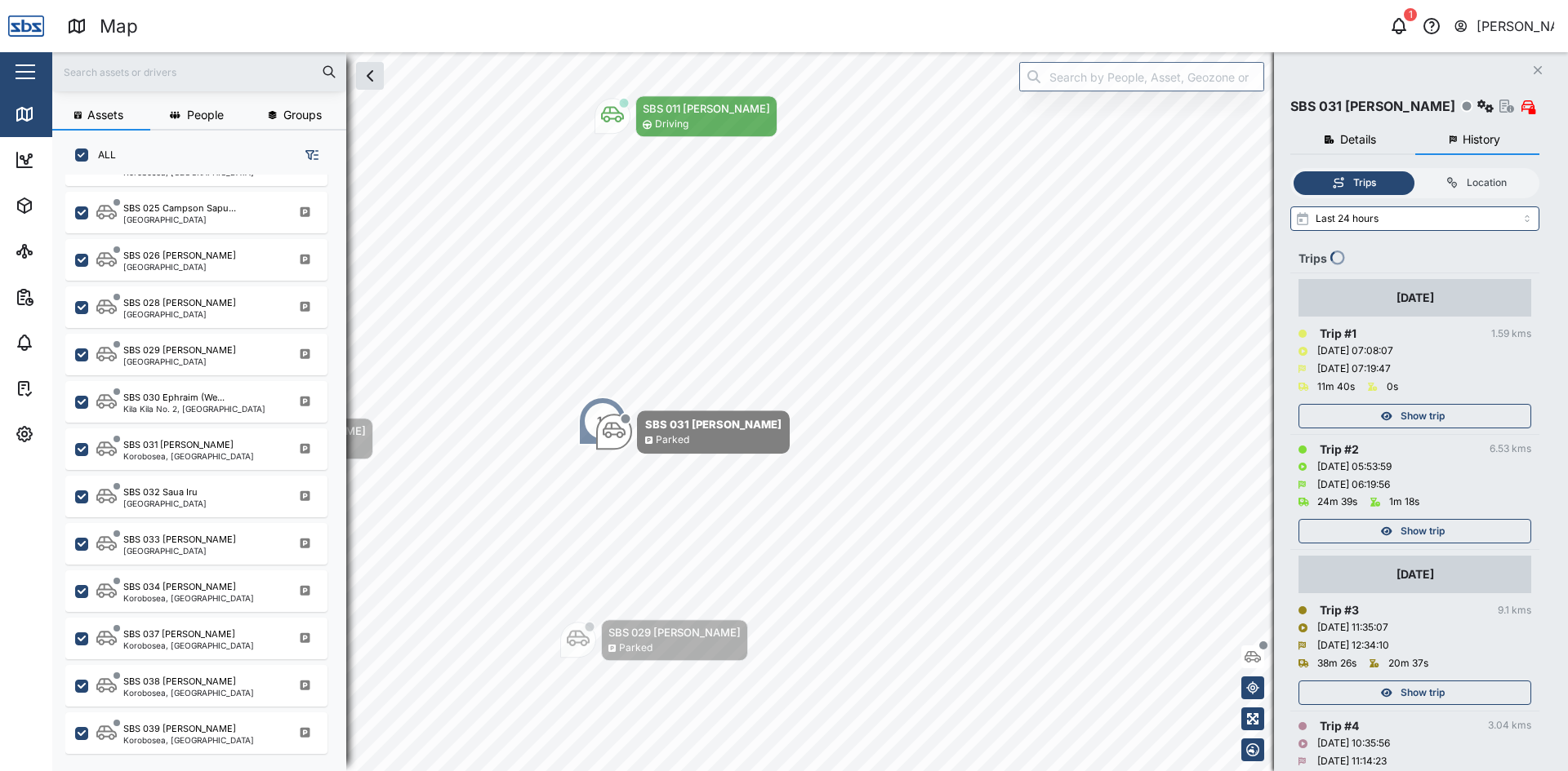
click at [1540, 63] on button "Close" at bounding box center [1537, 69] width 23 height 23
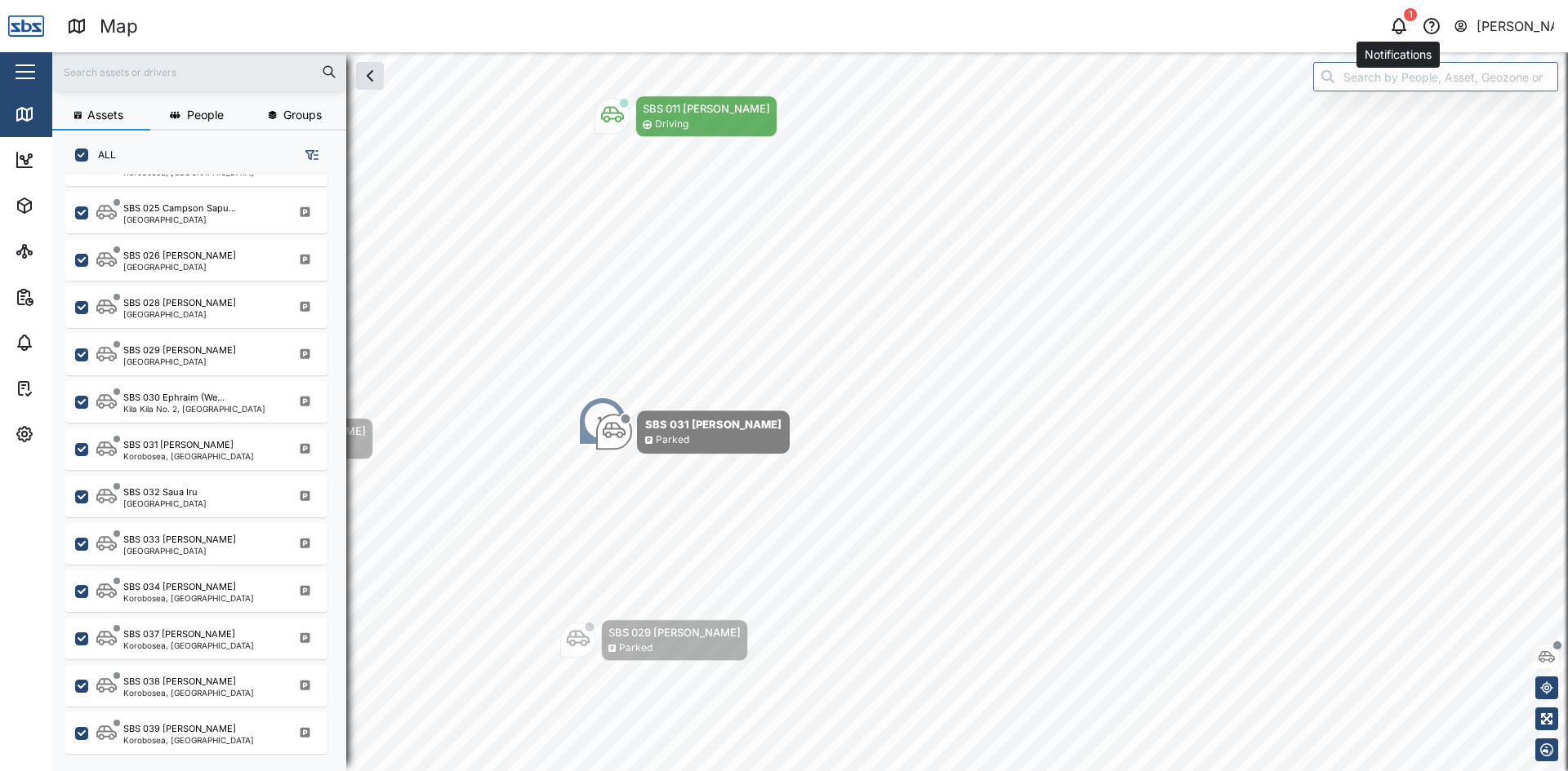
click at [1403, 25] on icon "button" at bounding box center [1399, 24] width 13 height 12
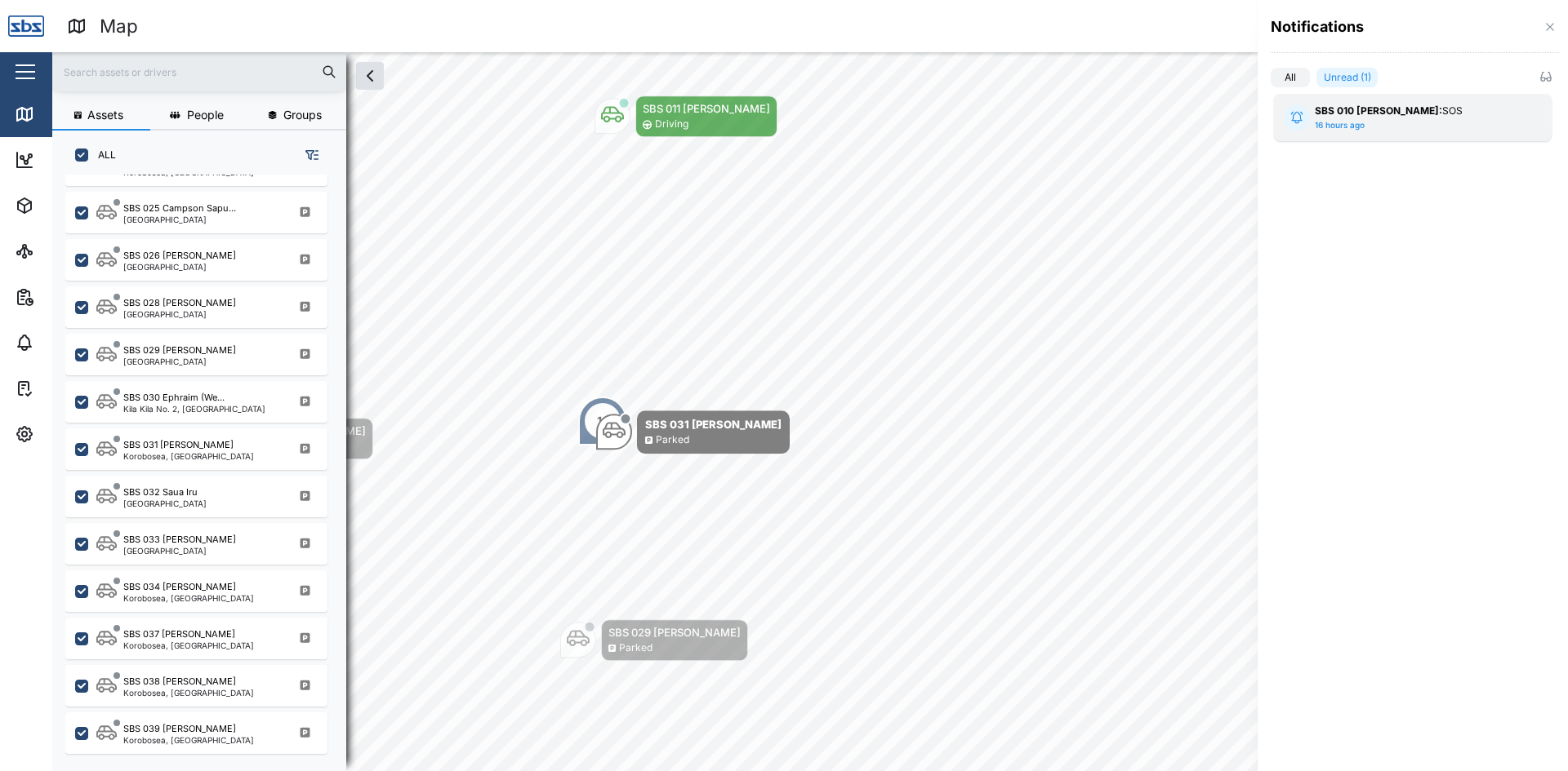
click at [1369, 111] on strong "SBS 010 [PERSON_NAME]:" at bounding box center [1378, 110] width 128 height 13
click at [1049, 223] on div at bounding box center [784, 386] width 1568 height 771
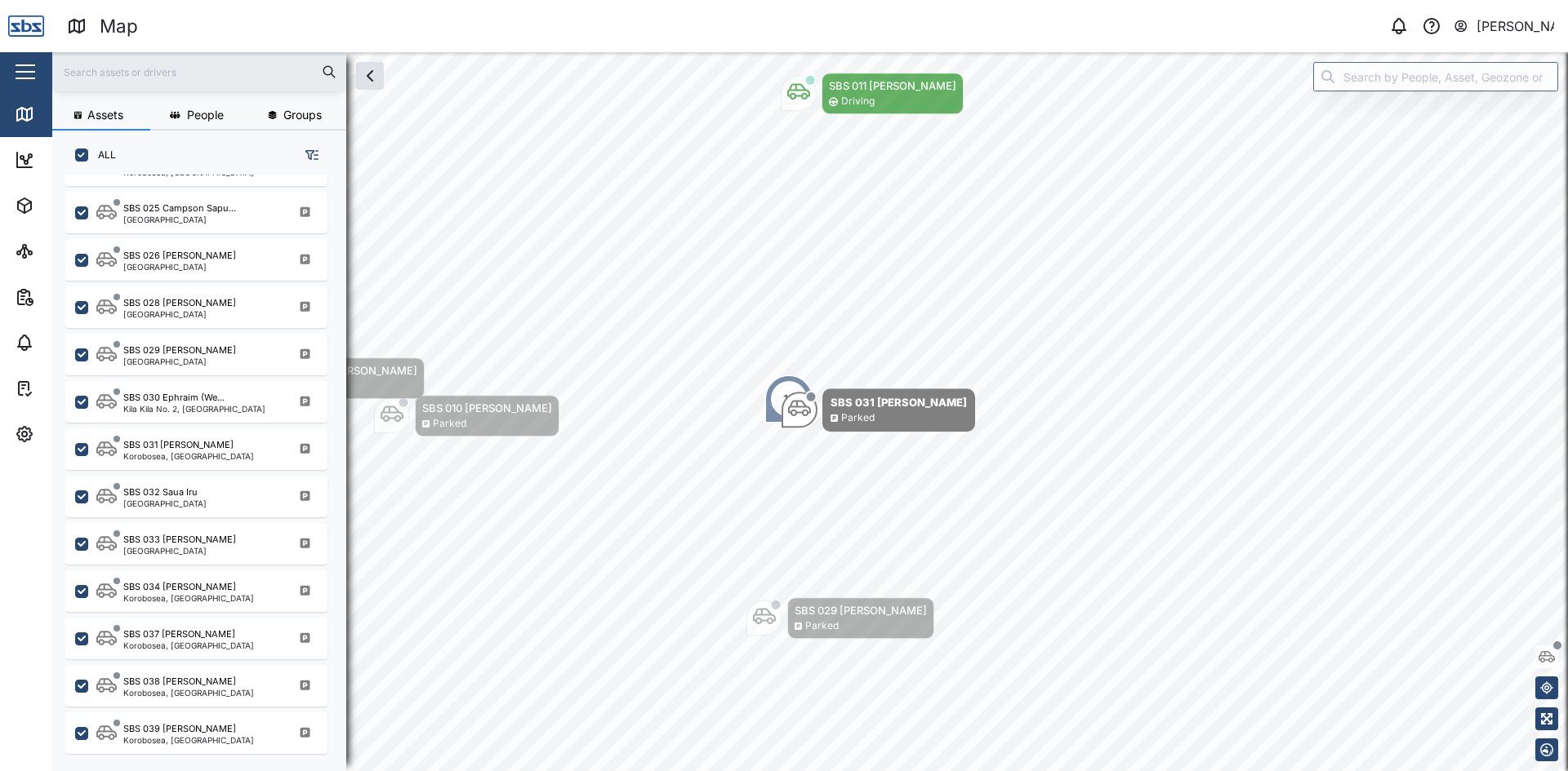
click at [168, 83] on input "text" at bounding box center [199, 71] width 275 height 24
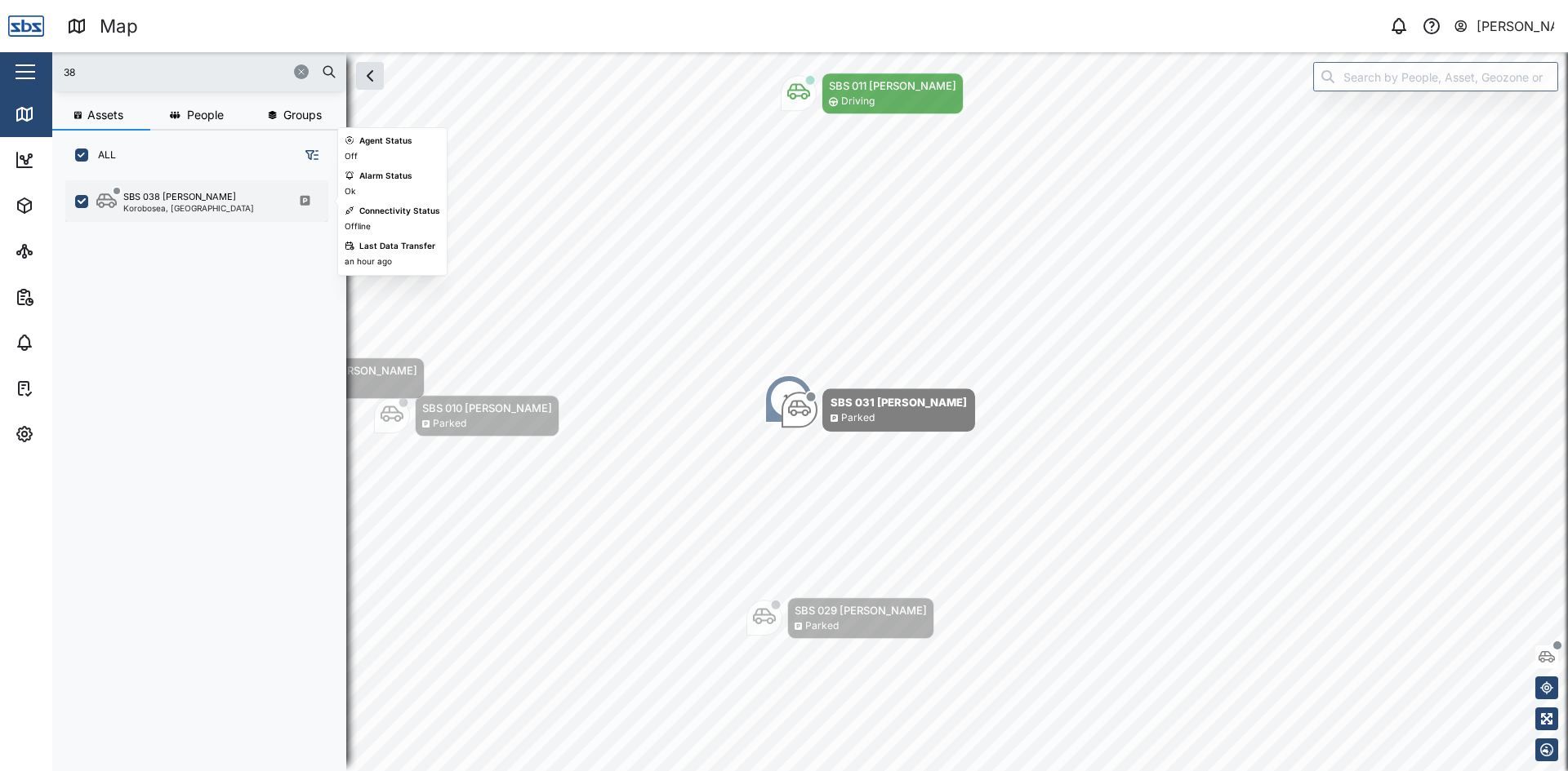
type input "38"
click at [175, 209] on div "Korobosea, [GEOGRAPHIC_DATA]" at bounding box center [189, 209] width 131 height 8
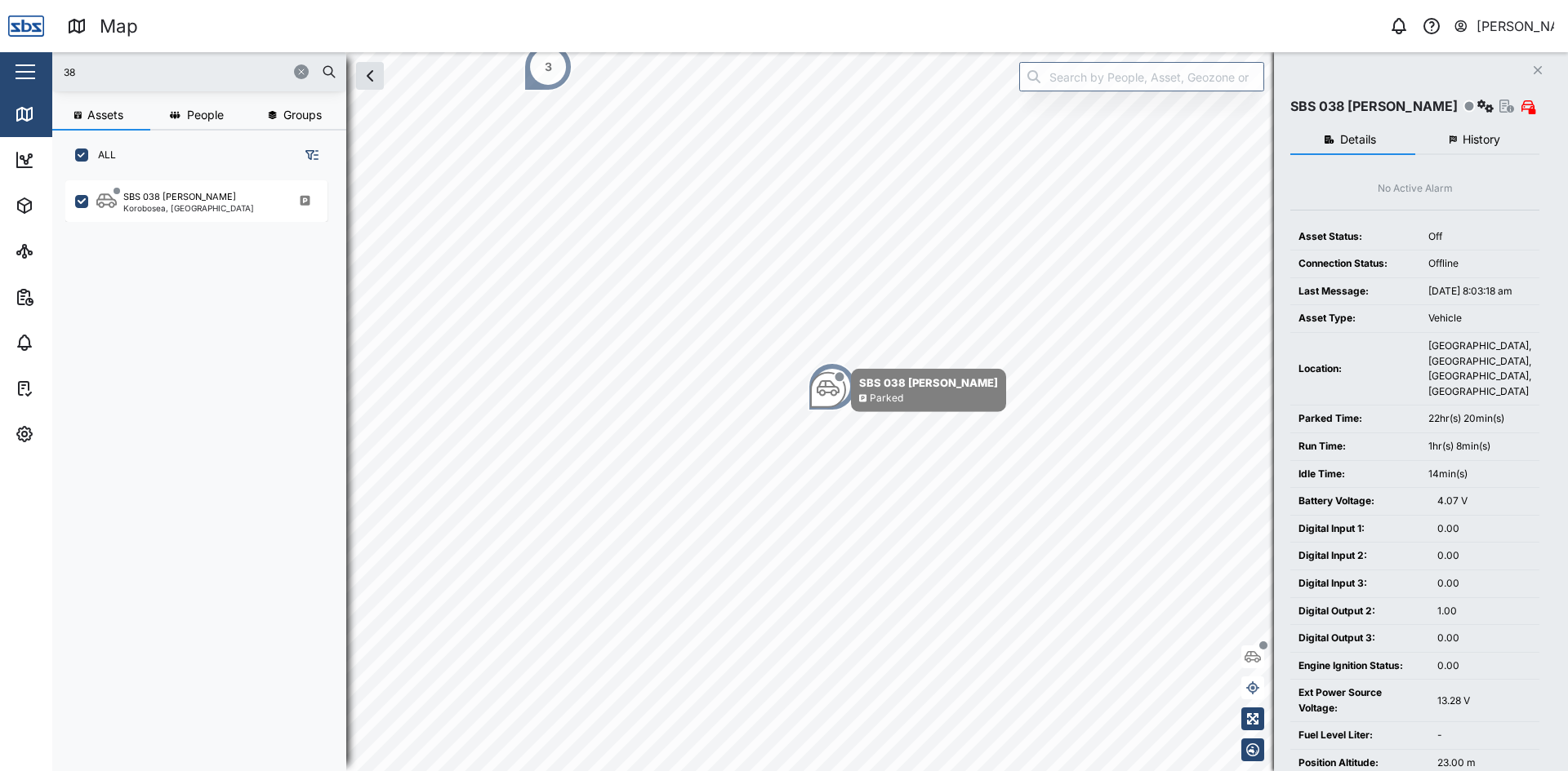
click at [1487, 139] on span "History" at bounding box center [1481, 139] width 38 height 12
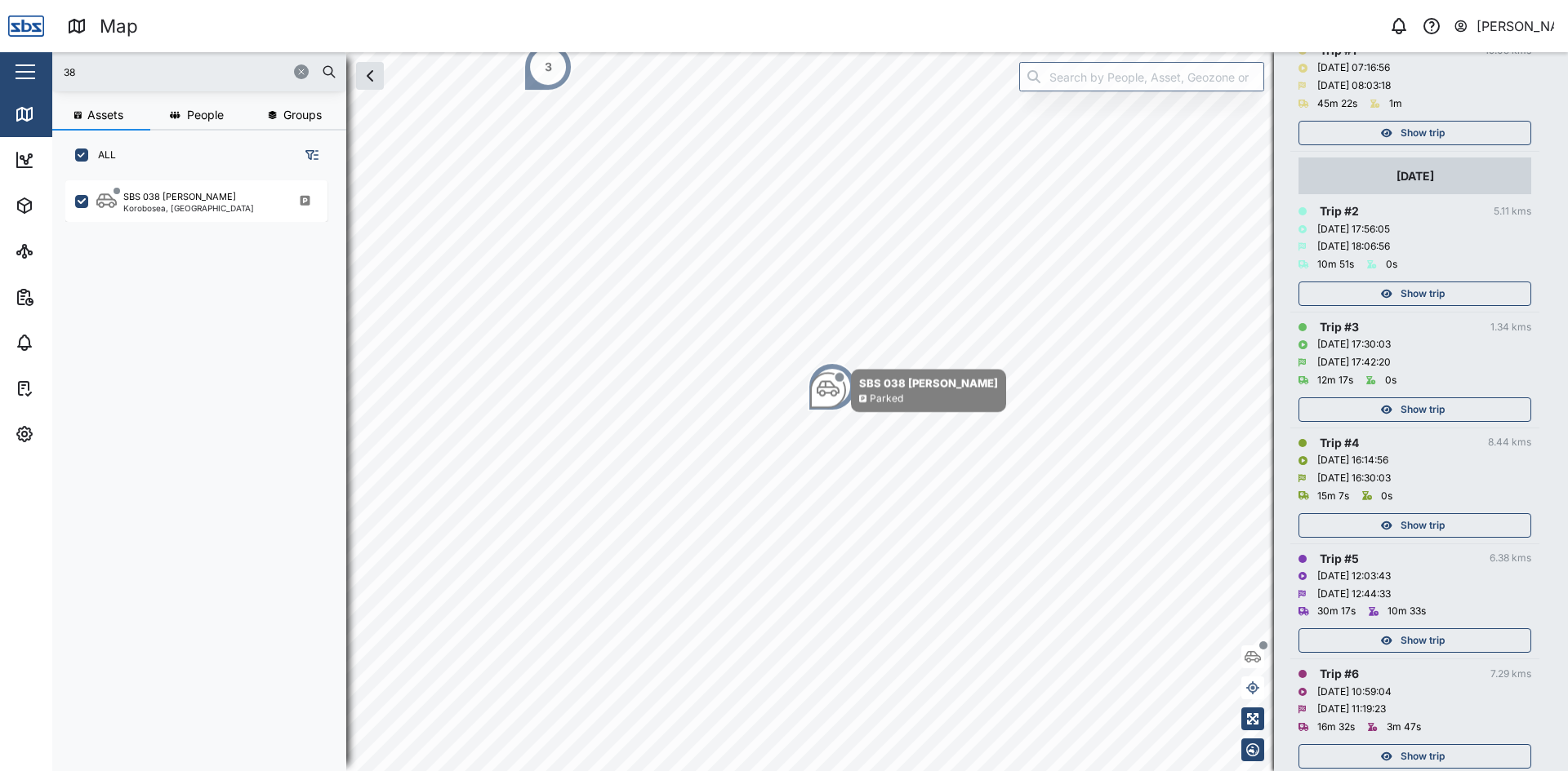
scroll to position [319, 0]
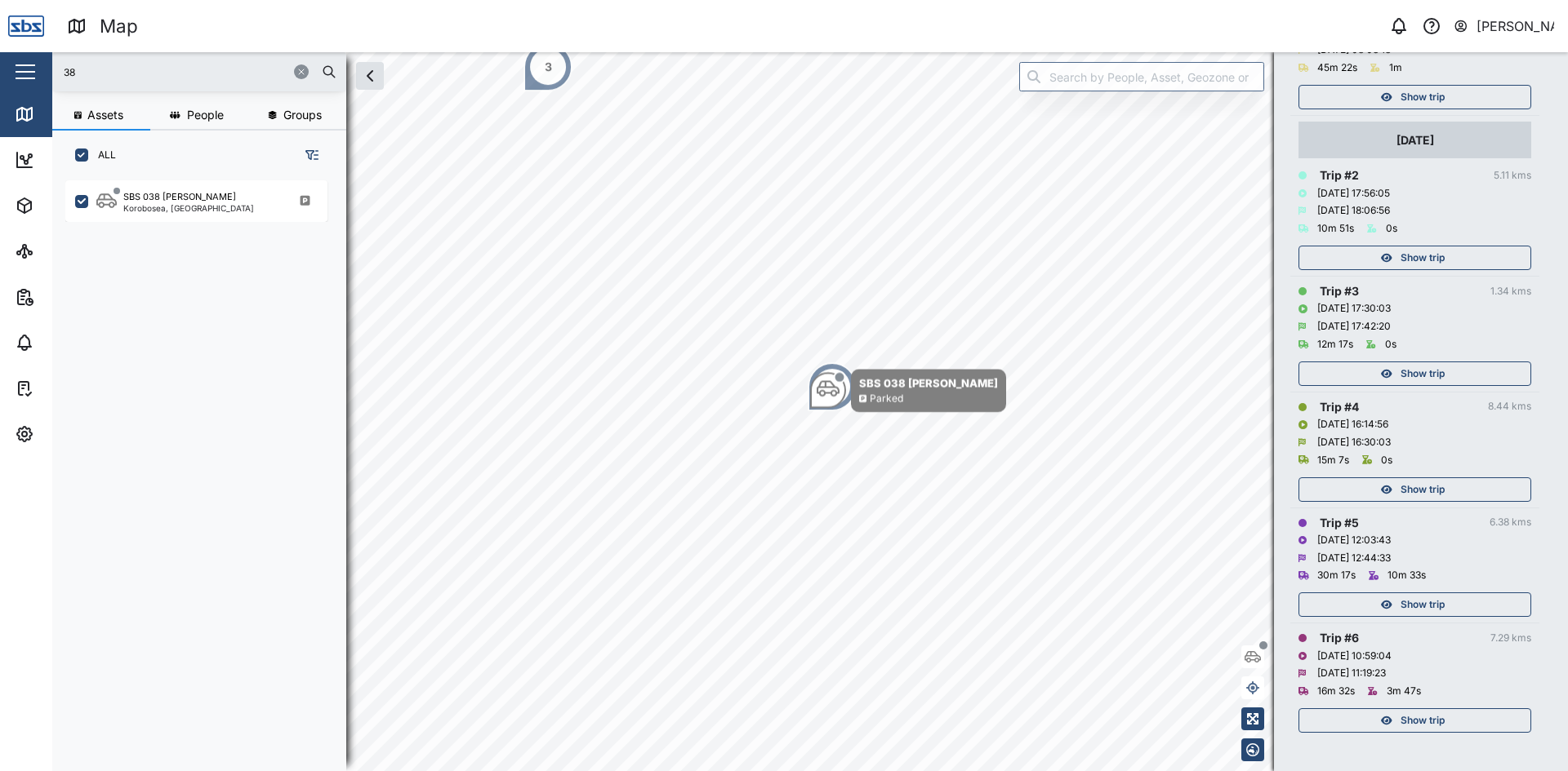
click at [1422, 720] on span "Show trip" at bounding box center [1422, 720] width 44 height 23
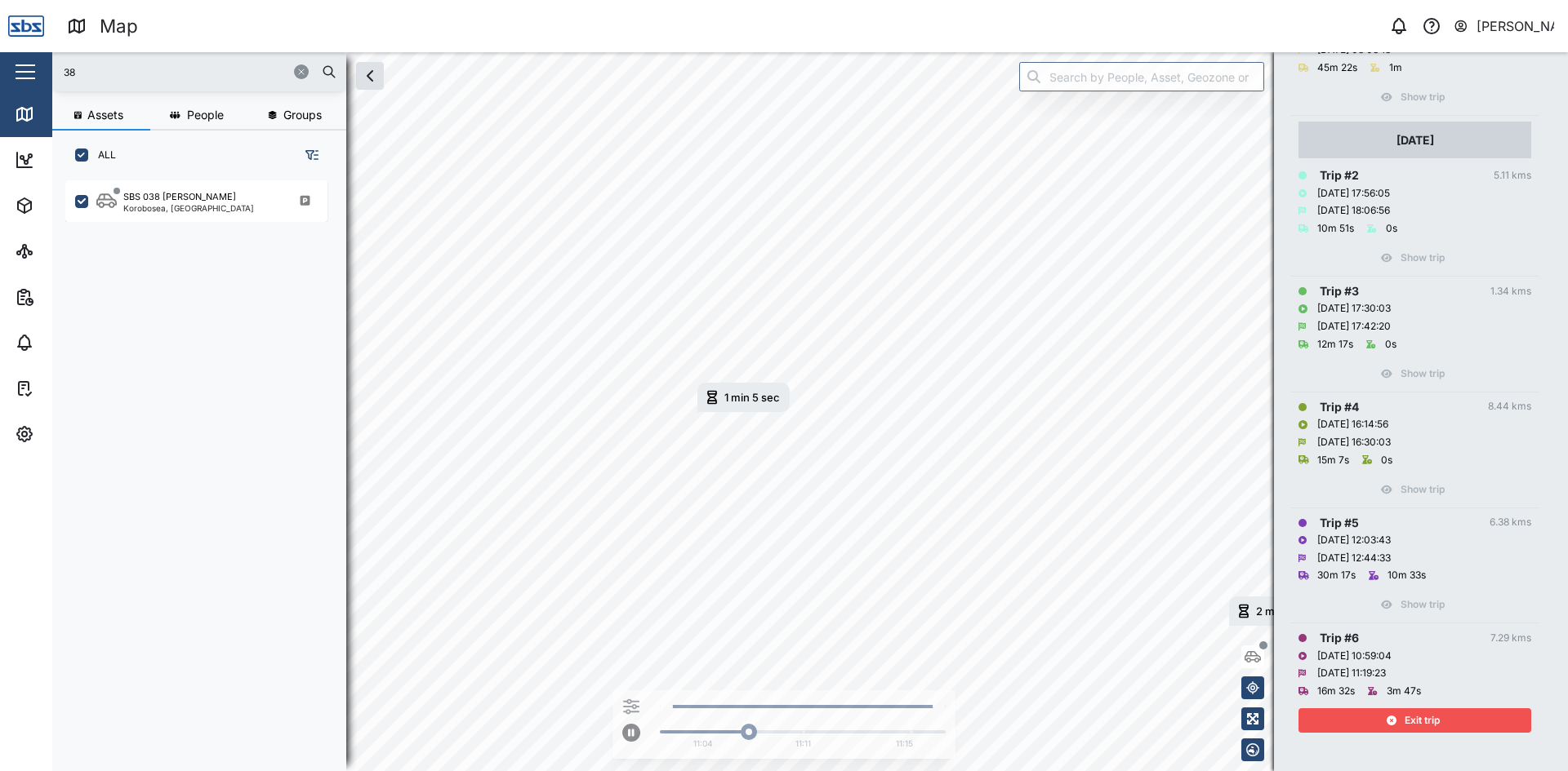
click at [1382, 727] on div "Exit trip" at bounding box center [1413, 720] width 212 height 23
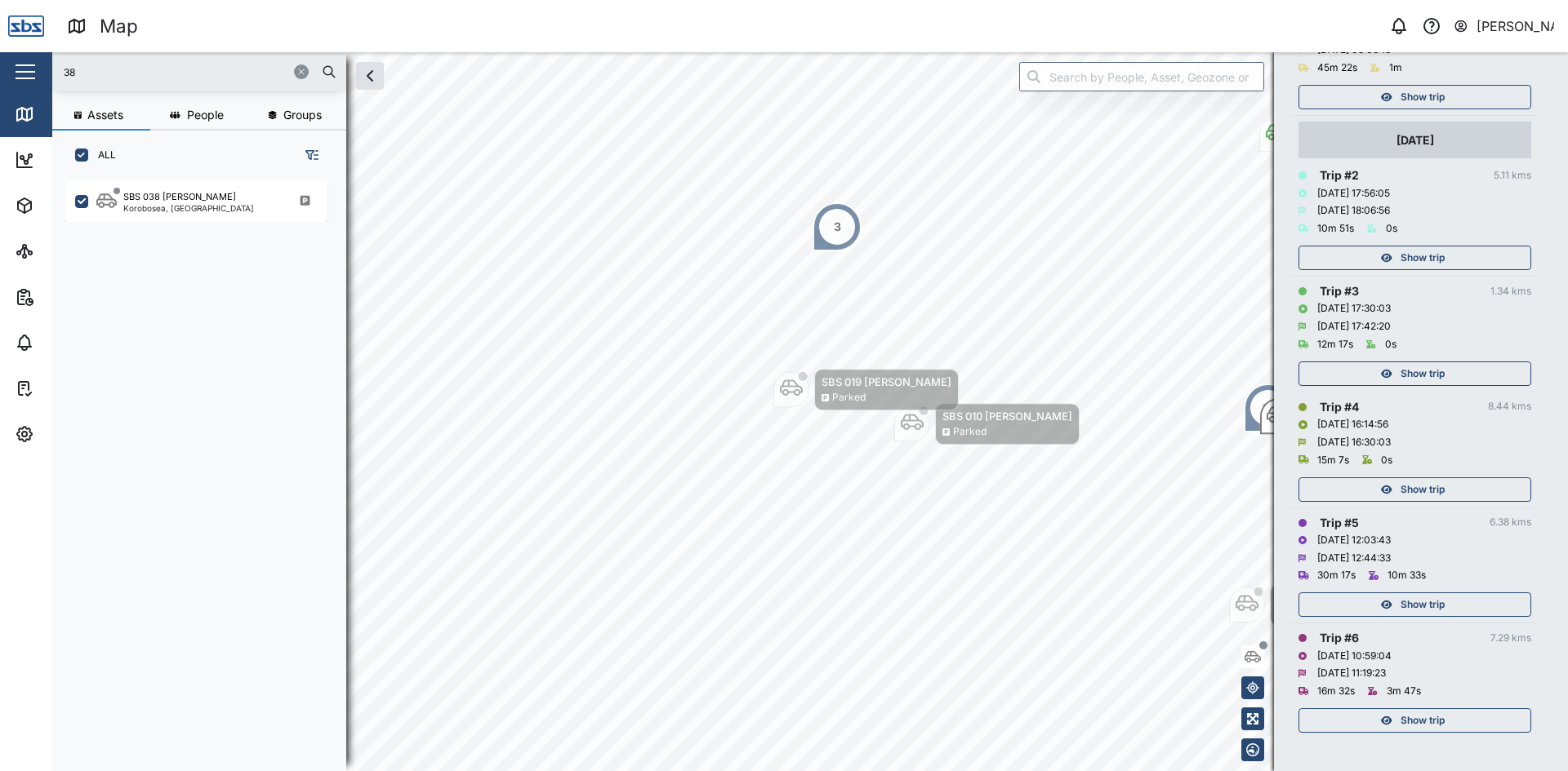
click at [1419, 601] on span "Show trip" at bounding box center [1422, 604] width 44 height 23
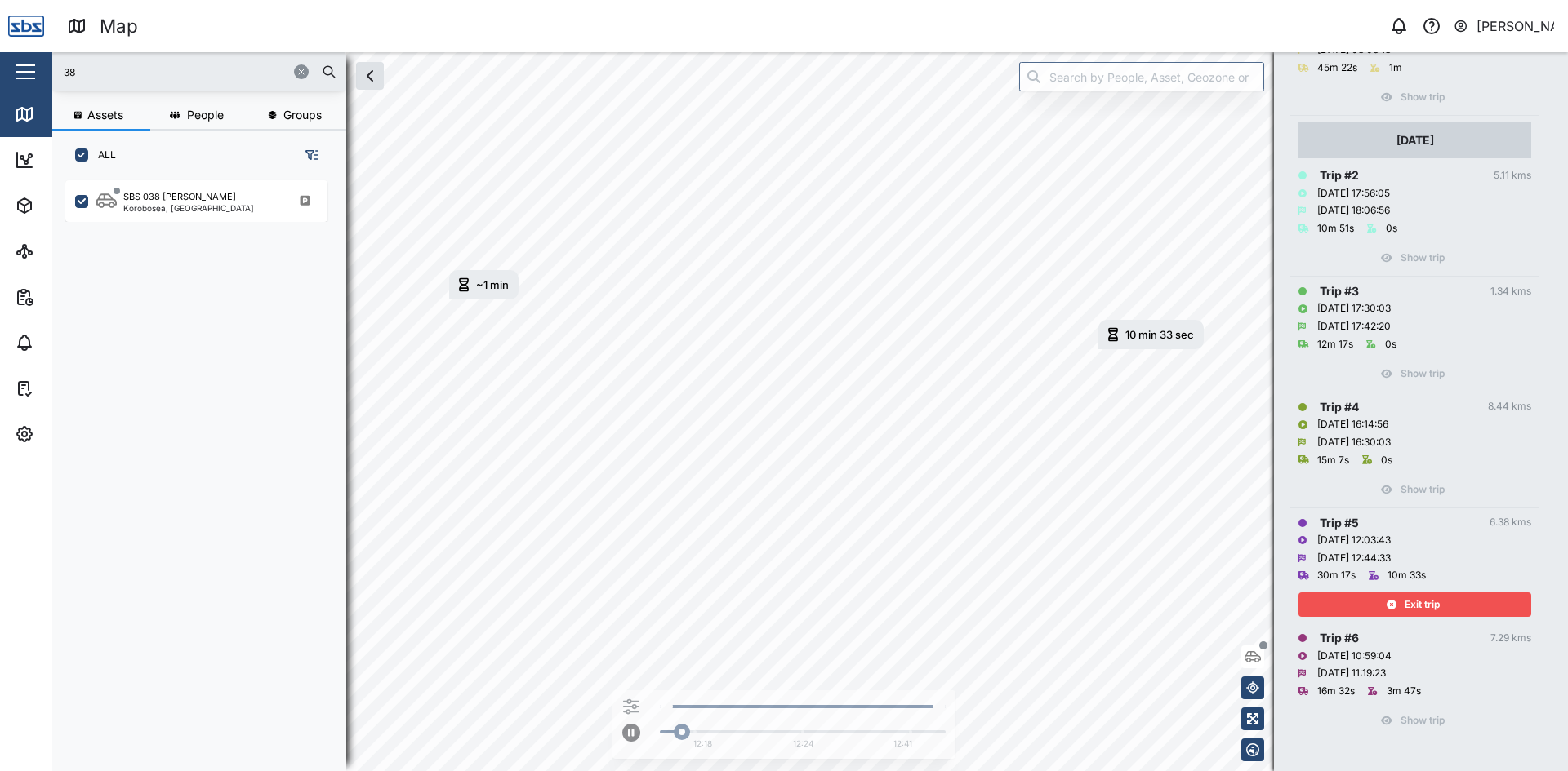
click at [1419, 601] on span "Exit trip" at bounding box center [1422, 604] width 35 height 23
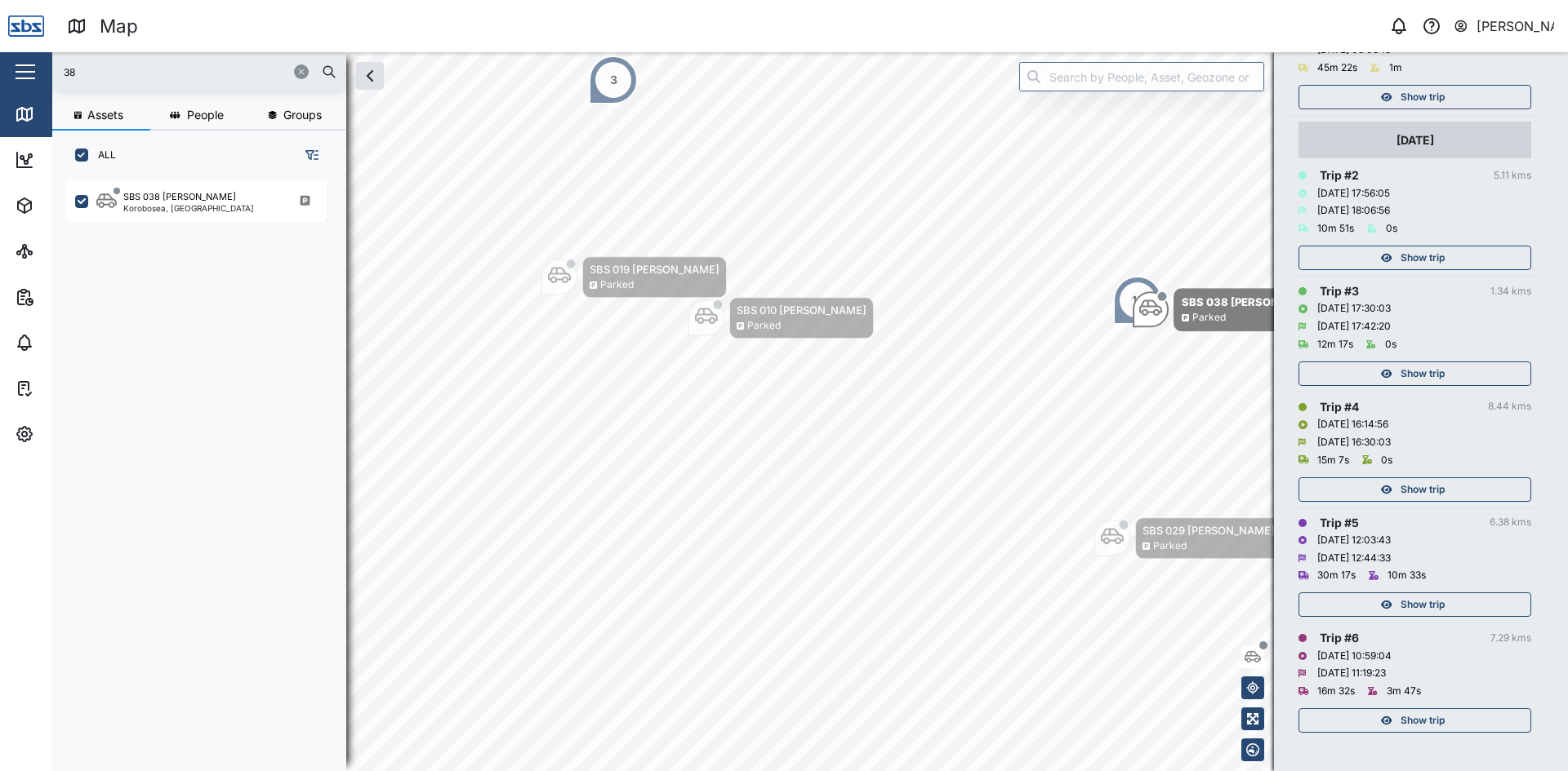
click at [1419, 489] on span "Show trip" at bounding box center [1422, 489] width 44 height 23
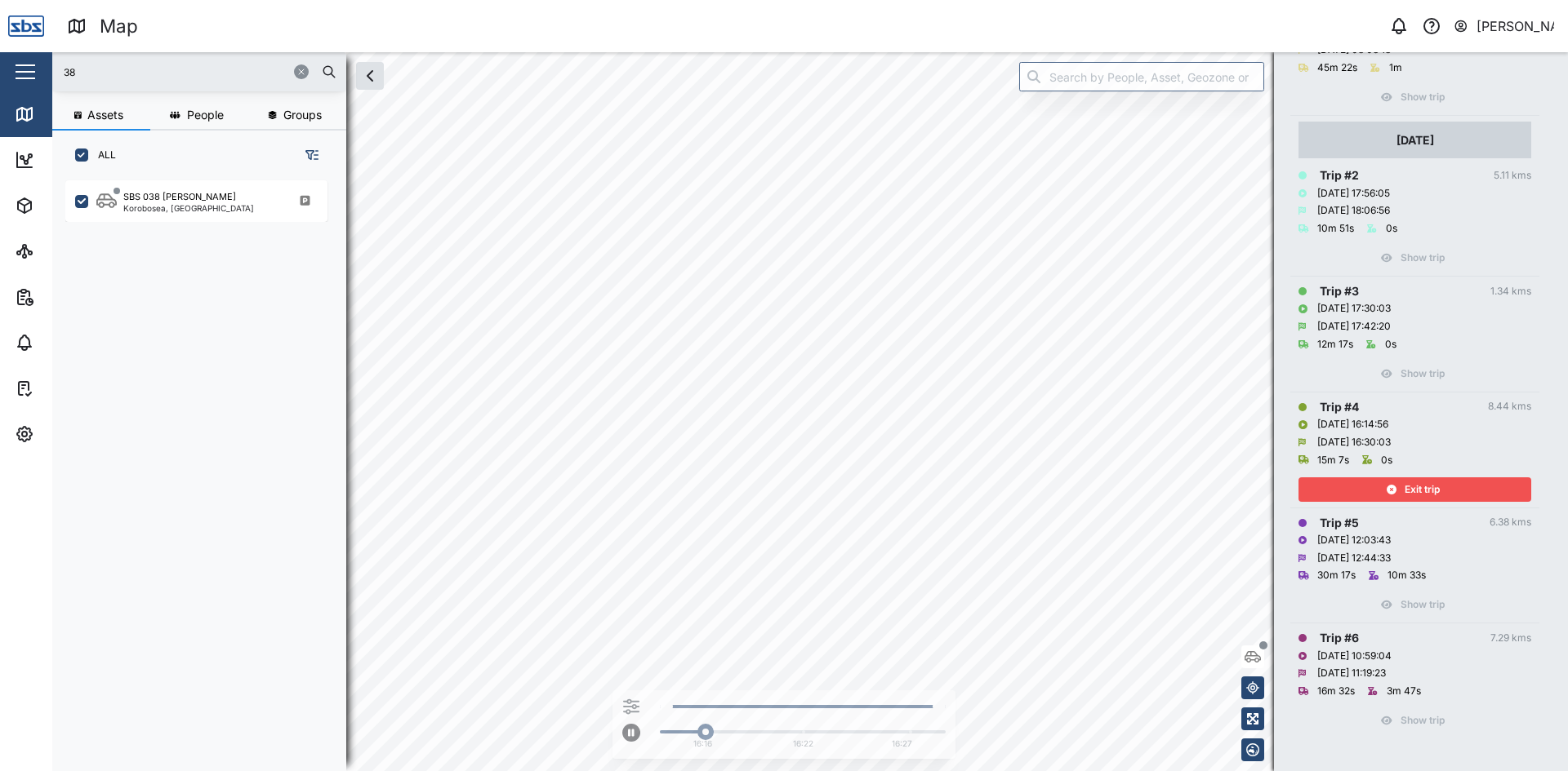
click at [1400, 484] on div "Exit trip" at bounding box center [1413, 489] width 212 height 23
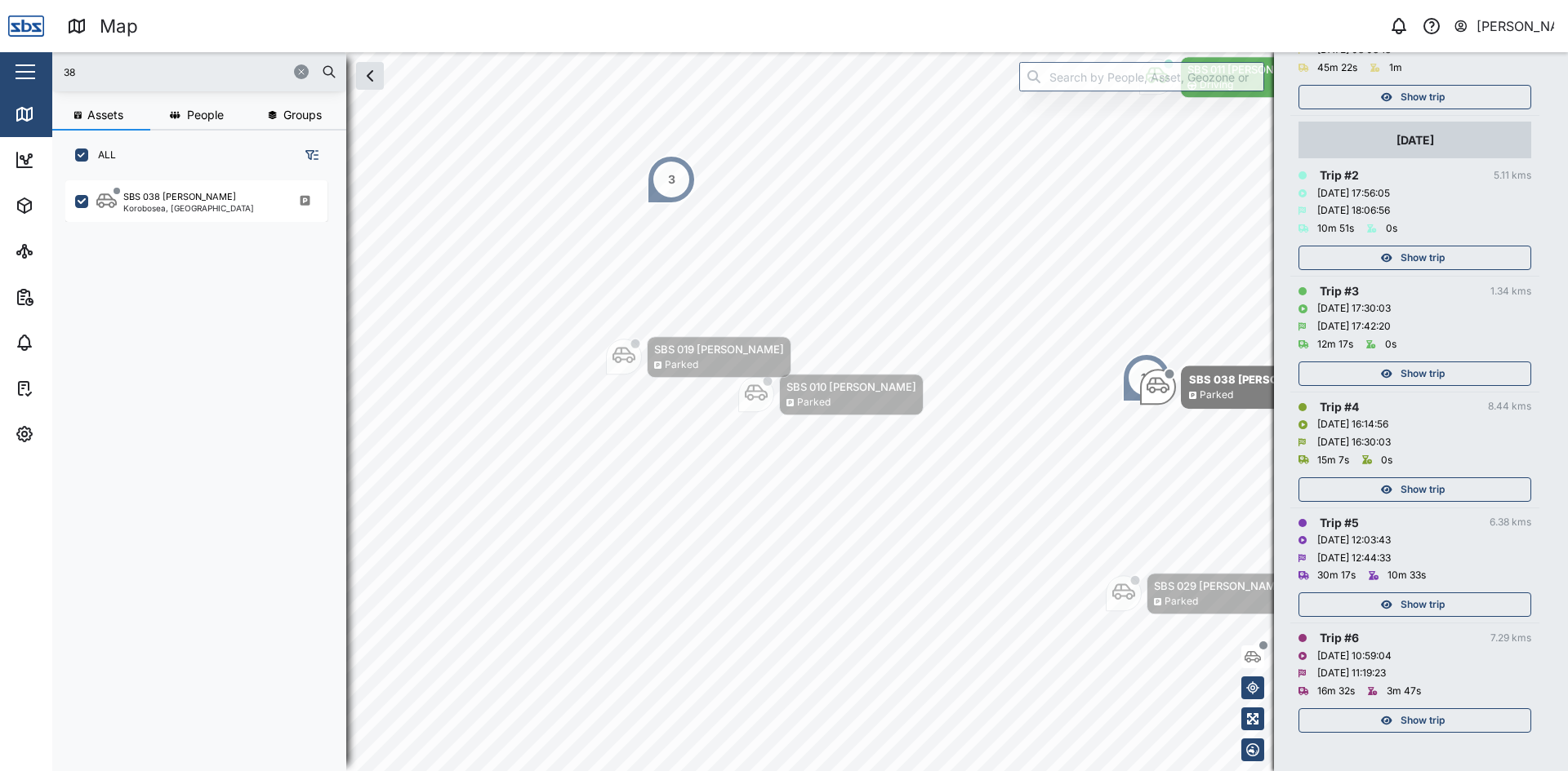
click at [1417, 372] on span "Show trip" at bounding box center [1422, 373] width 44 height 23
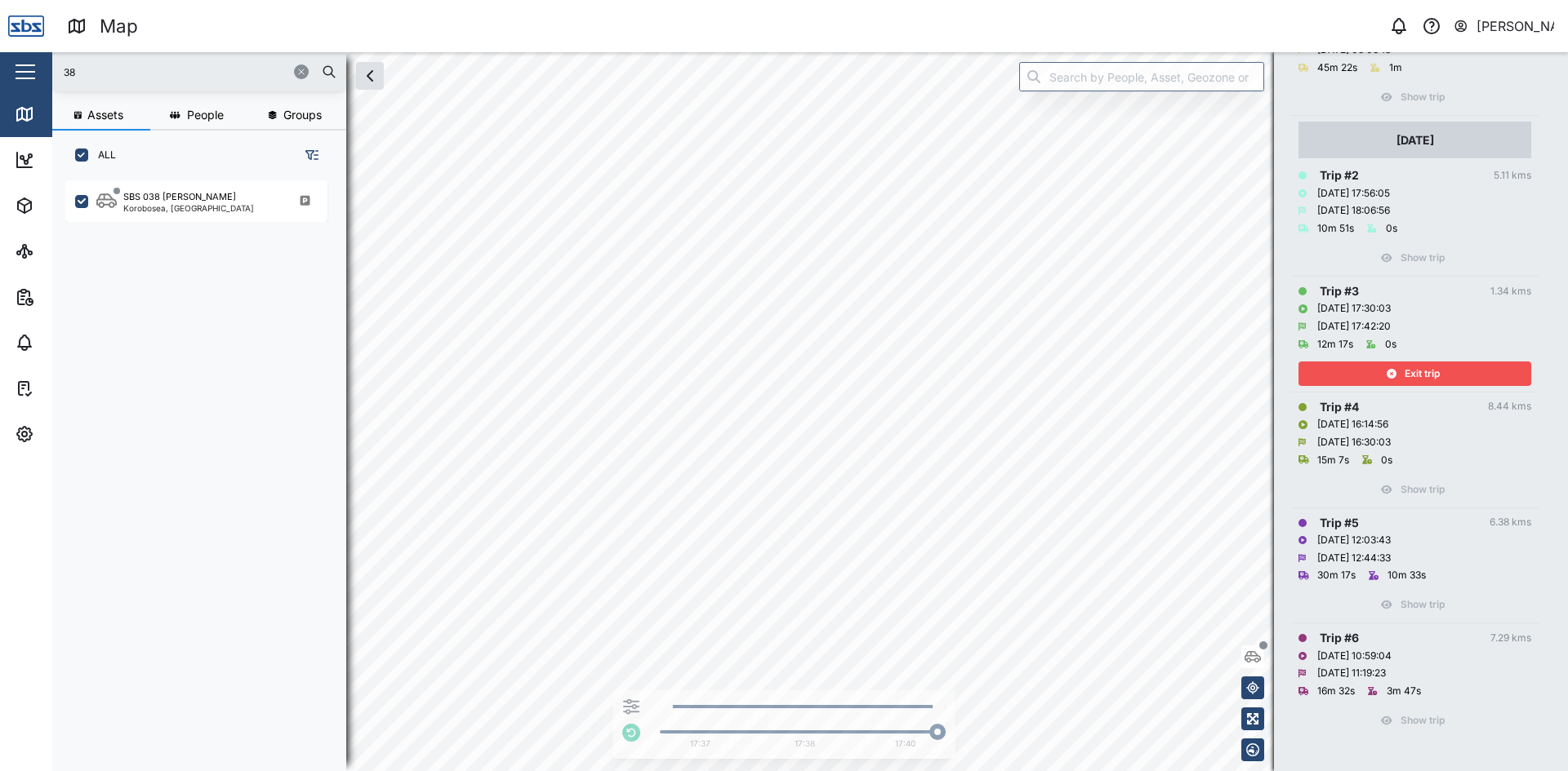
click at [1357, 366] on div "Exit trip" at bounding box center [1413, 373] width 212 height 23
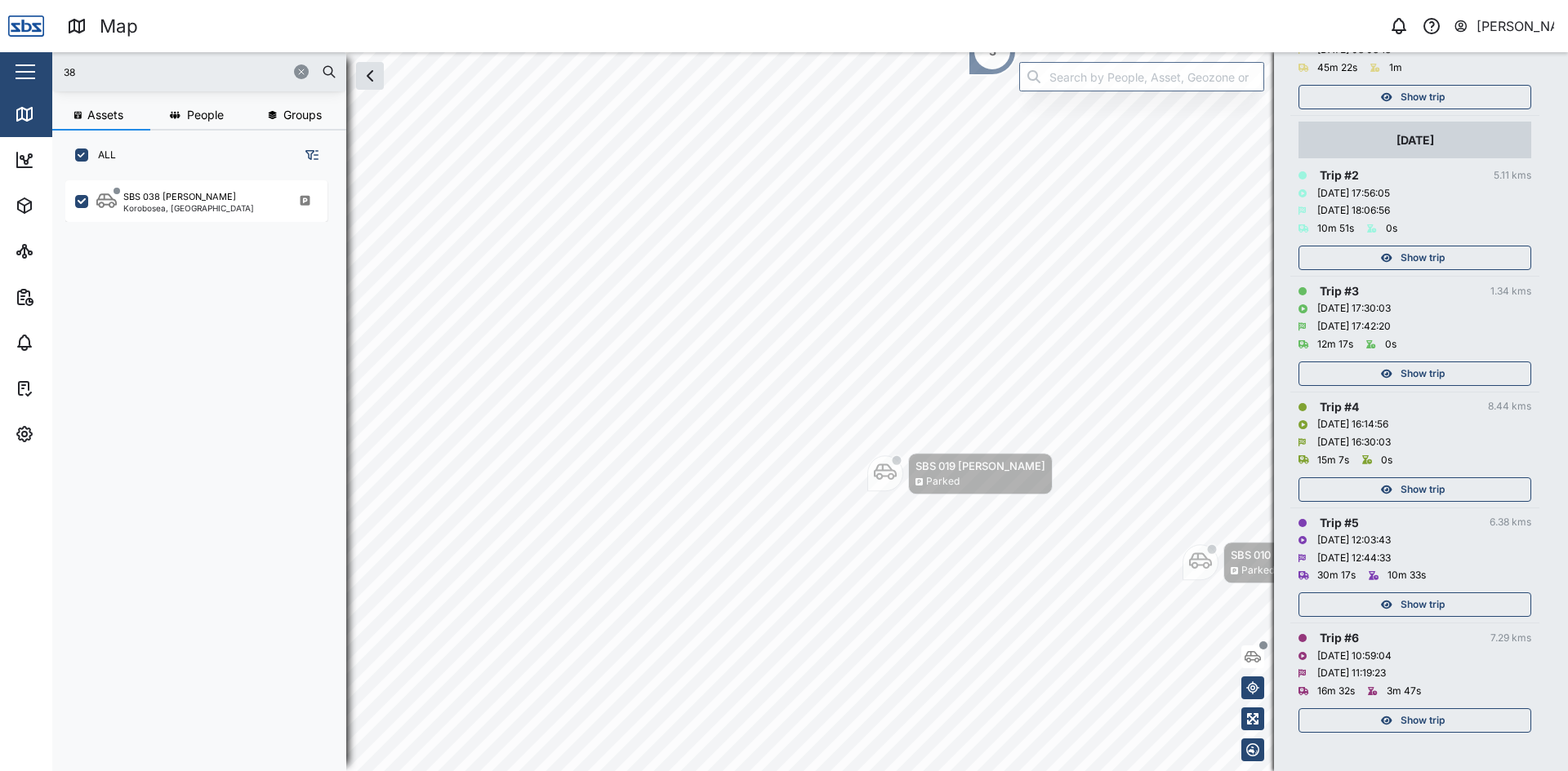
click at [1447, 254] on div "Show trip" at bounding box center [1413, 257] width 212 height 23
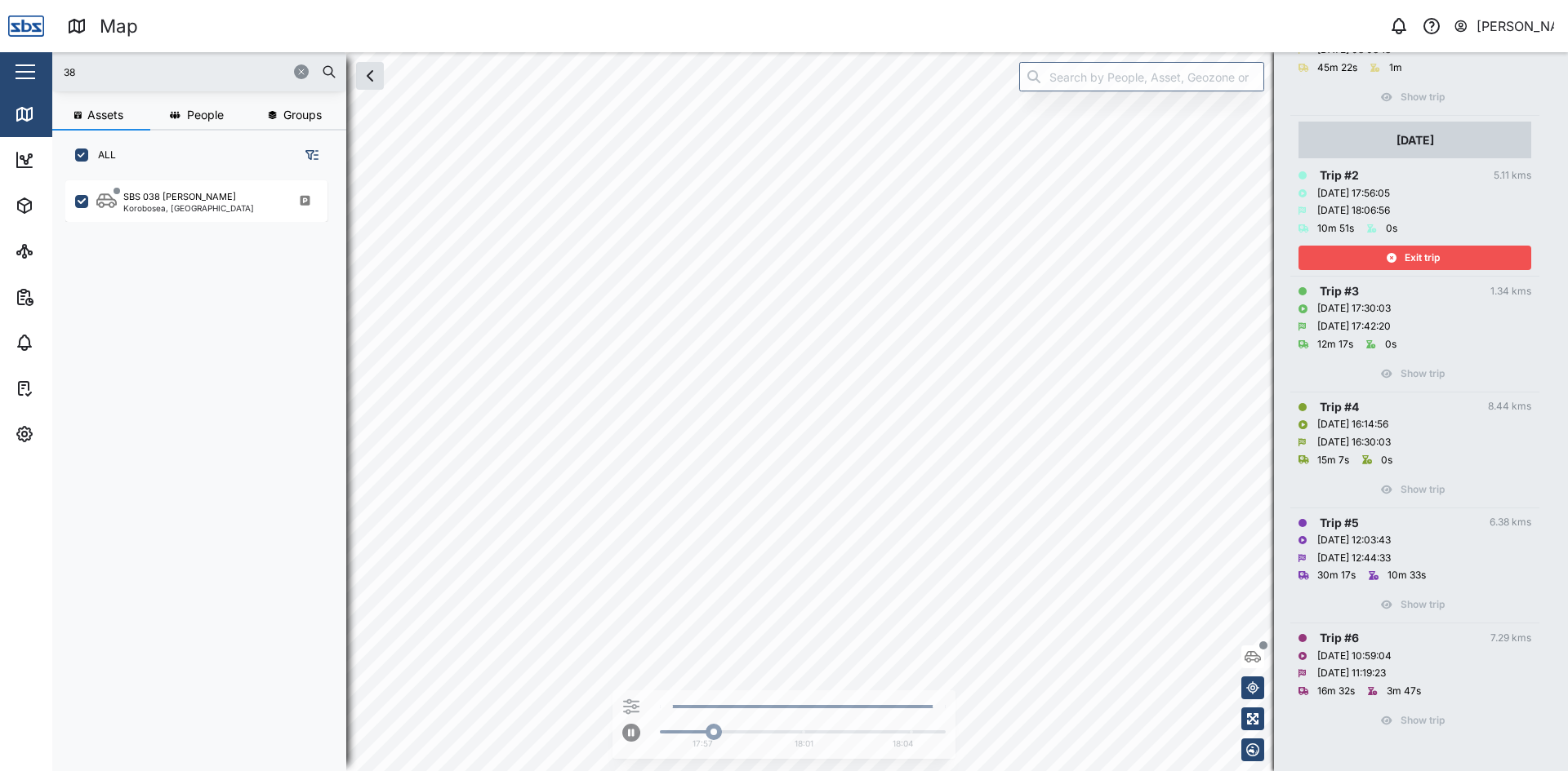
click at [1447, 254] on div "Exit trip" at bounding box center [1413, 257] width 212 height 23
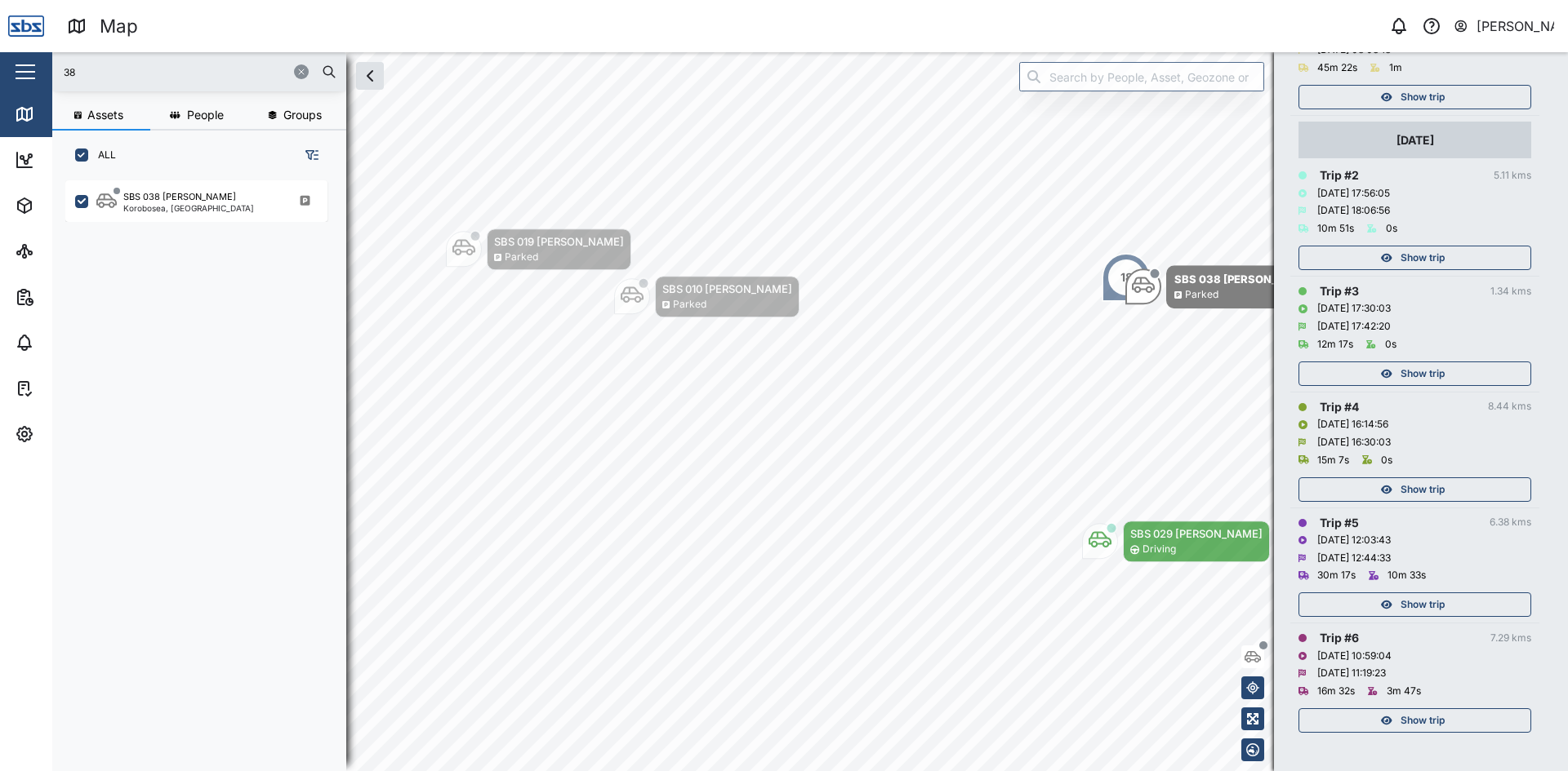
click at [297, 62] on div at bounding box center [311, 71] width 49 height 24
click at [301, 73] on icon "button" at bounding box center [301, 72] width 10 height 10
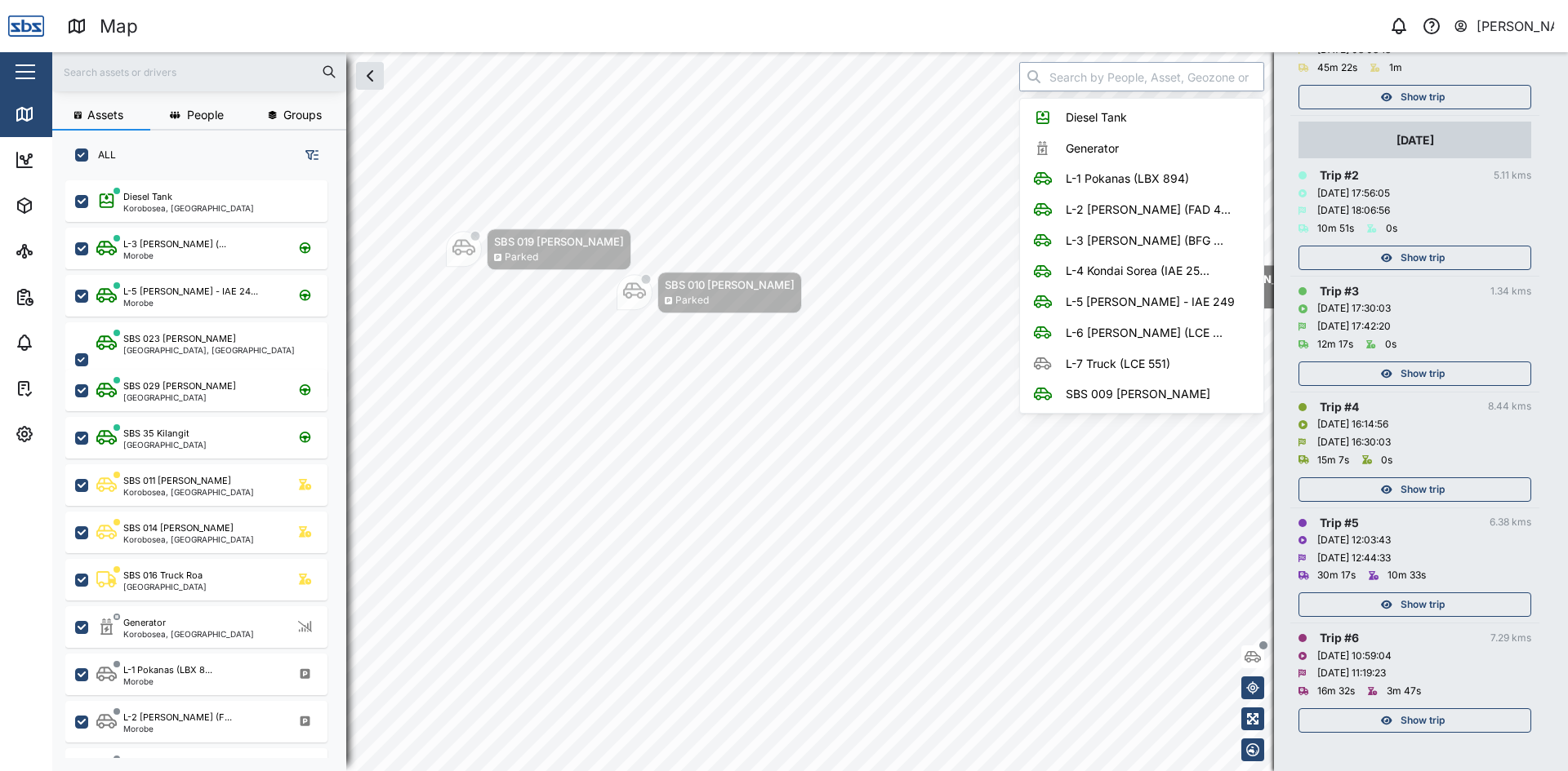
click at [1065, 81] on input "search" at bounding box center [1141, 76] width 245 height 29
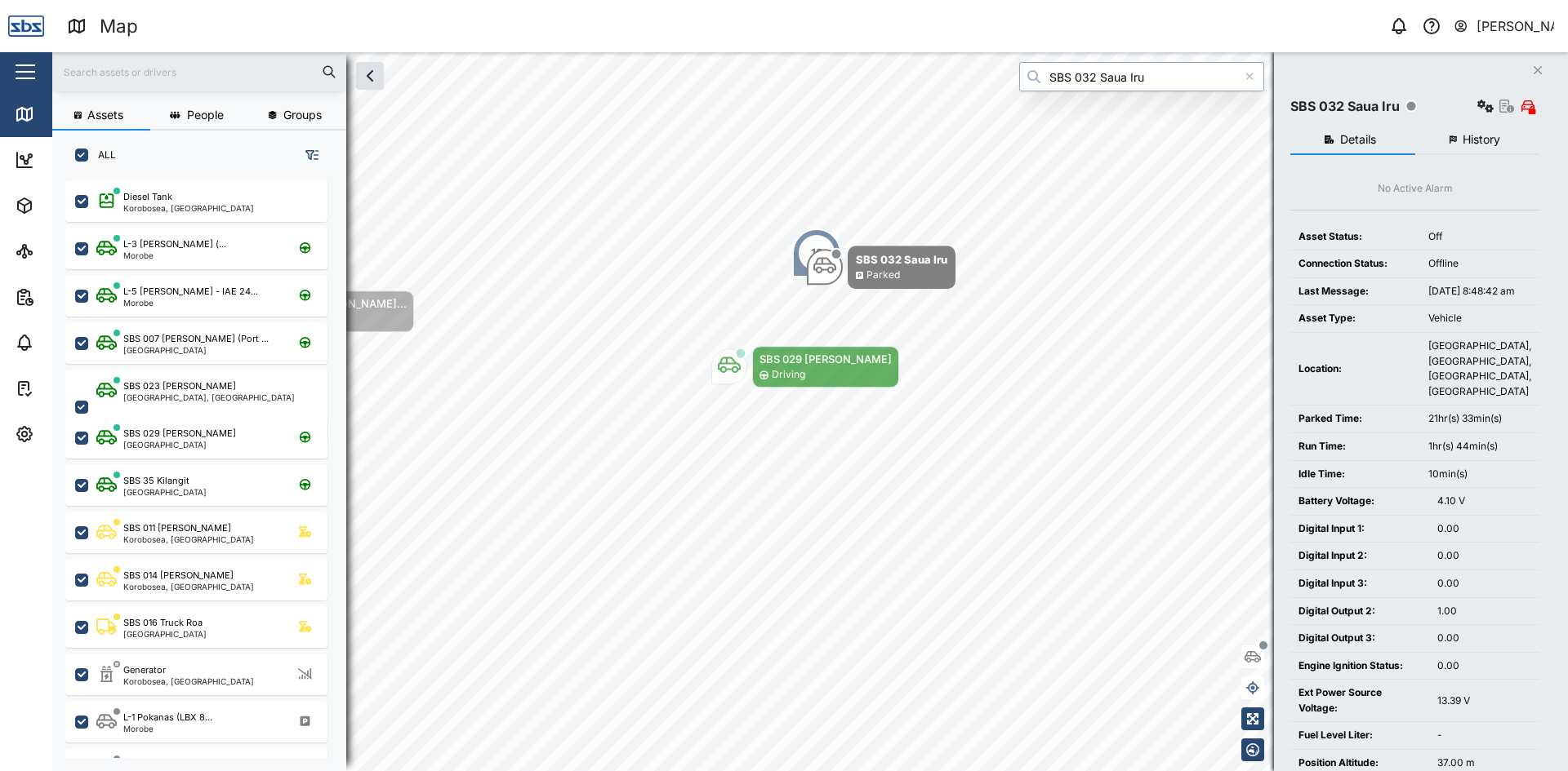
type input "SBS 032 Saua Iru"
click at [1542, 68] on icon "Close" at bounding box center [1538, 70] width 10 height 13
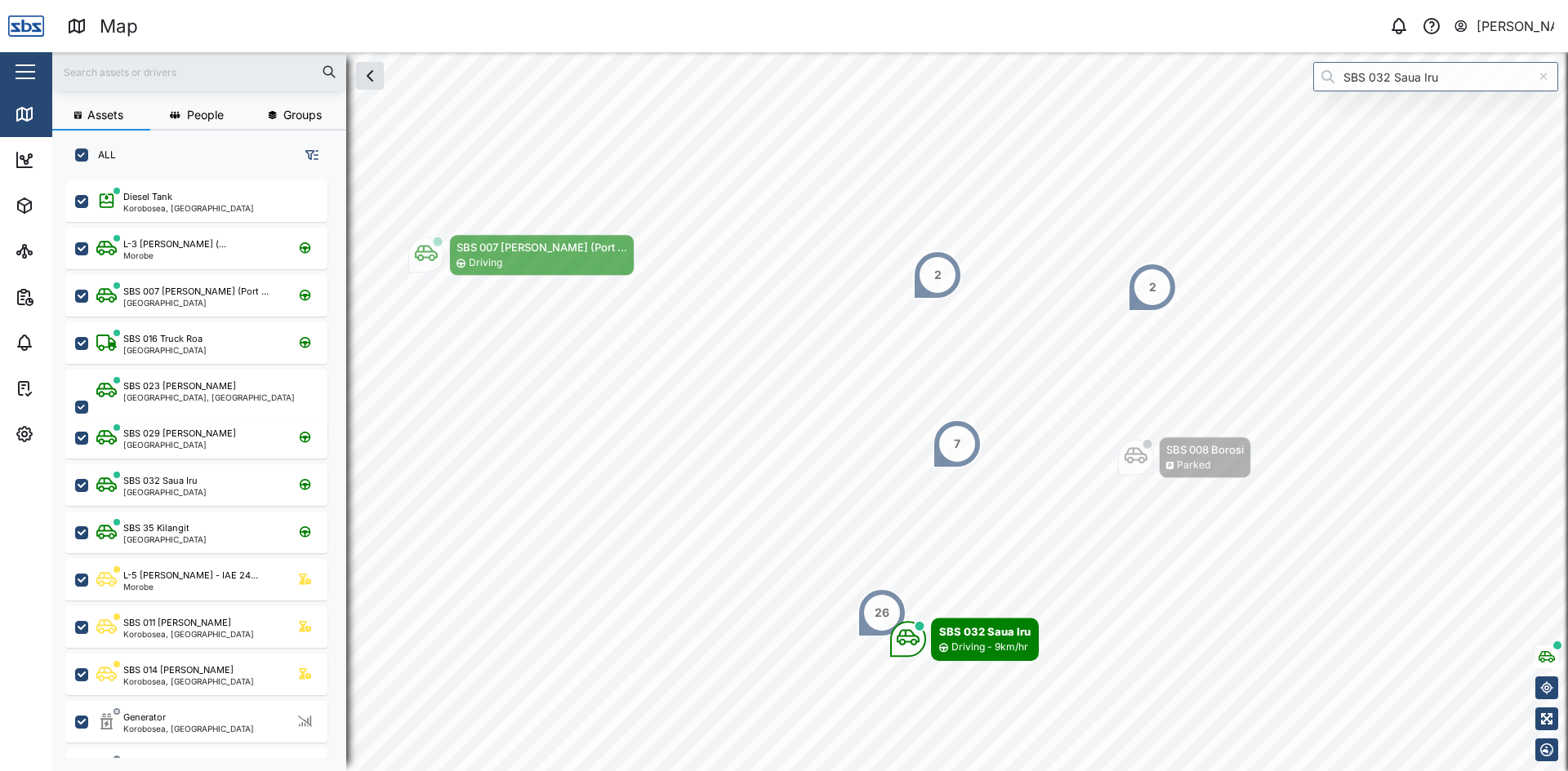
click at [948, 449] on div "7" at bounding box center [957, 444] width 49 height 49
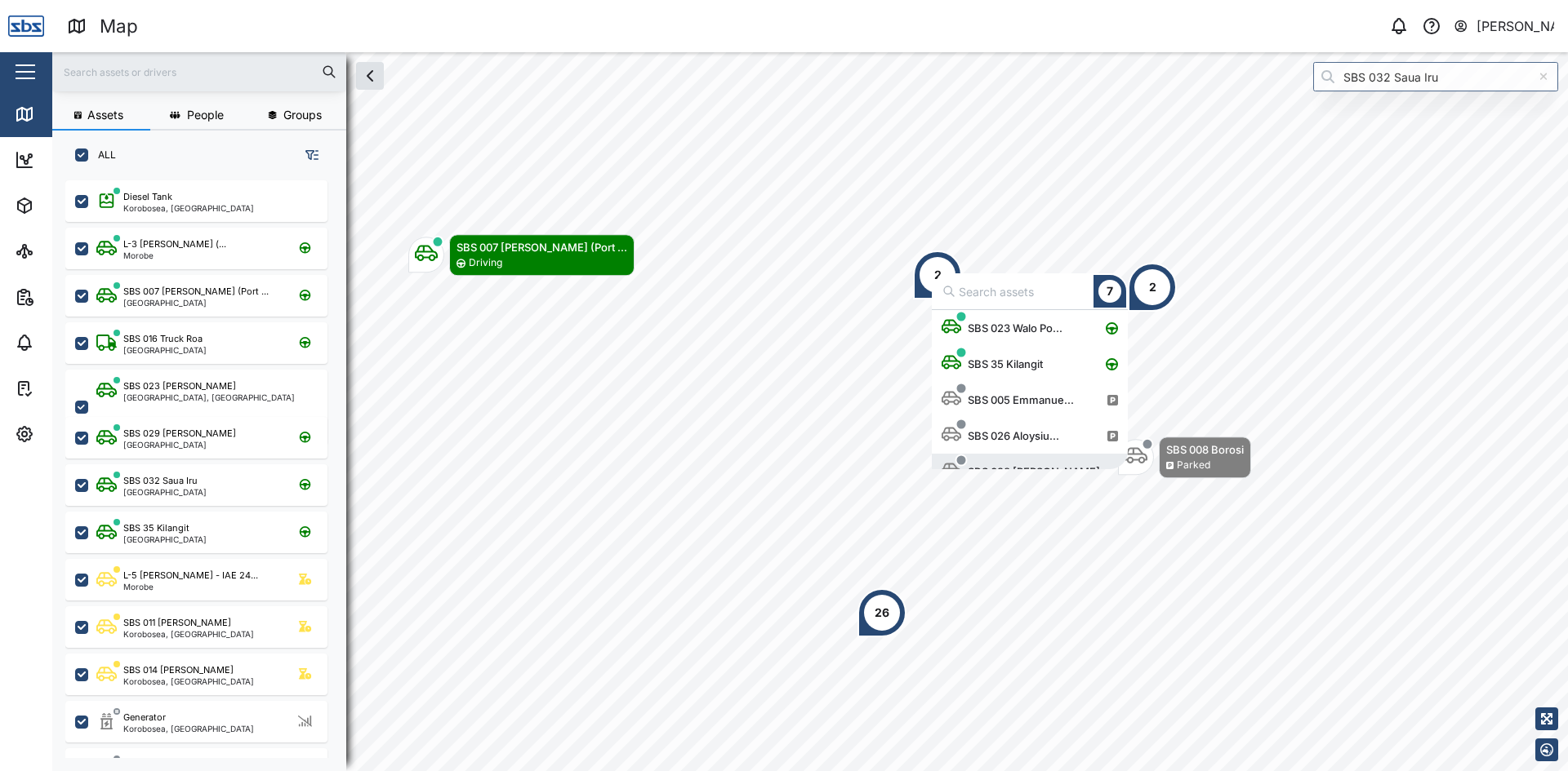
scroll to position [20, 0]
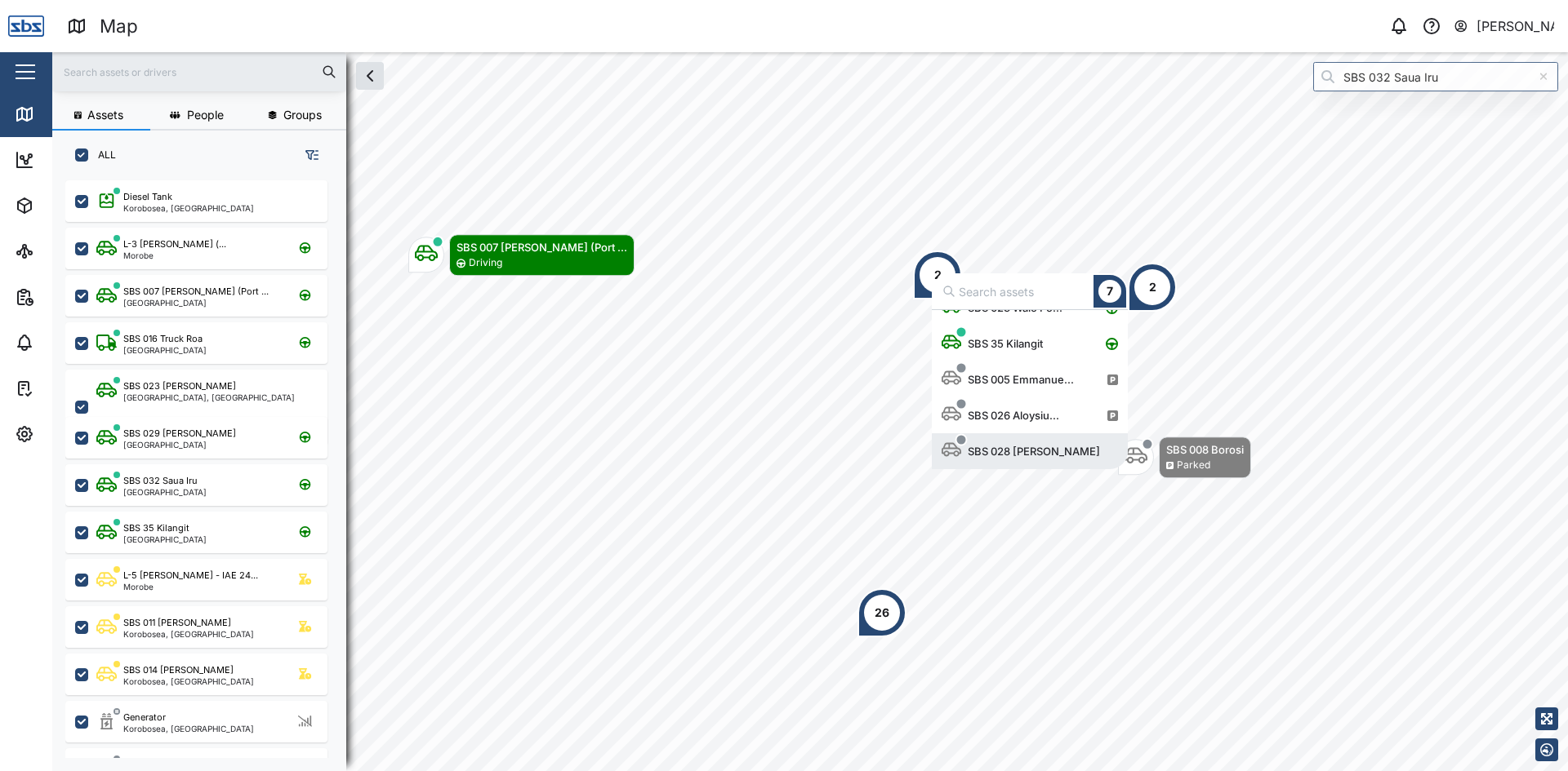
click at [879, 611] on div "26" at bounding box center [883, 613] width 15 height 18
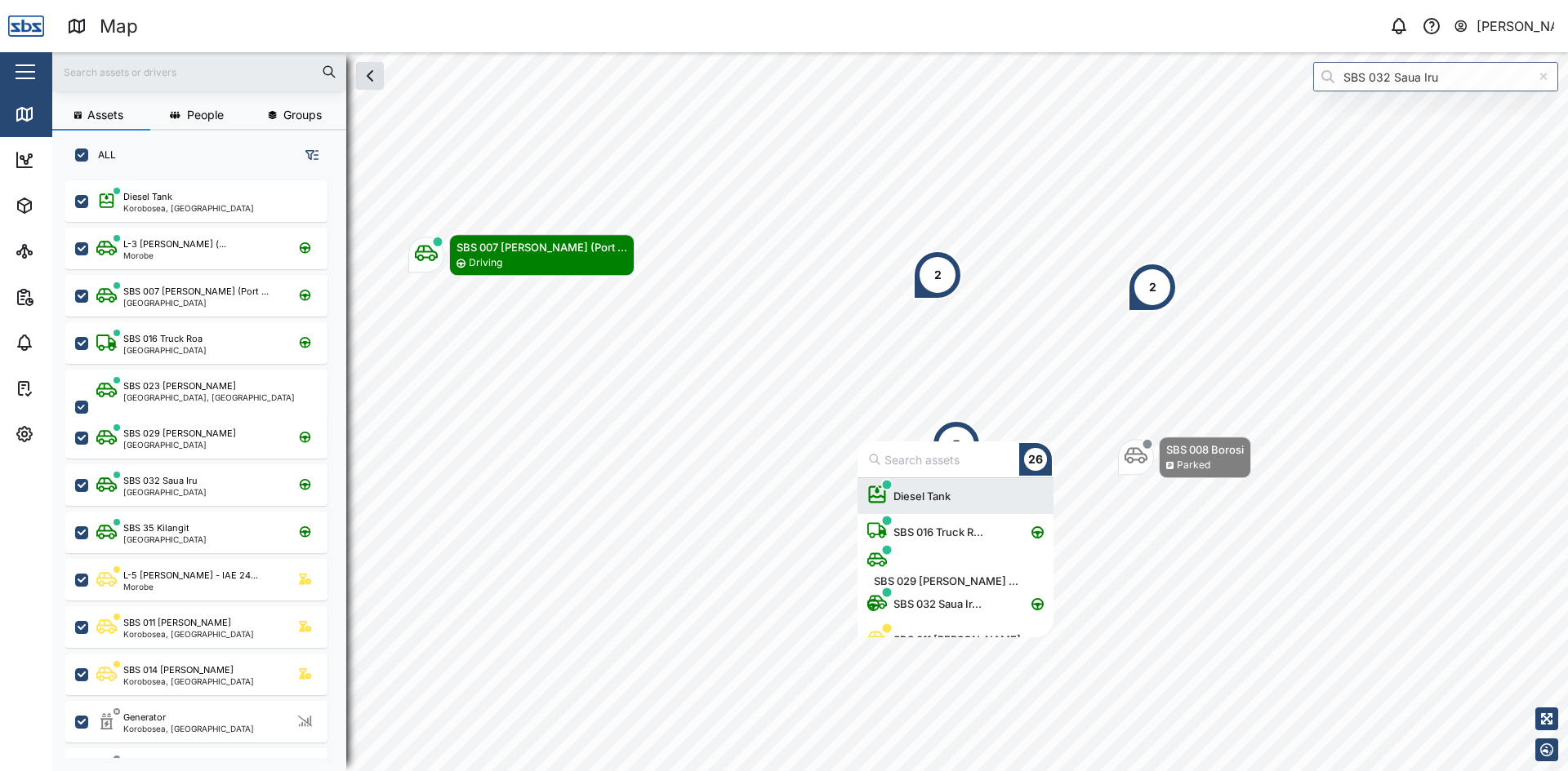
scroll to position [147, 184]
click at [879, 611] on div "SBS 032 Saua Ir..." at bounding box center [928, 603] width 121 height 36
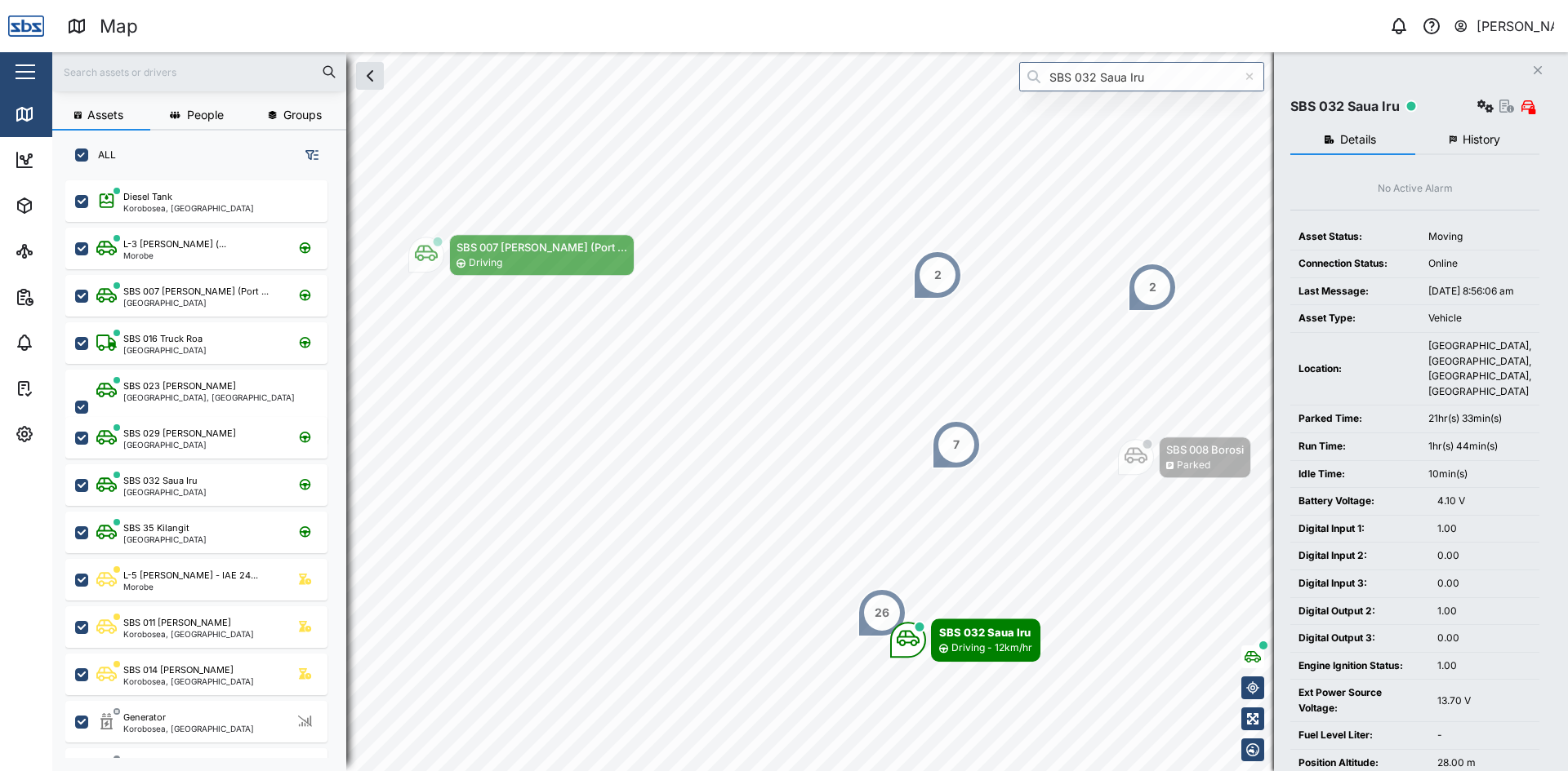
click at [1540, 66] on icon "Close" at bounding box center [1538, 70] width 10 height 13
